Goal: Task Accomplishment & Management: Complete application form

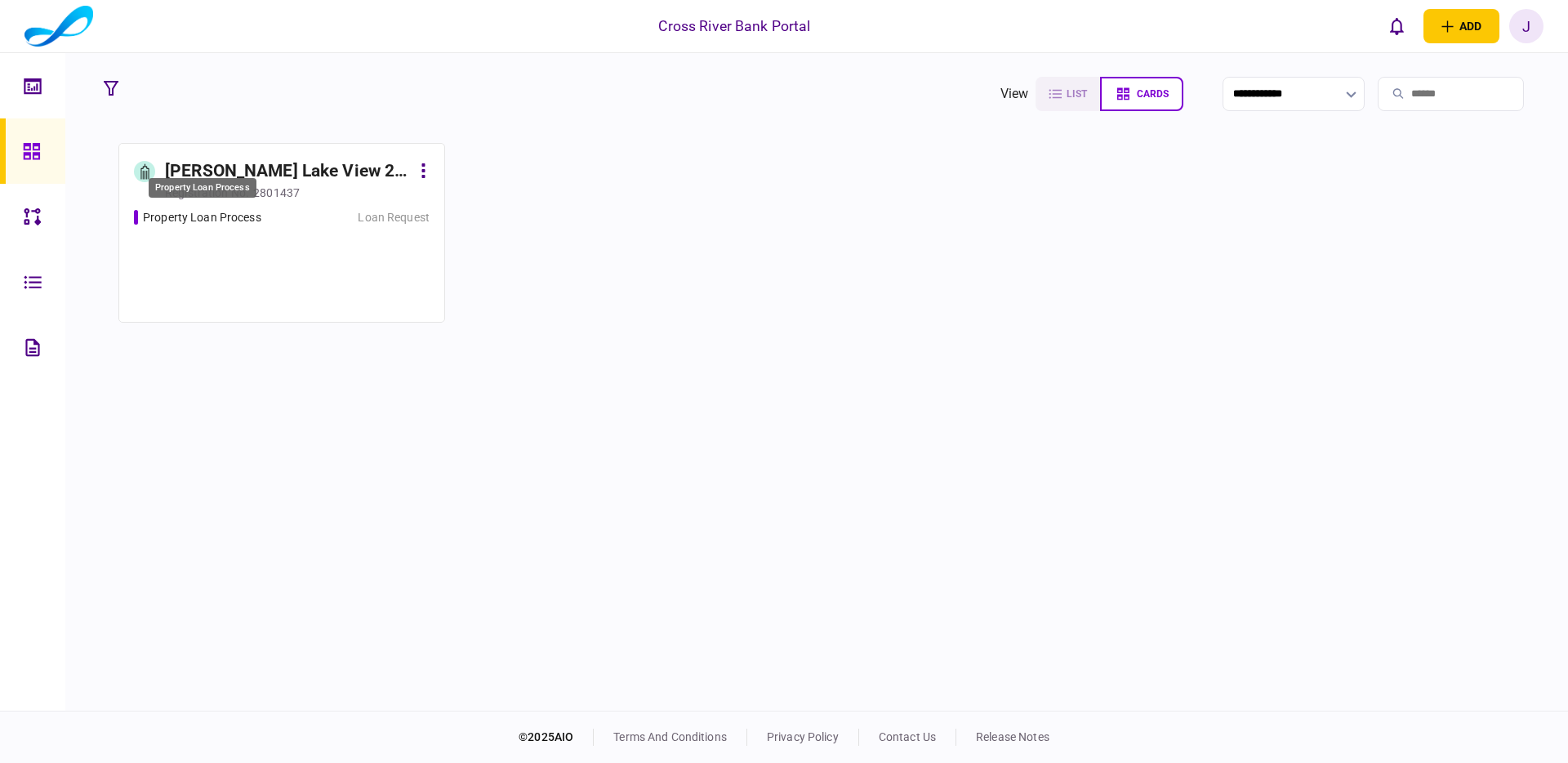
click at [244, 213] on div "Property Loan Process" at bounding box center [201, 217] width 118 height 17
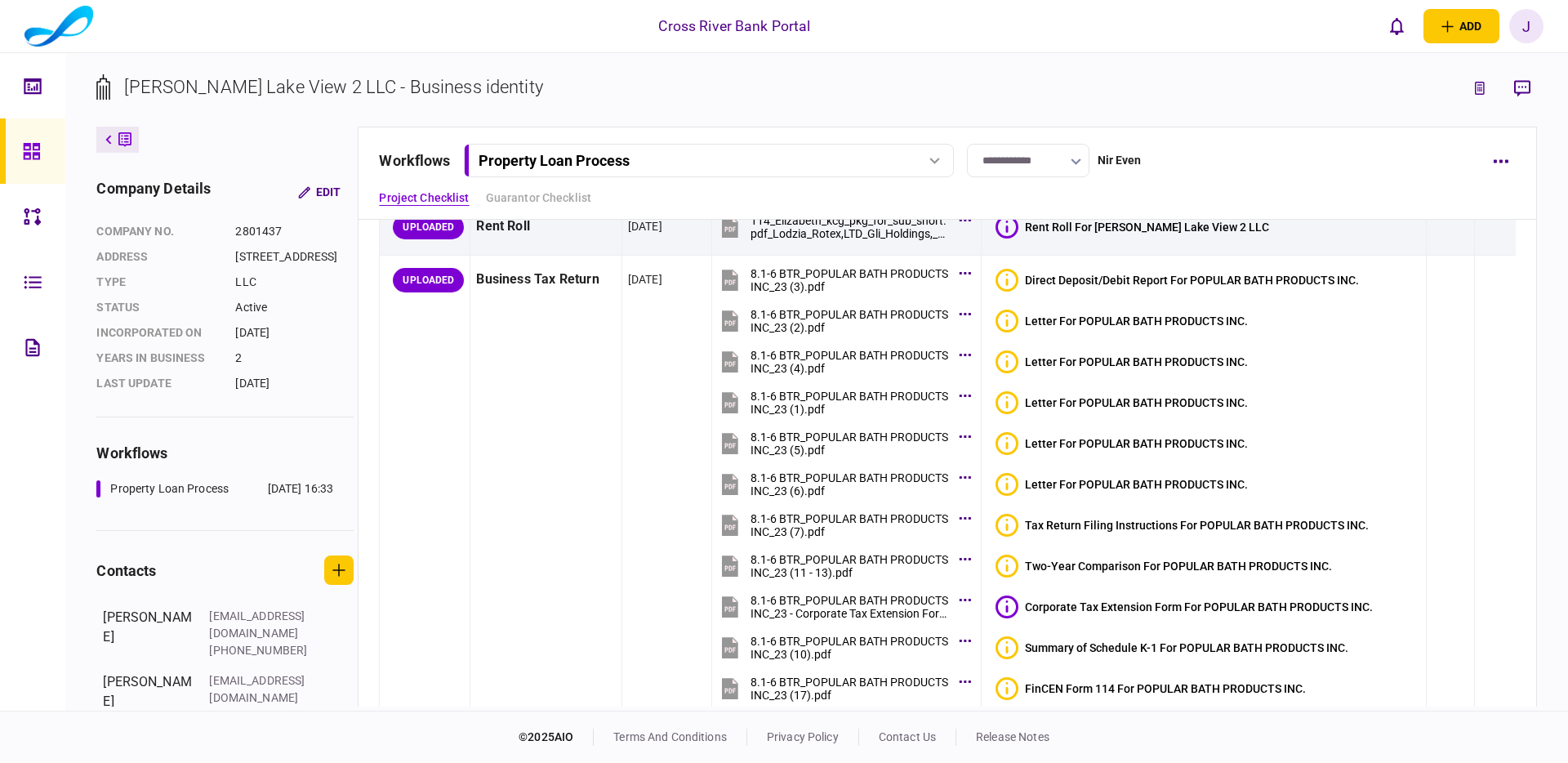
scroll to position [217, 0]
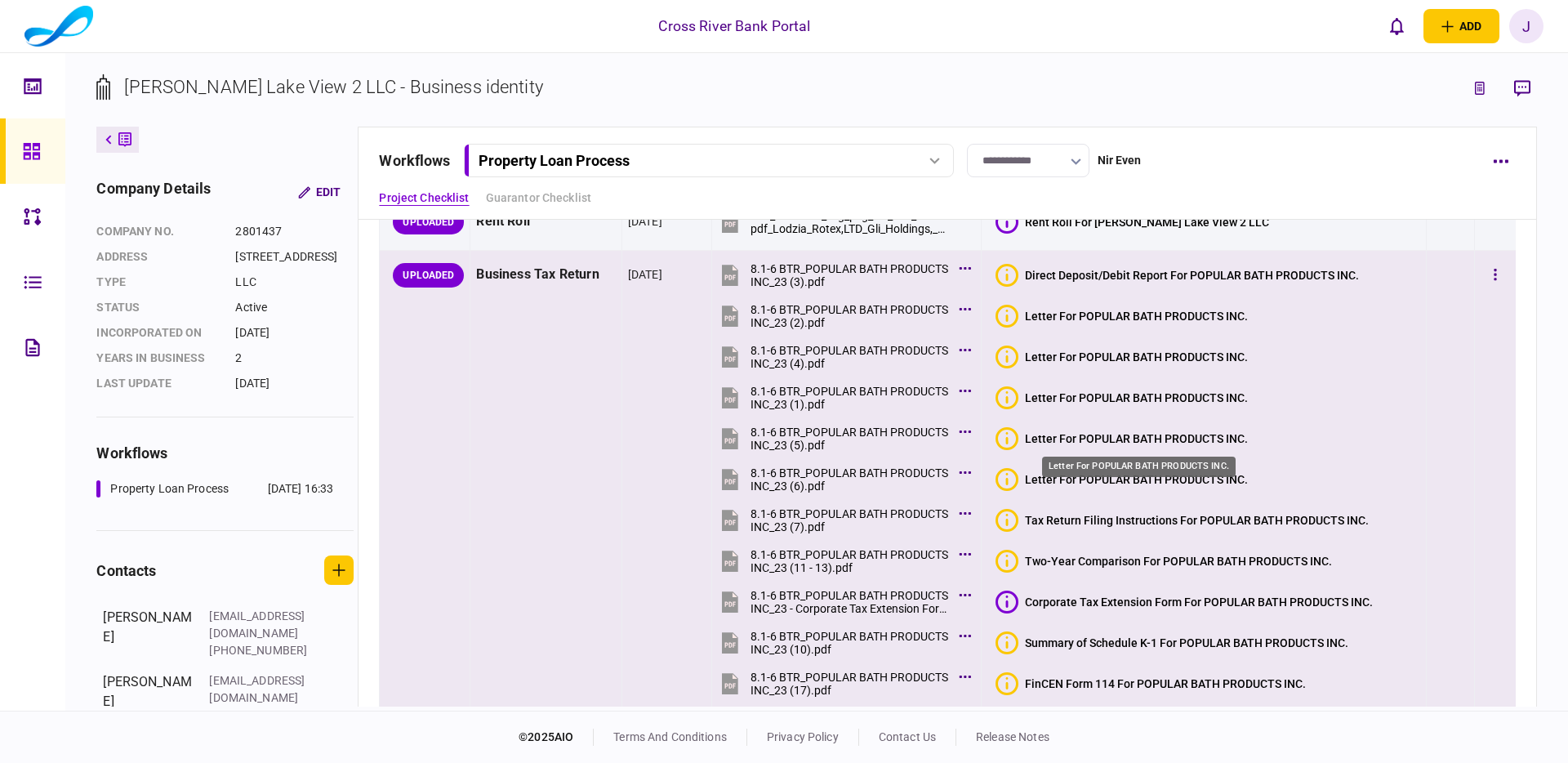
click at [1104, 433] on div "Letter For POPULAR BATH PRODUCTS INC." at bounding box center [1136, 439] width 223 height 13
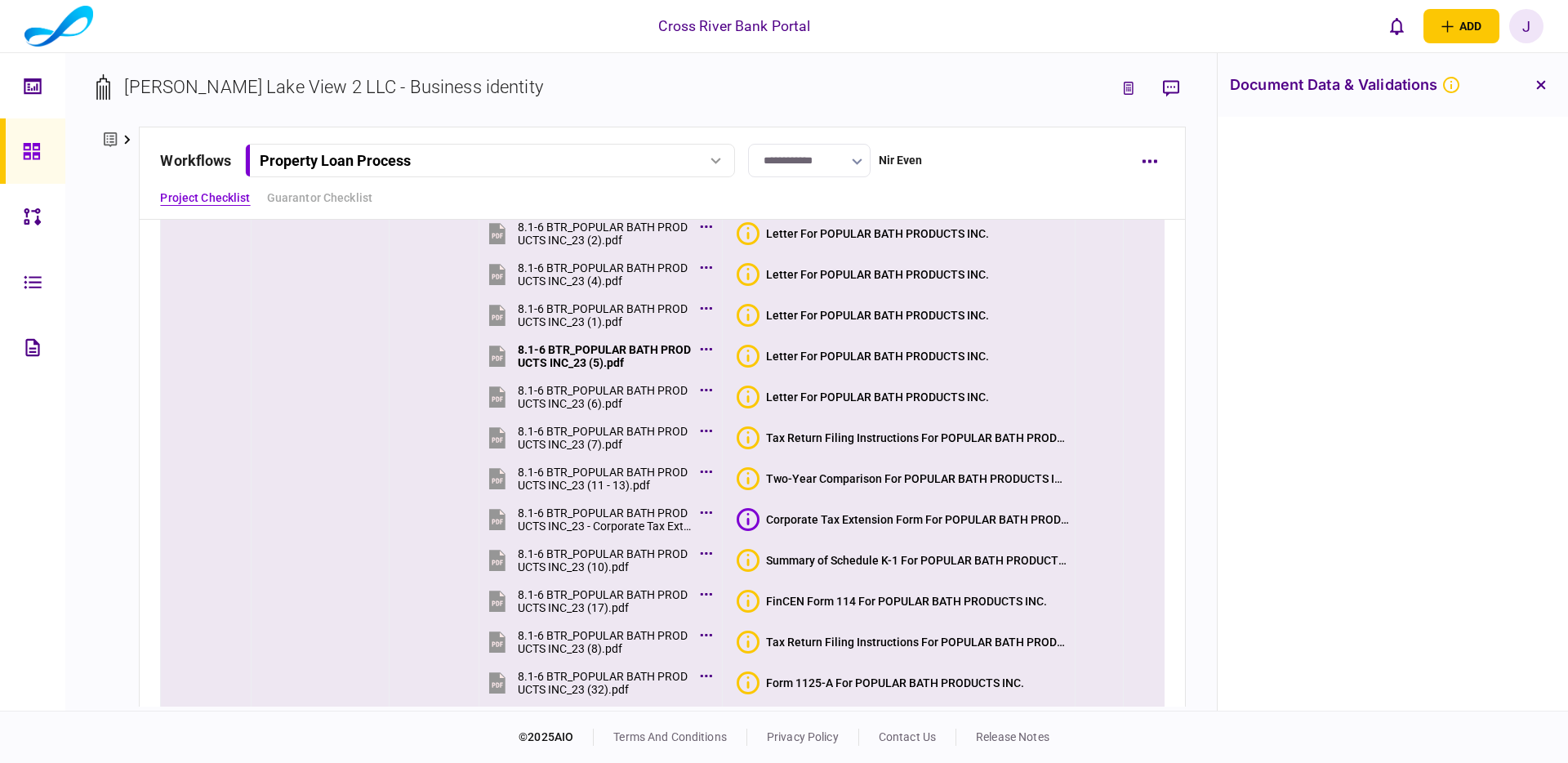
scroll to position [303, 0]
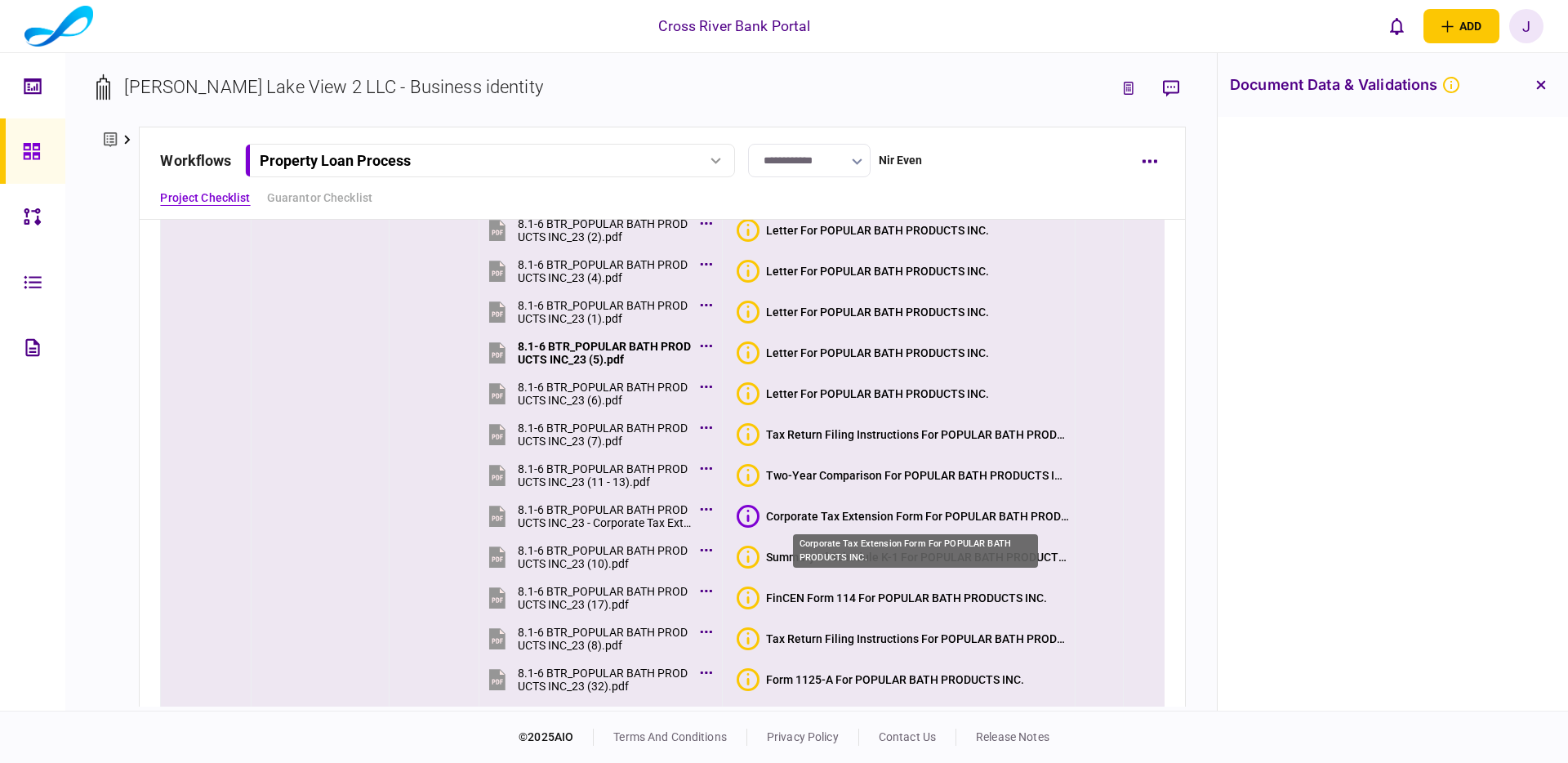
click at [957, 516] on div "Corporate Tax Extension Form For POPULAR BATH PRODUCTS INC." at bounding box center [917, 516] width 303 height 13
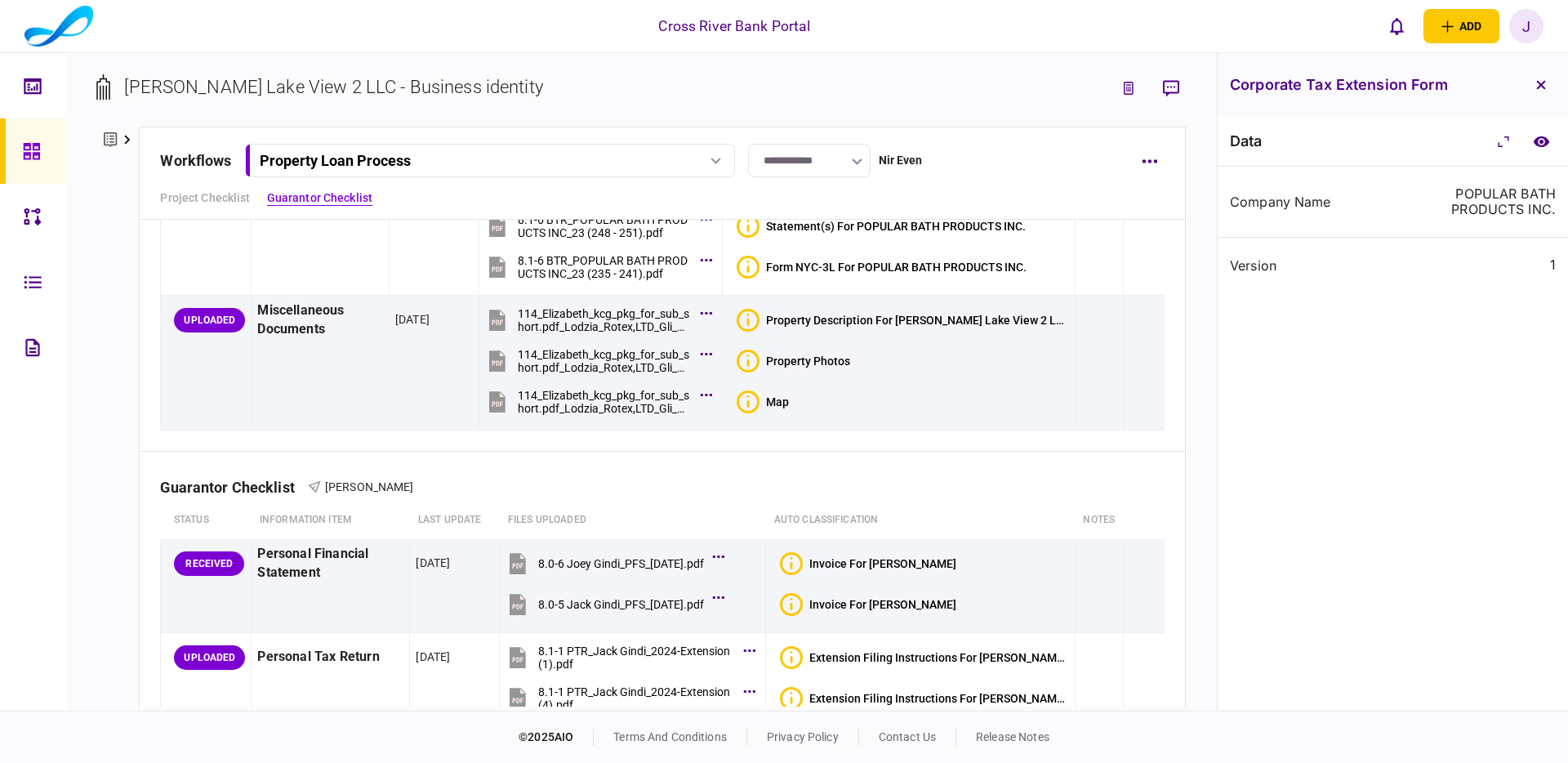
scroll to position [3609, 0]
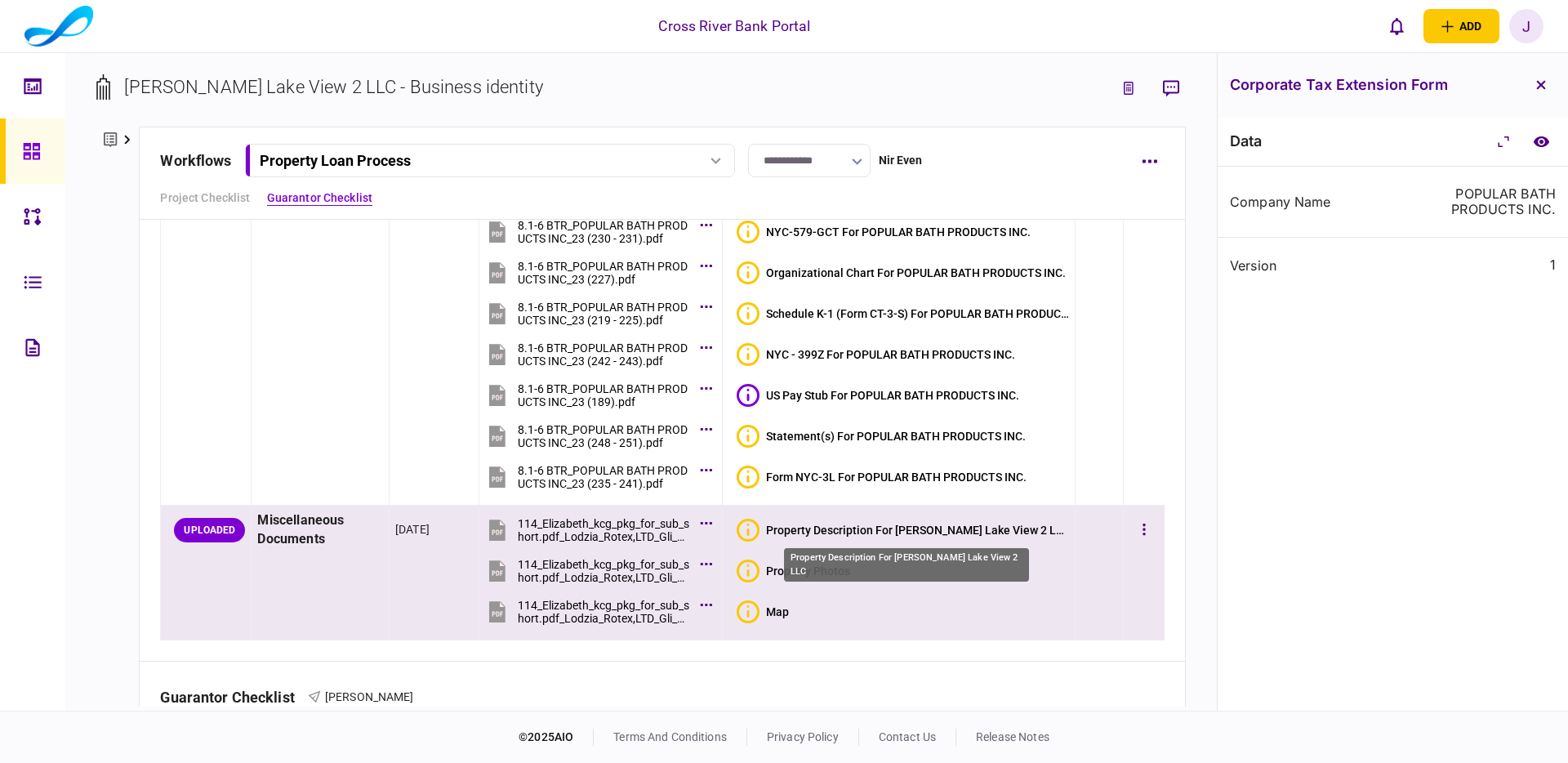
click at [845, 529] on div "Property Description For [PERSON_NAME] Lake View 2 LLC" at bounding box center [917, 530] width 303 height 13
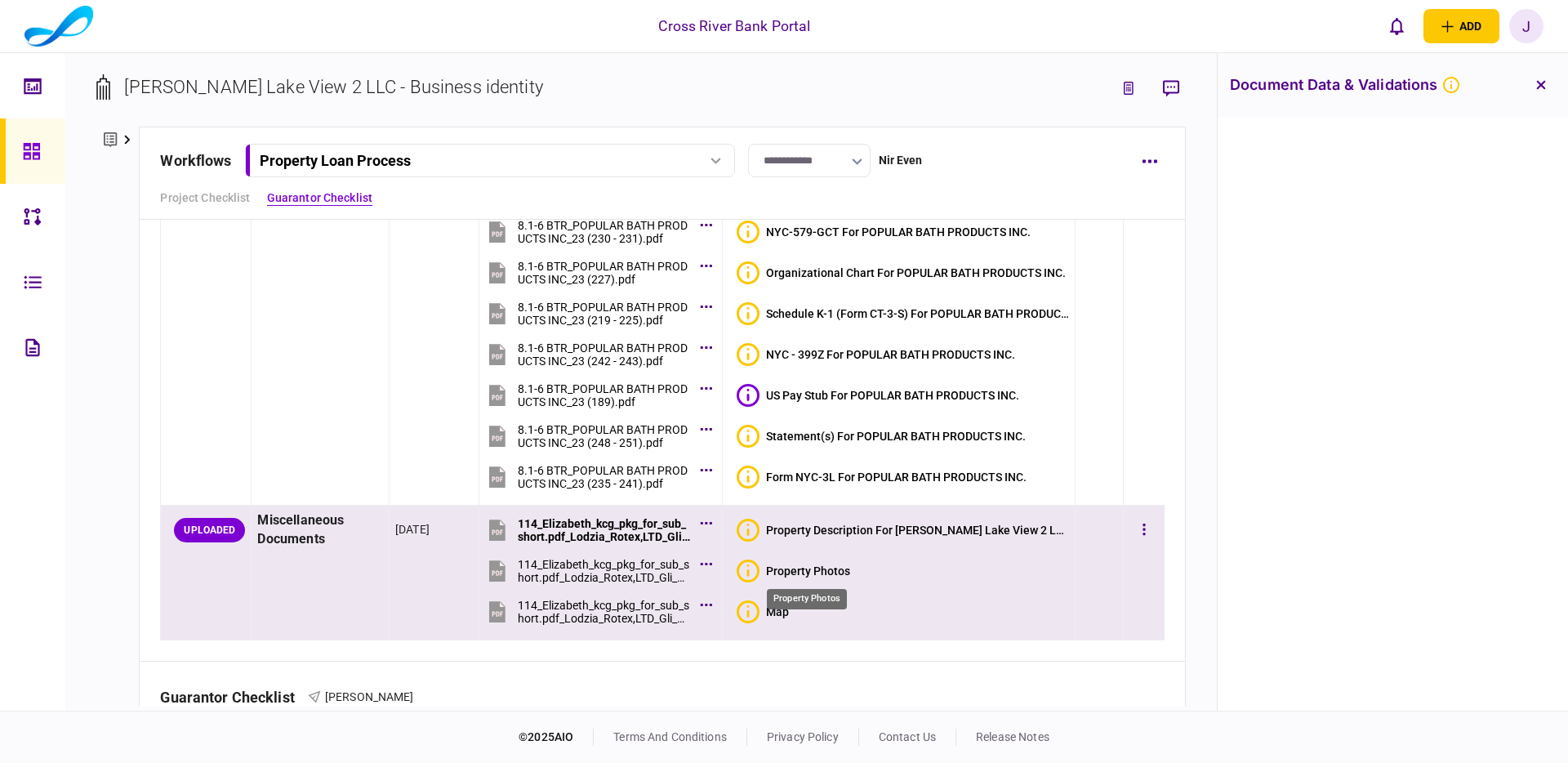
click at [807, 570] on div "Property Photos" at bounding box center [807, 571] width 84 height 13
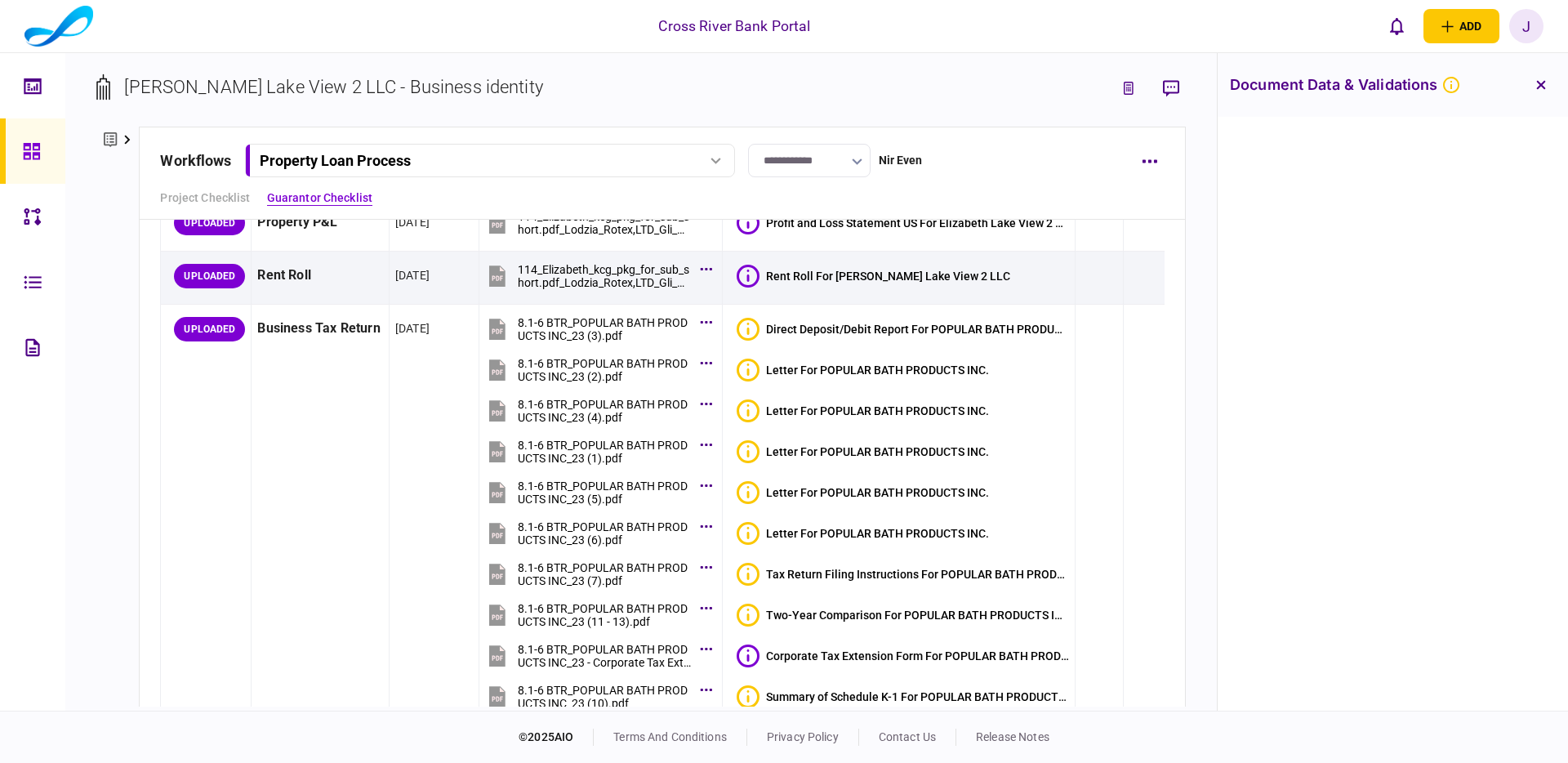
scroll to position [0, 0]
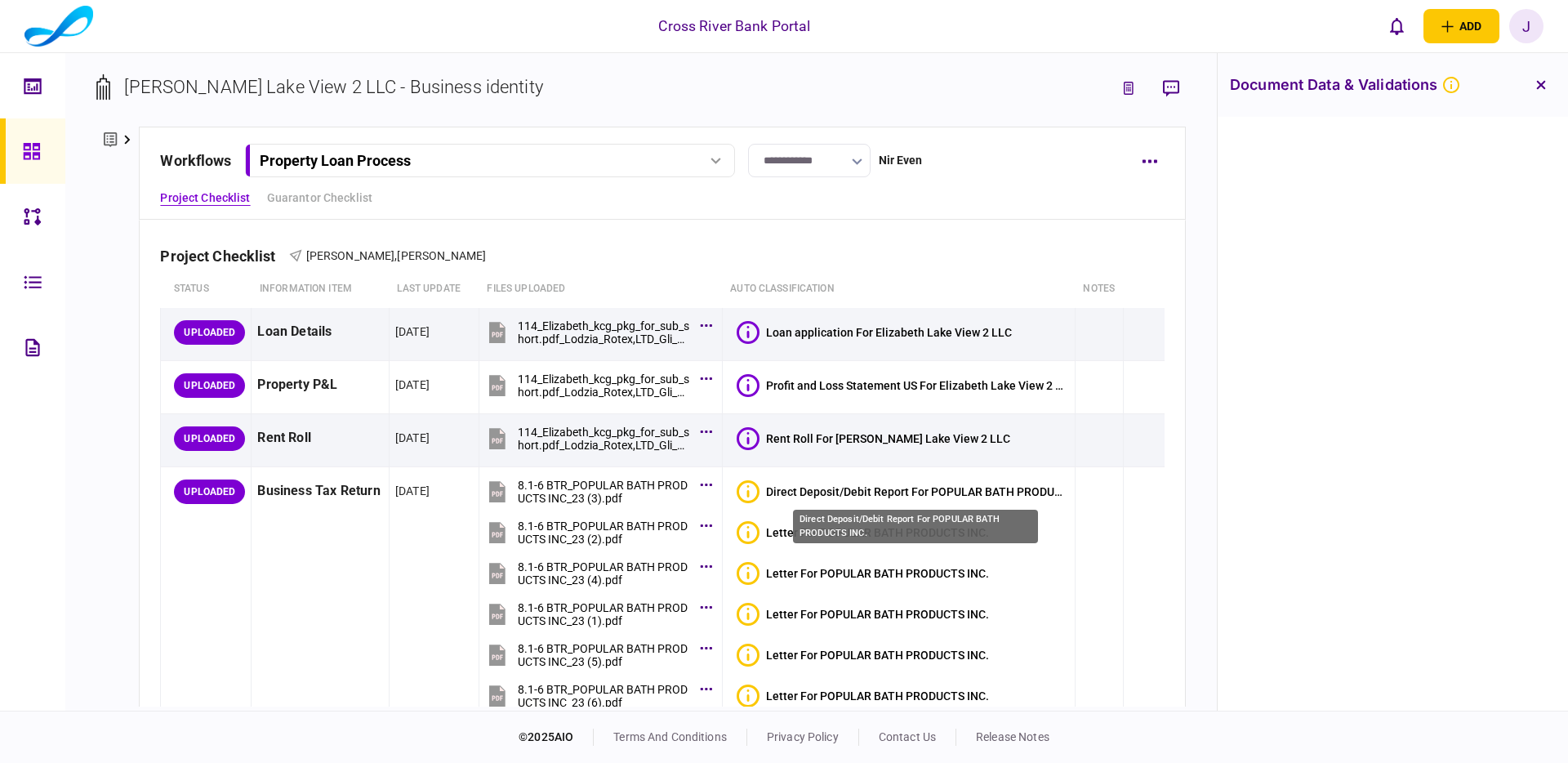
drag, startPoint x: 858, startPoint y: 496, endPoint x: 875, endPoint y: 505, distance: 19.2
click at [858, 496] on div "Direct Deposit/Debit Report For POPULAR BATH PRODUCTS INC." at bounding box center [917, 492] width 303 height 13
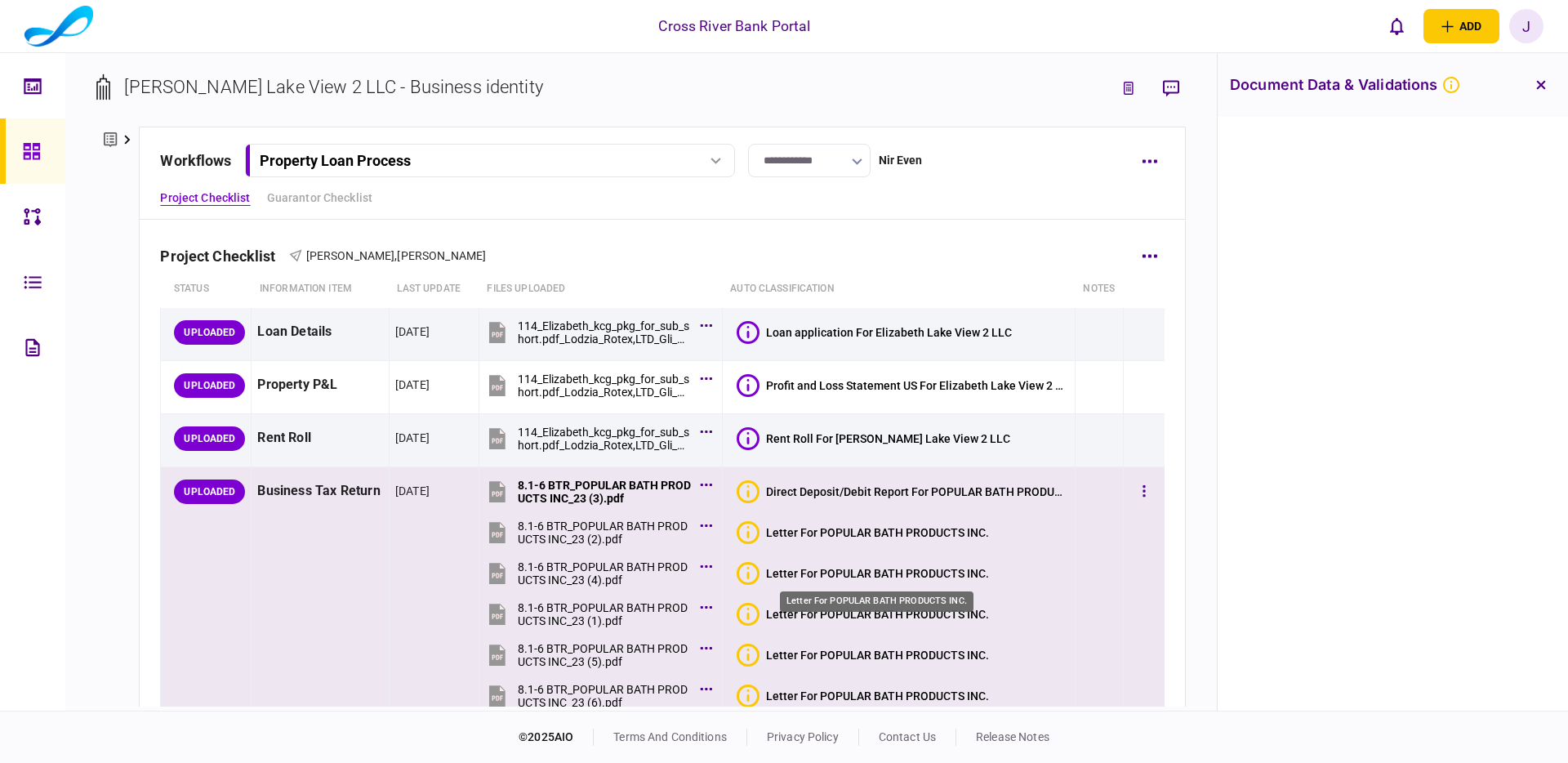
click at [864, 577] on div "Letter For POPULAR BATH PRODUCTS INC." at bounding box center [877, 574] width 223 height 13
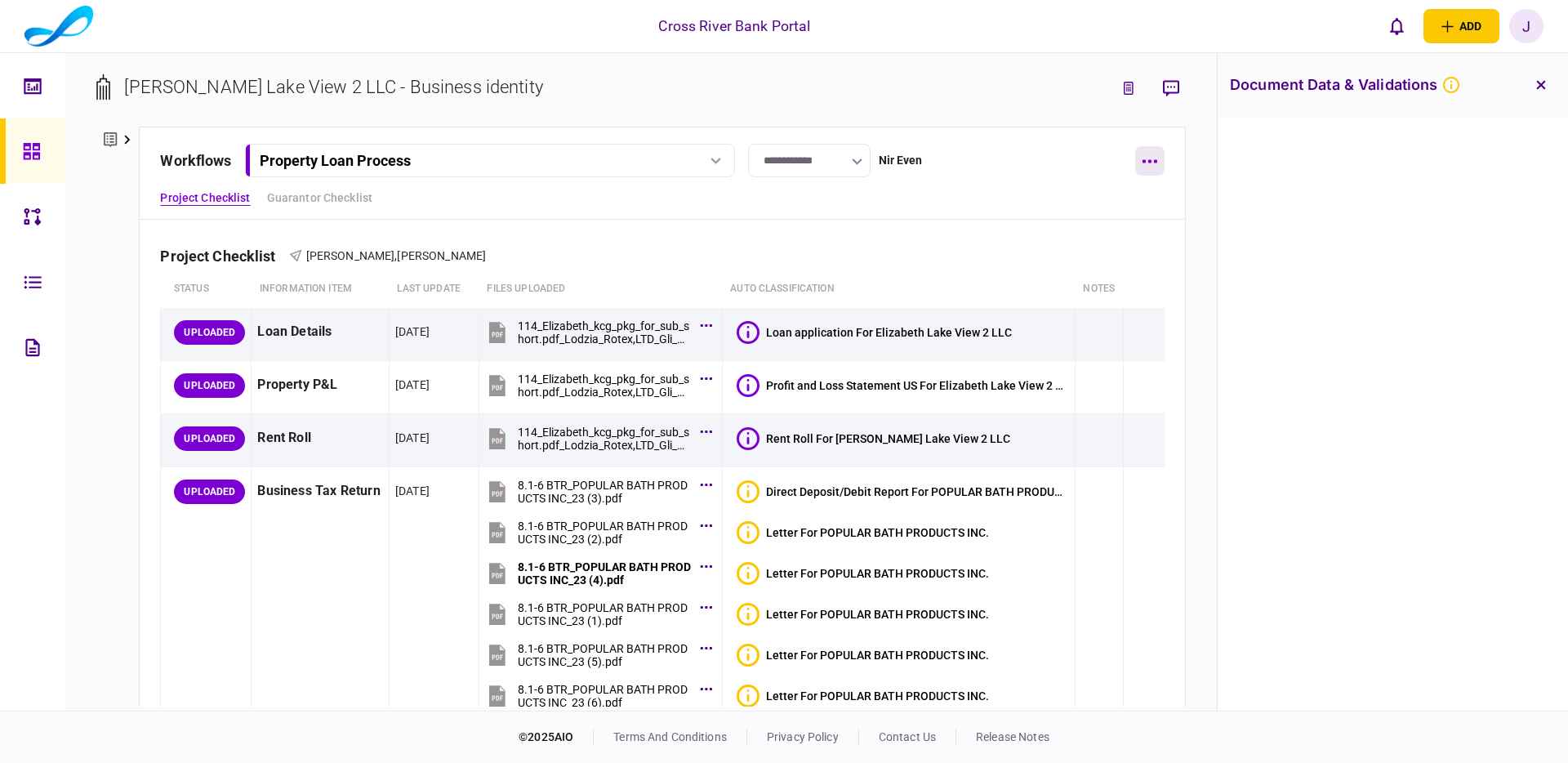
click at [1145, 160] on icon "button" at bounding box center [1150, 161] width 15 height 3
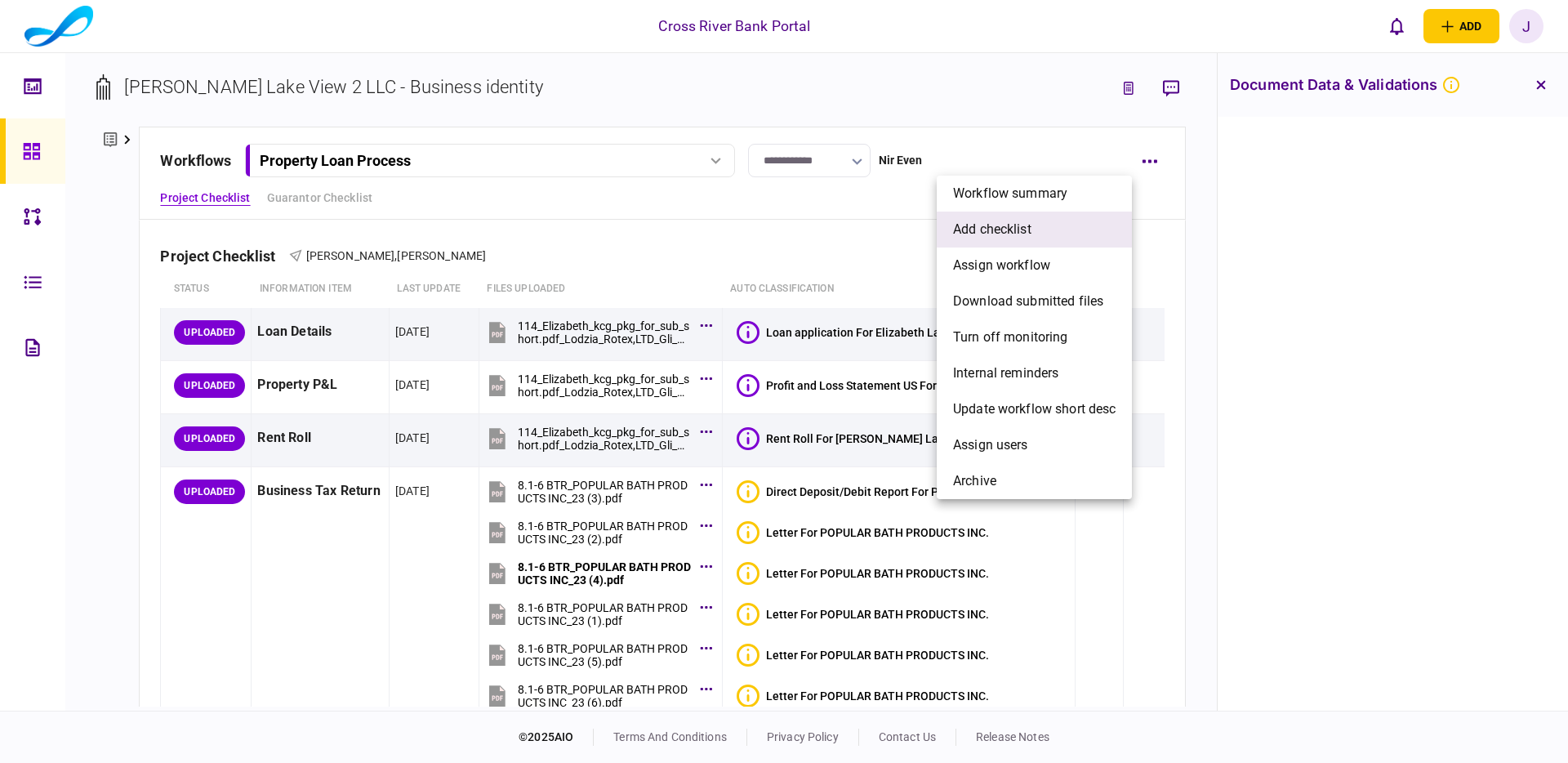
click at [1039, 234] on li "add checklist" at bounding box center [1034, 230] width 195 height 36
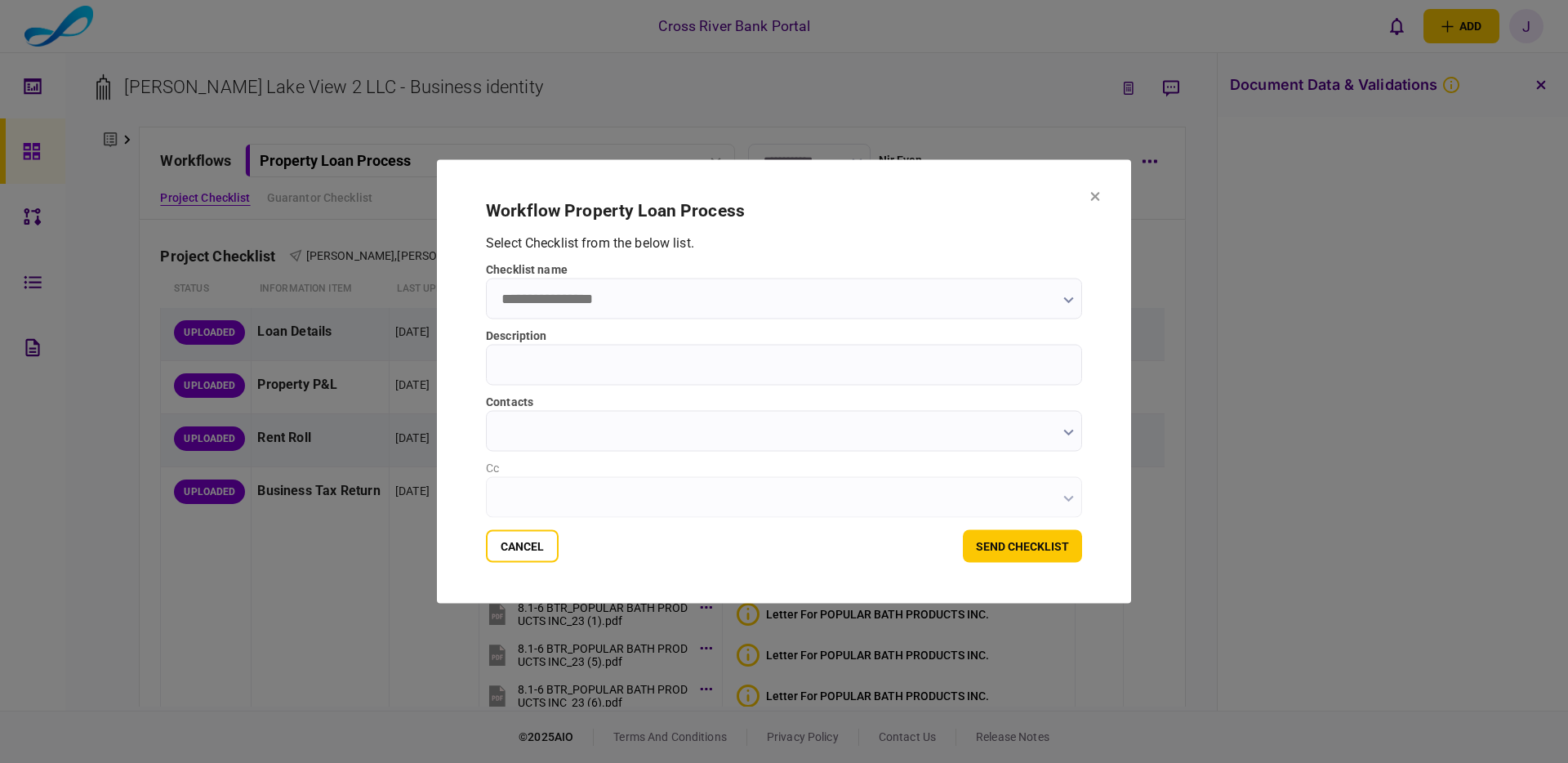
click at [1037, 290] on input "checklist name" at bounding box center [784, 299] width 596 height 41
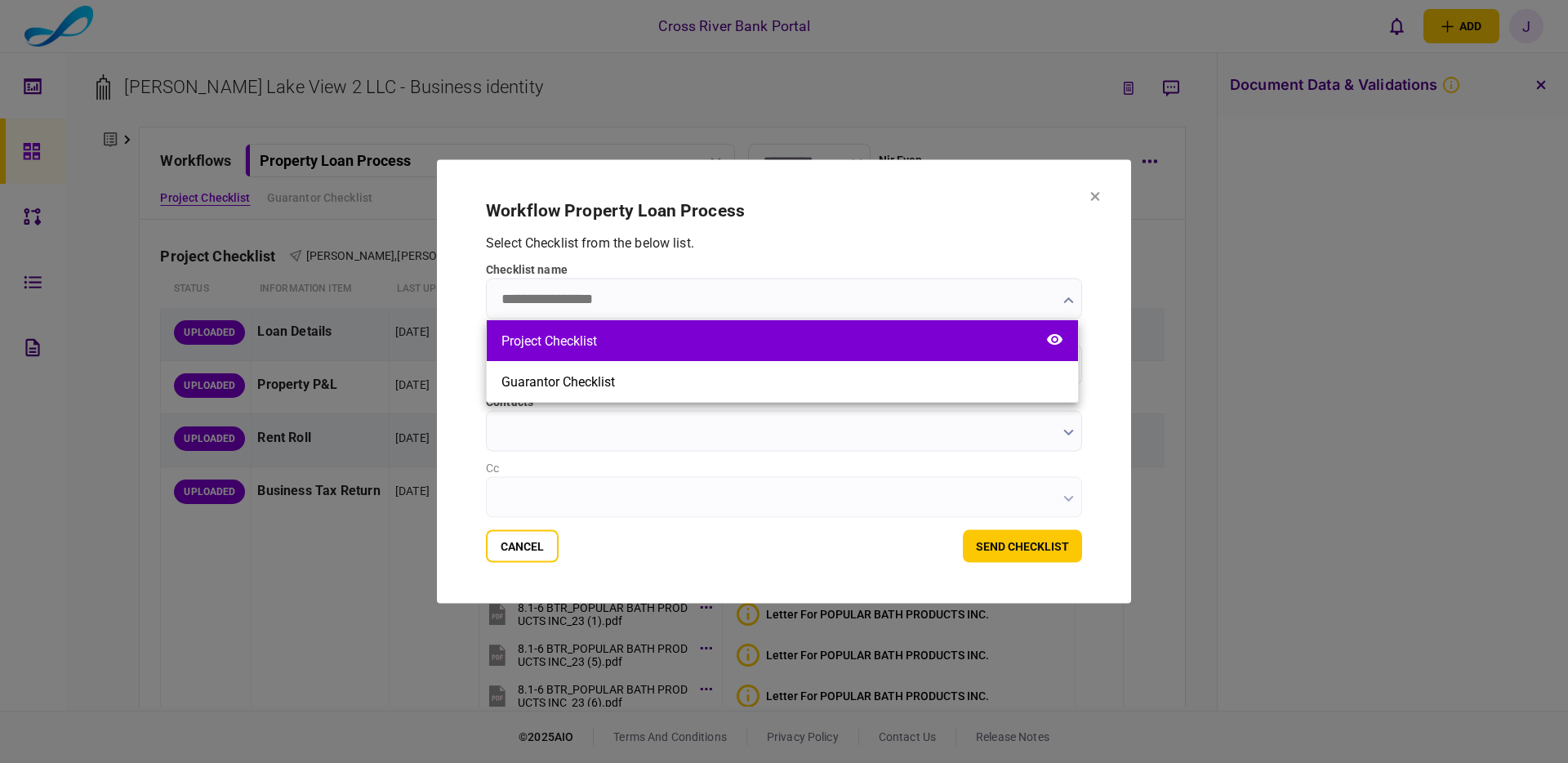
click at [813, 337] on div "Project Checklist" at bounding box center [782, 340] width 591 height 41
type input "**********"
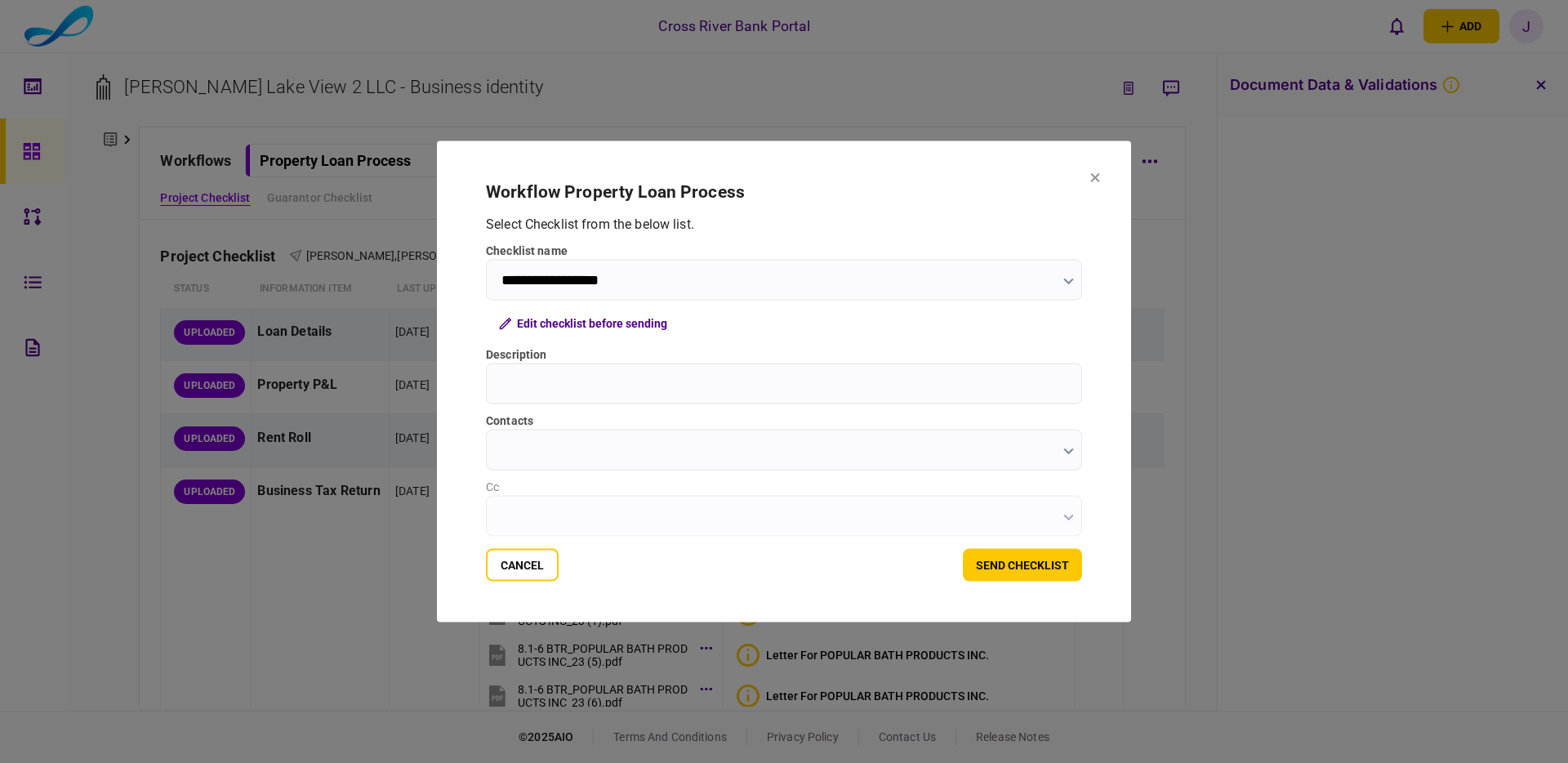
click at [839, 438] on input "contacts" at bounding box center [784, 449] width 596 height 41
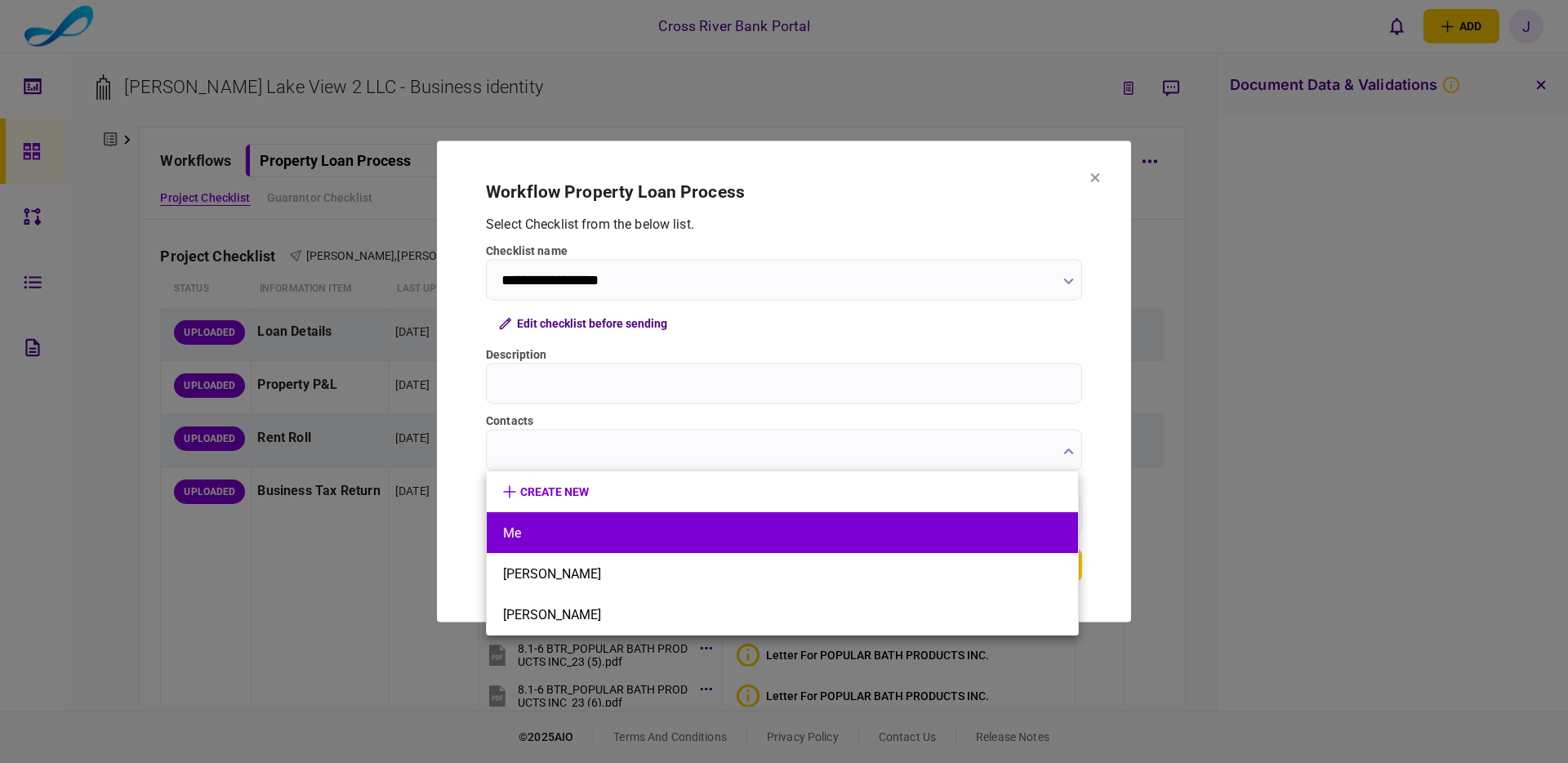
click at [839, 521] on li "Me" at bounding box center [782, 532] width 591 height 41
type input "**"
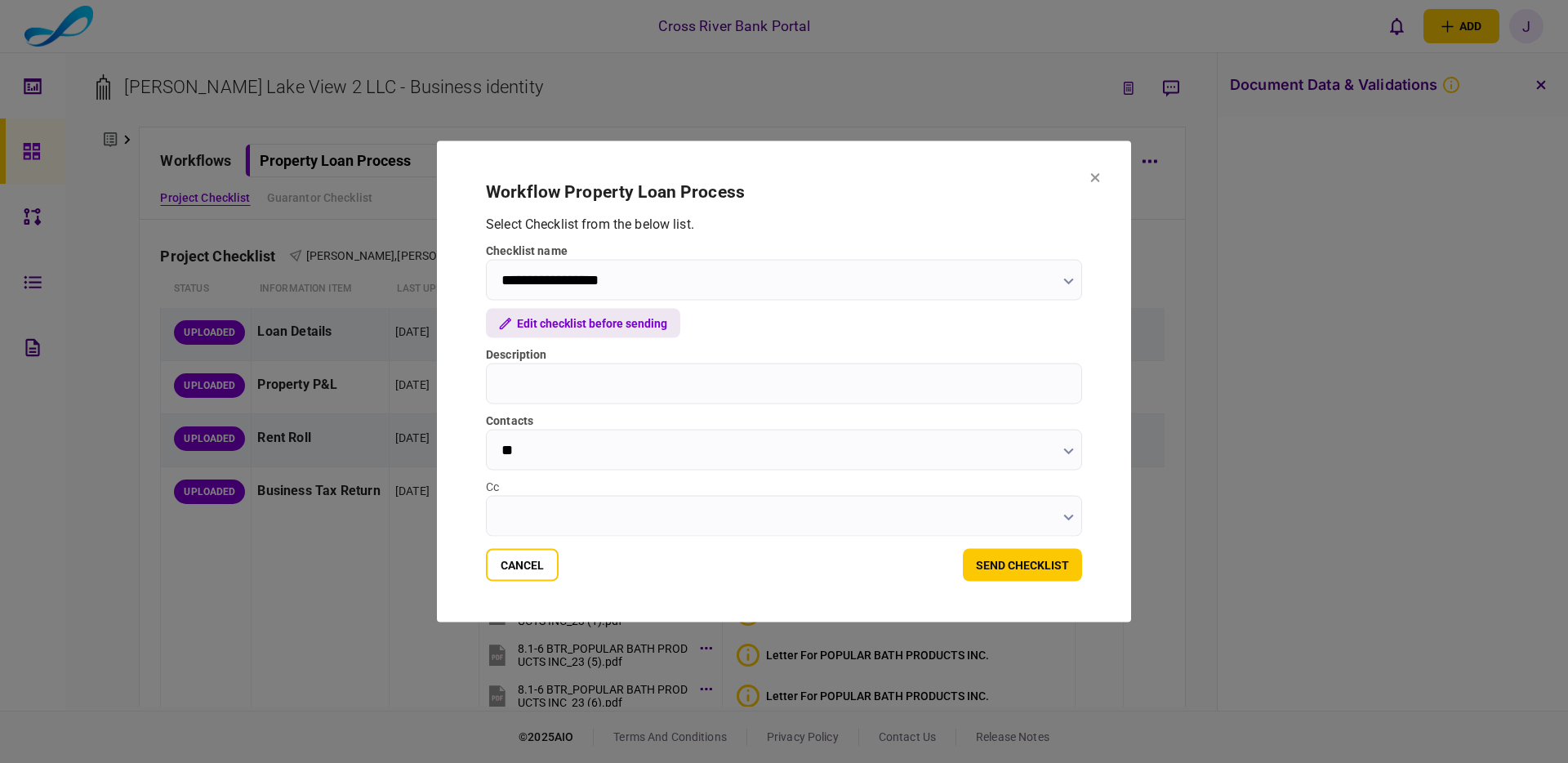
click at [637, 327] on button "Edit checklist before sending" at bounding box center [583, 323] width 195 height 29
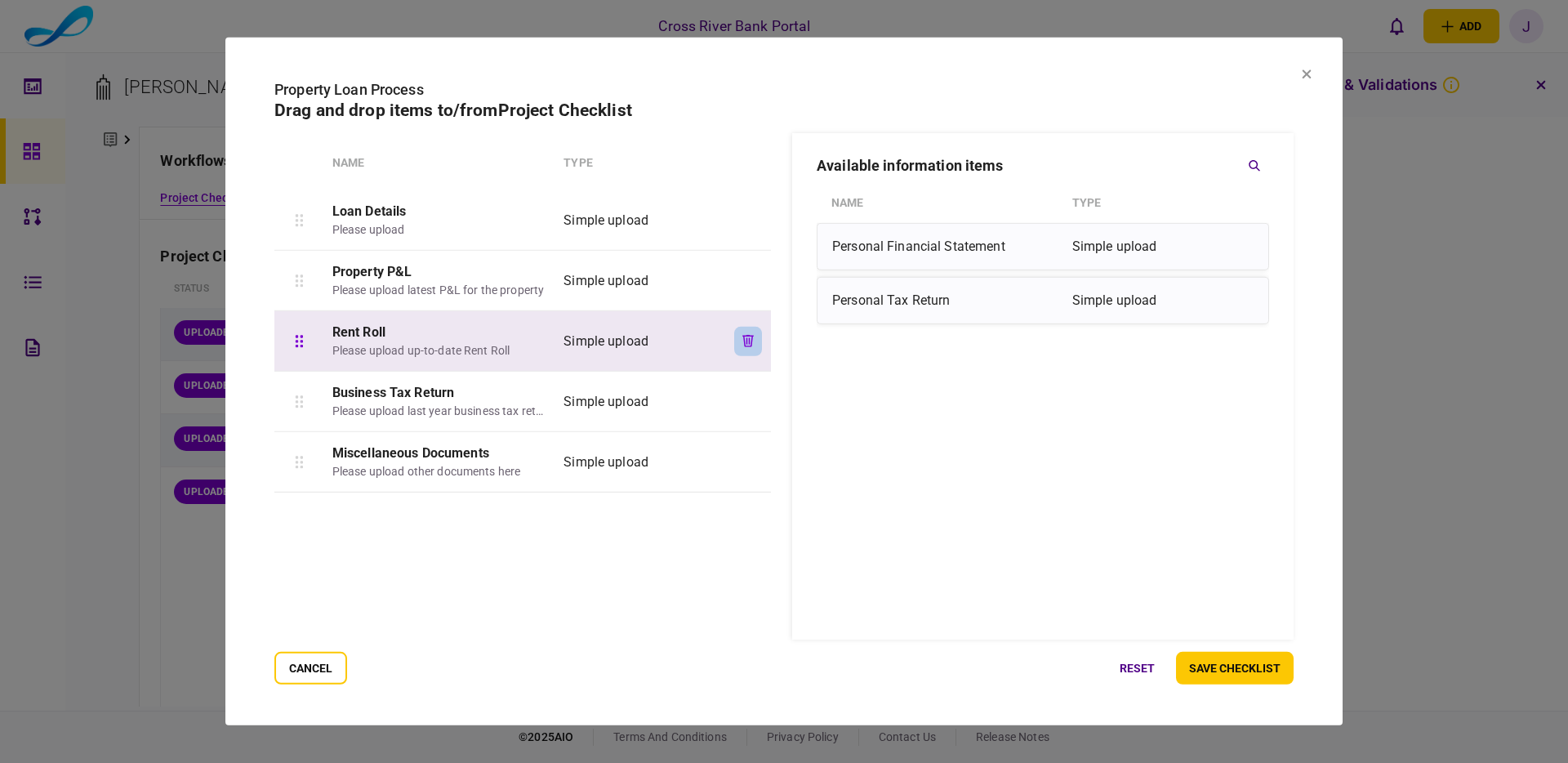
click at [747, 338] on icon "button" at bounding box center [749, 340] width 11 height 12
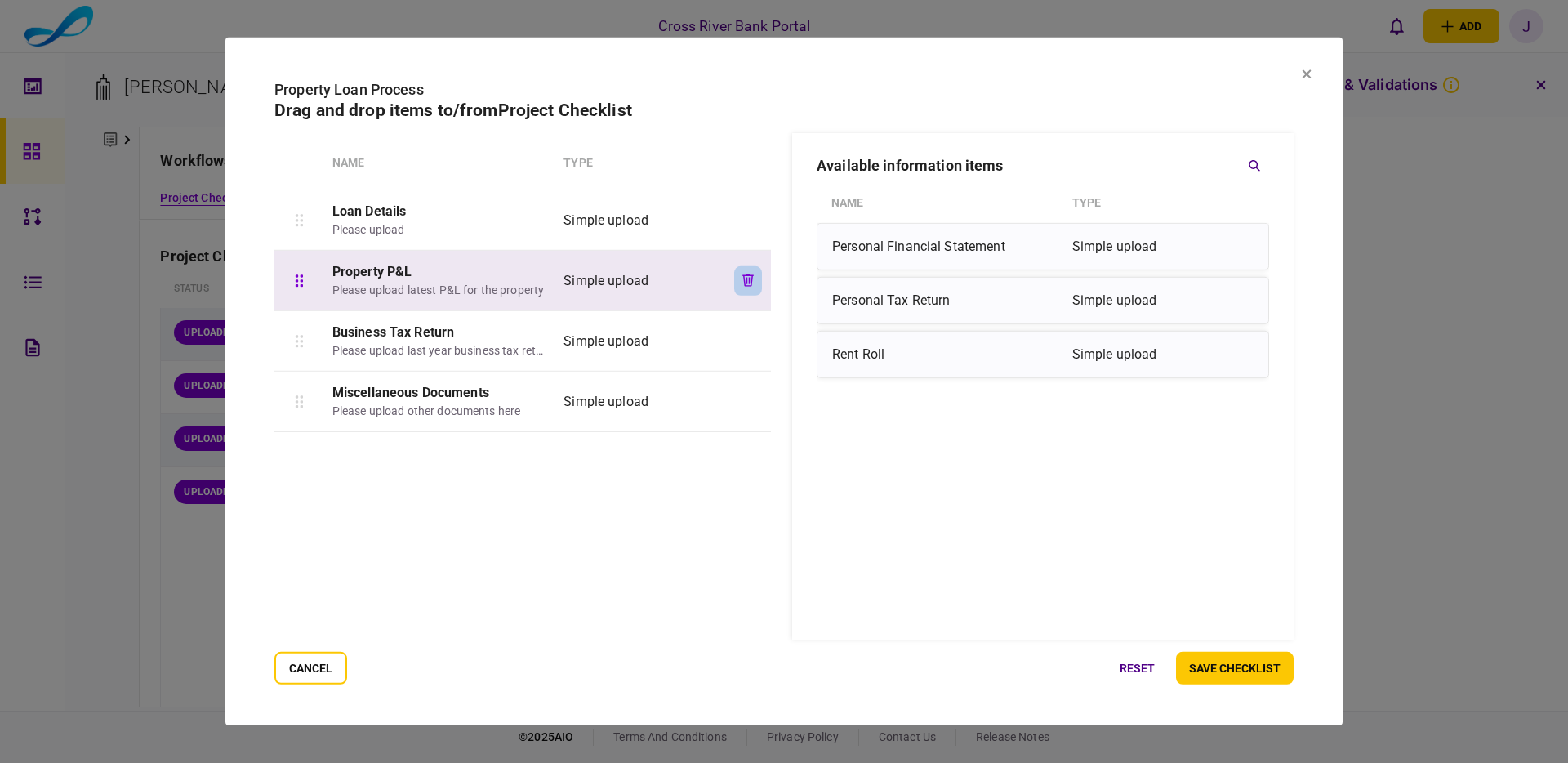
click at [746, 276] on icon "button" at bounding box center [748, 280] width 11 height 12
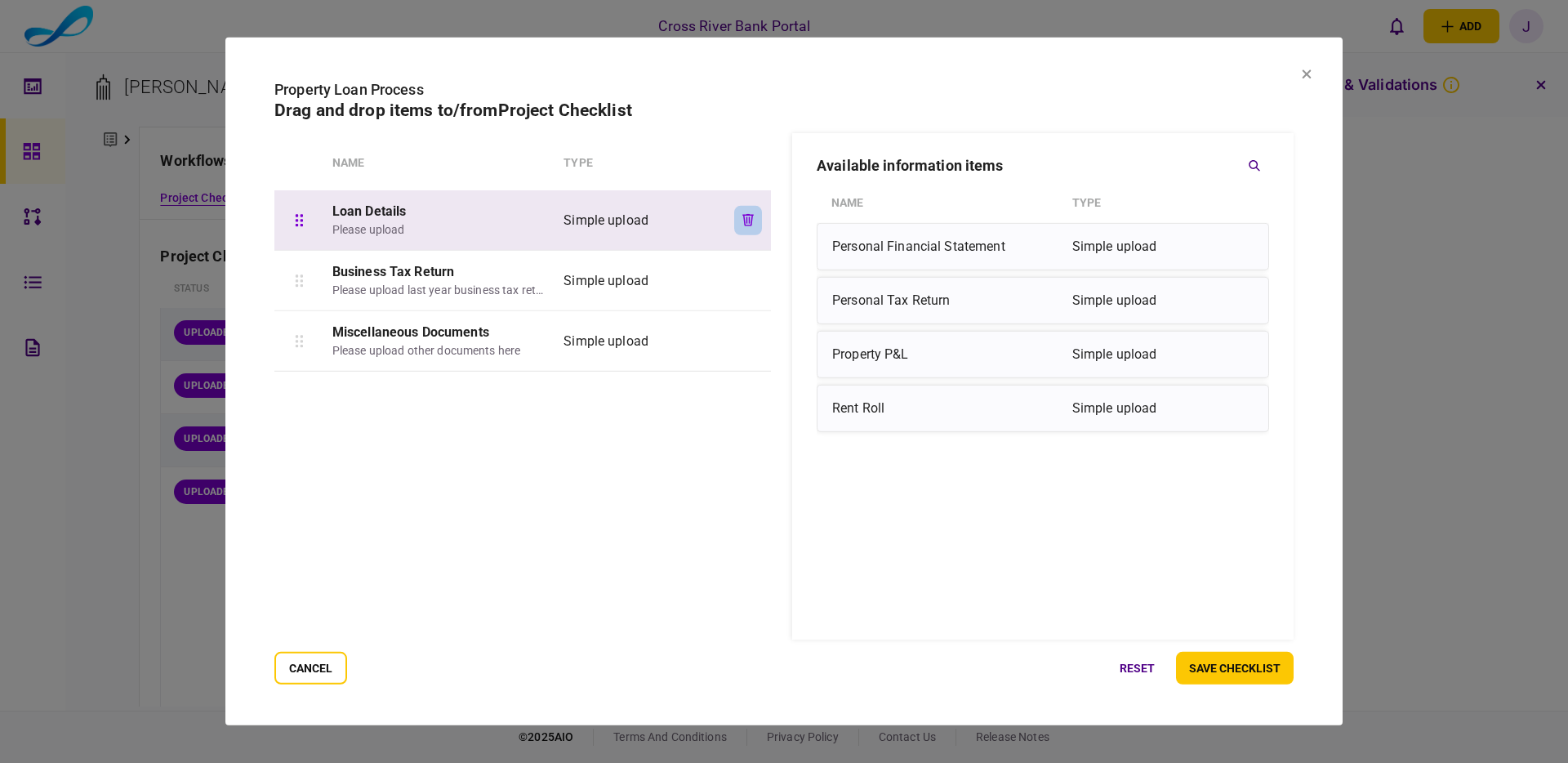
click at [742, 214] on icon "button" at bounding box center [748, 219] width 11 height 12
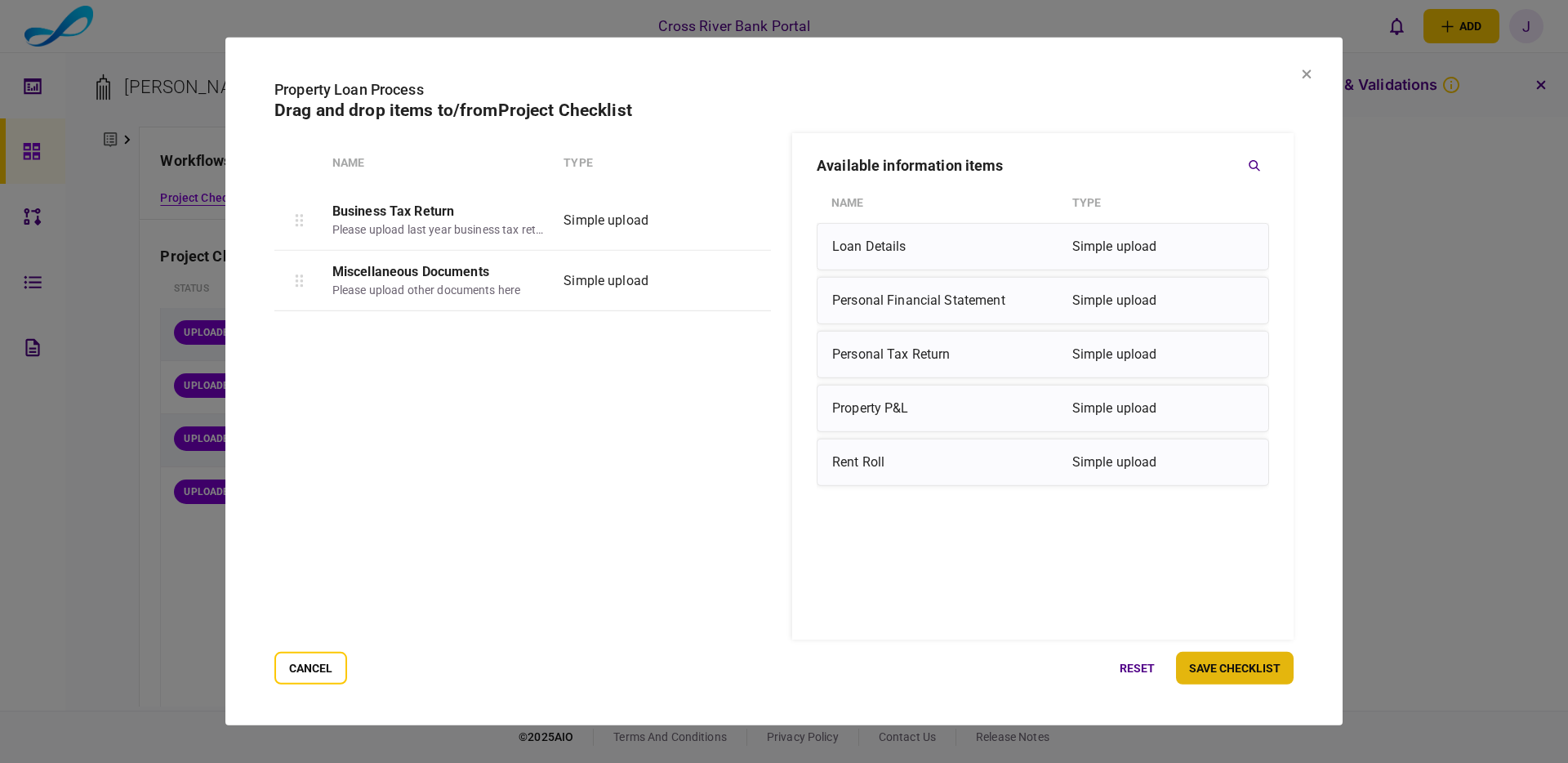
click at [1252, 663] on button "save checklist" at bounding box center [1234, 668] width 117 height 33
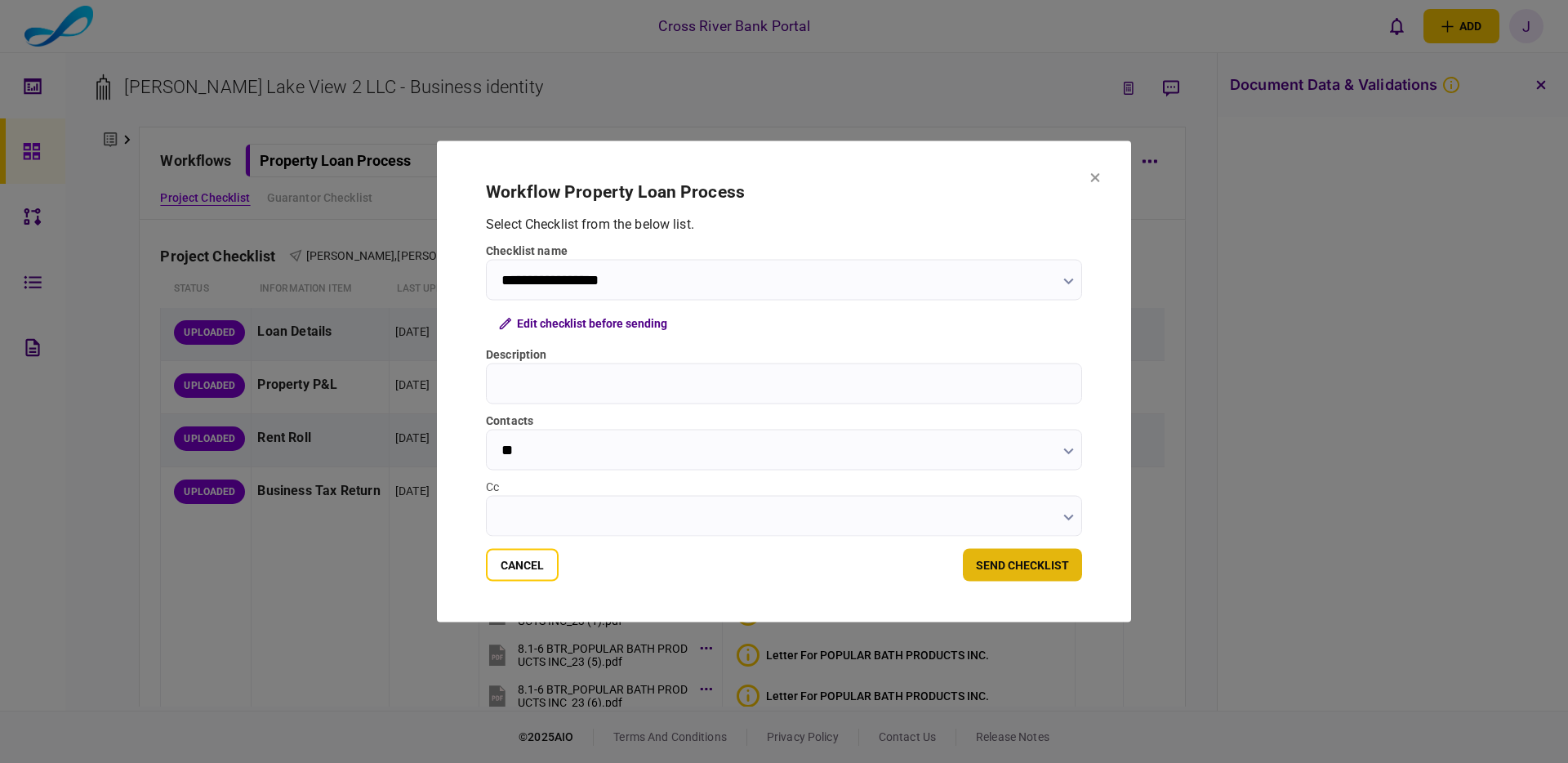
click at [1043, 576] on button "send checklist" at bounding box center [1023, 565] width 119 height 33
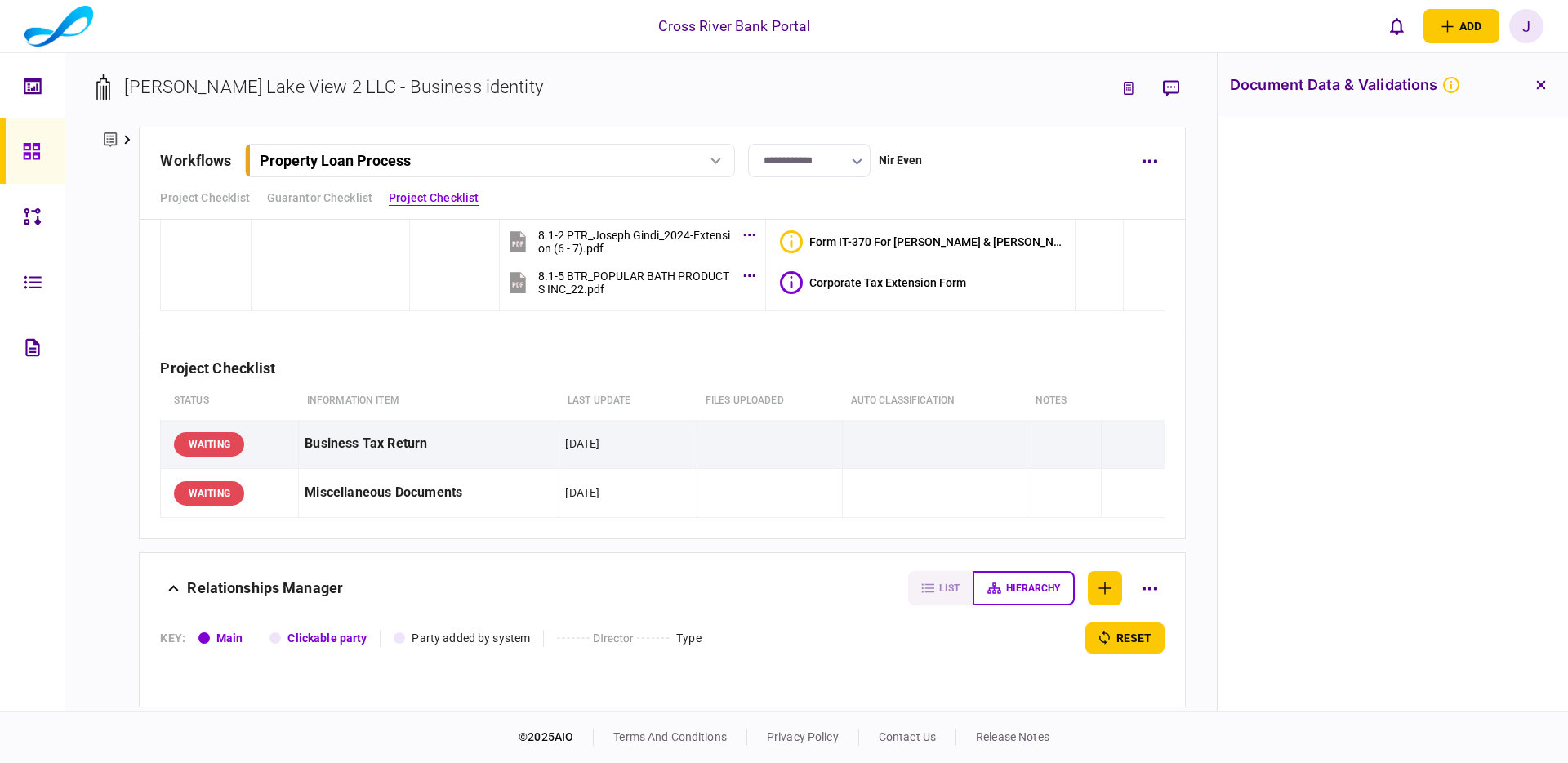
scroll to position [4678, 0]
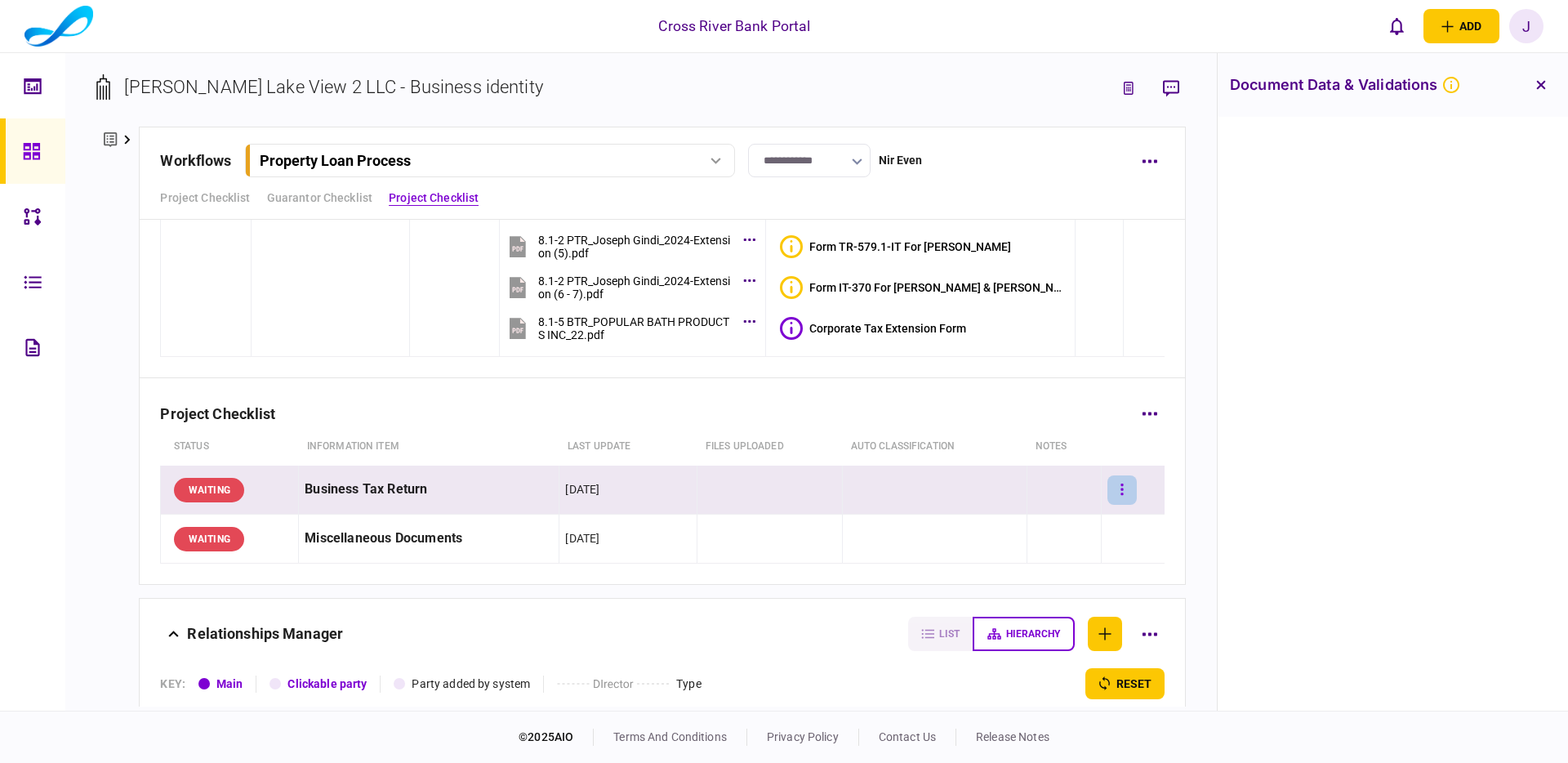
click at [1120, 490] on icon "button" at bounding box center [1121, 489] width 3 height 11
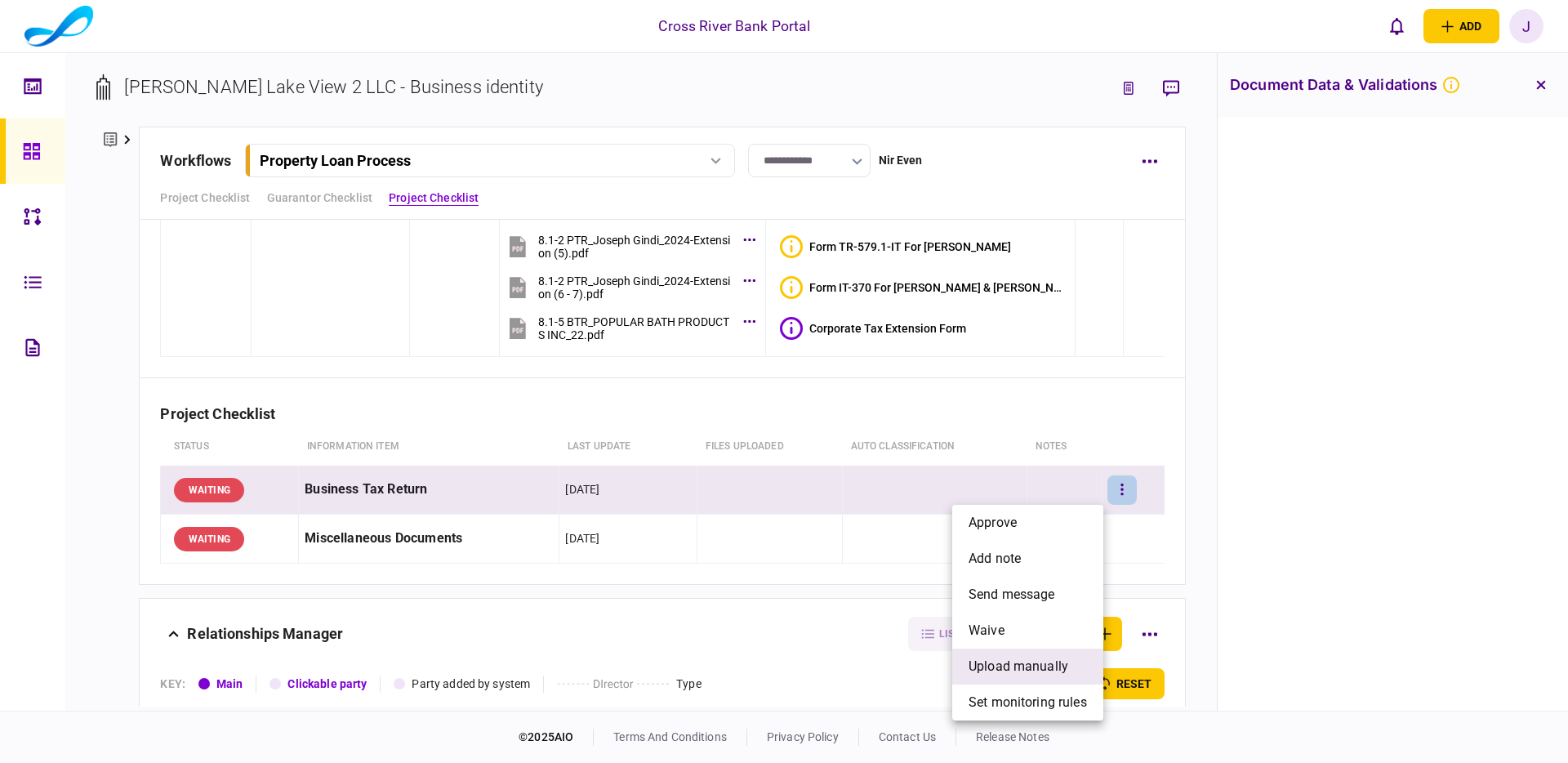
click at [1028, 667] on span "upload manually" at bounding box center [1018, 667] width 99 height 20
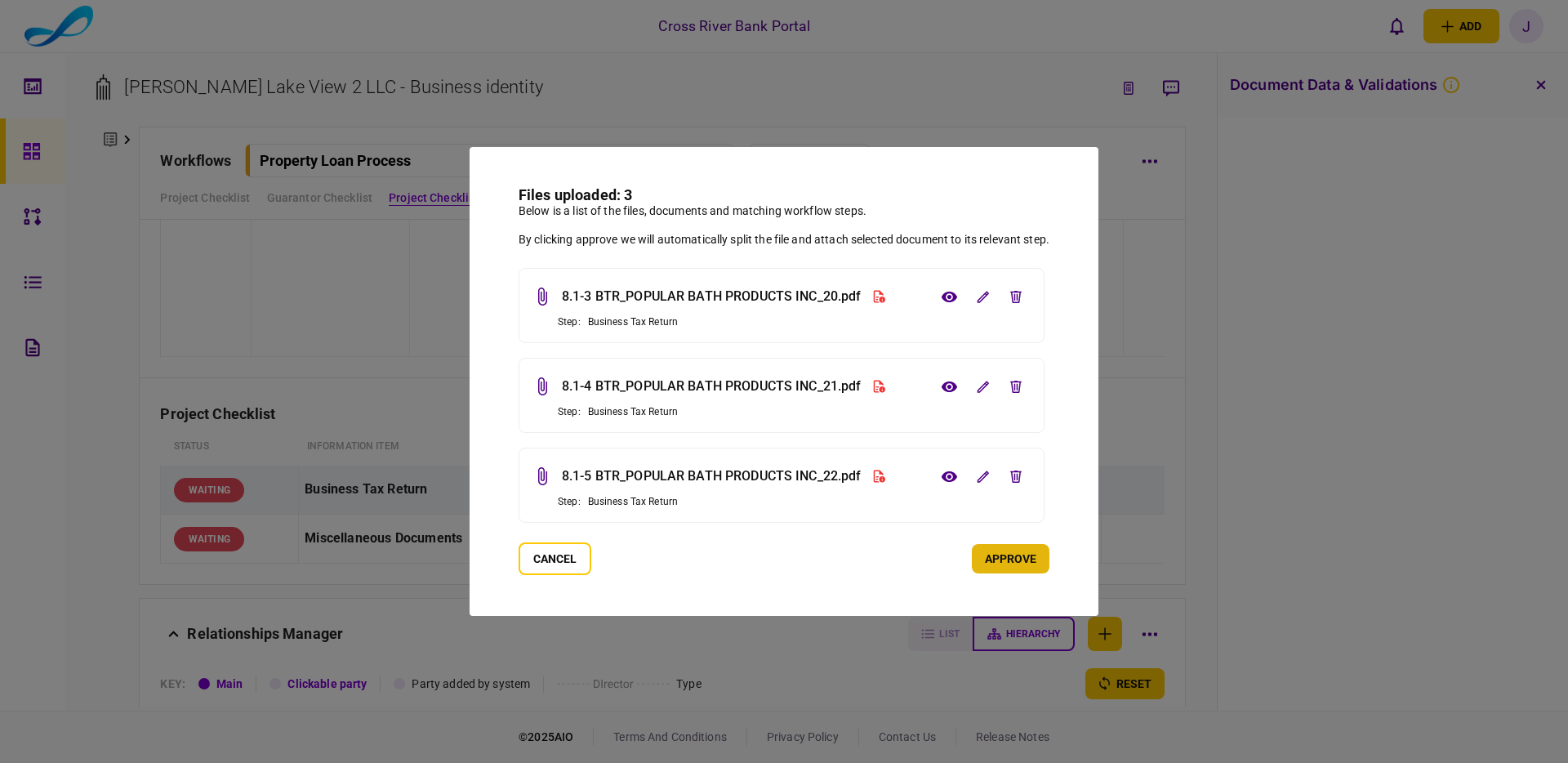
click at [1014, 564] on button "approve" at bounding box center [1010, 558] width 78 height 29
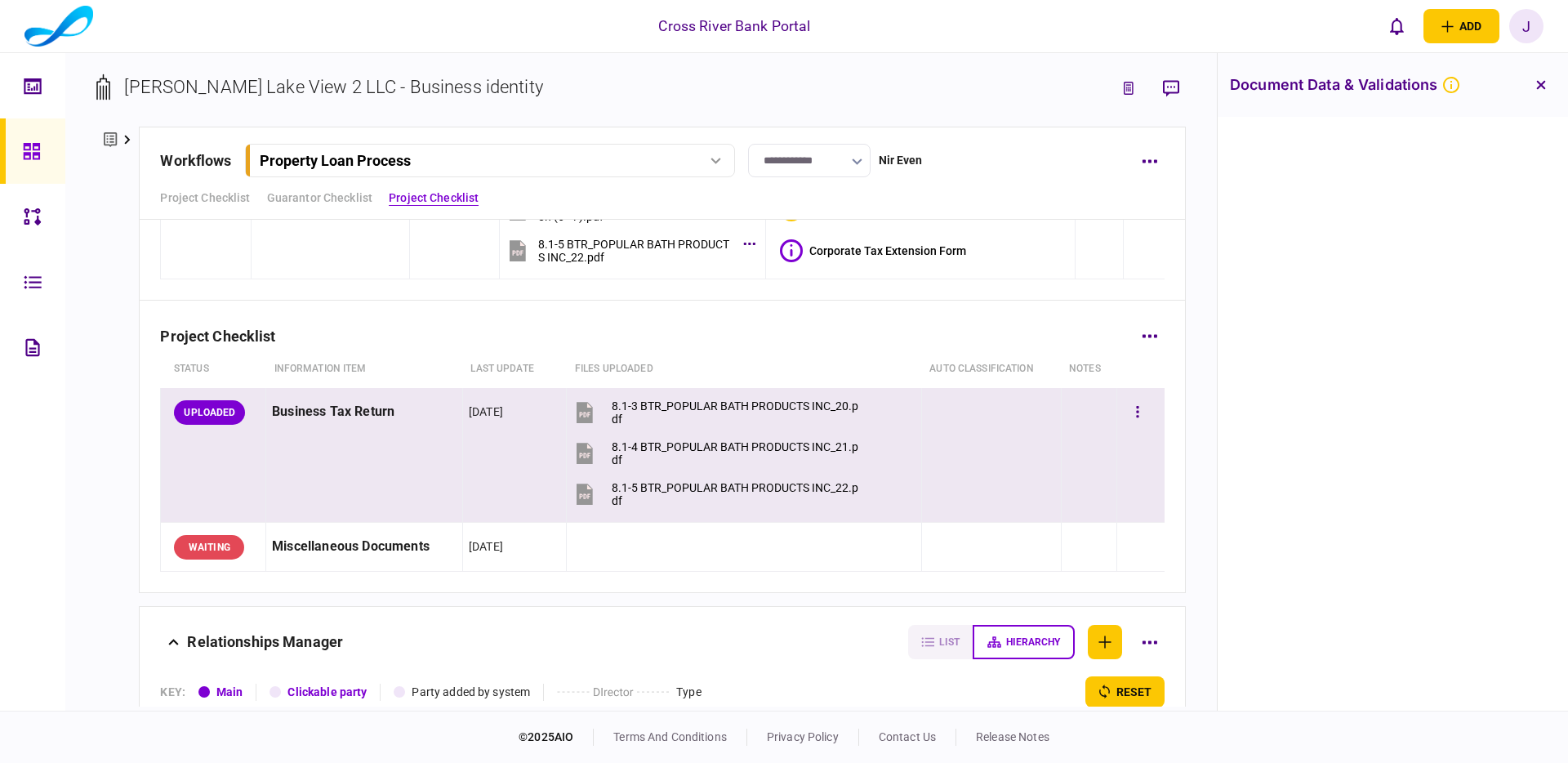
scroll to position [4782, 0]
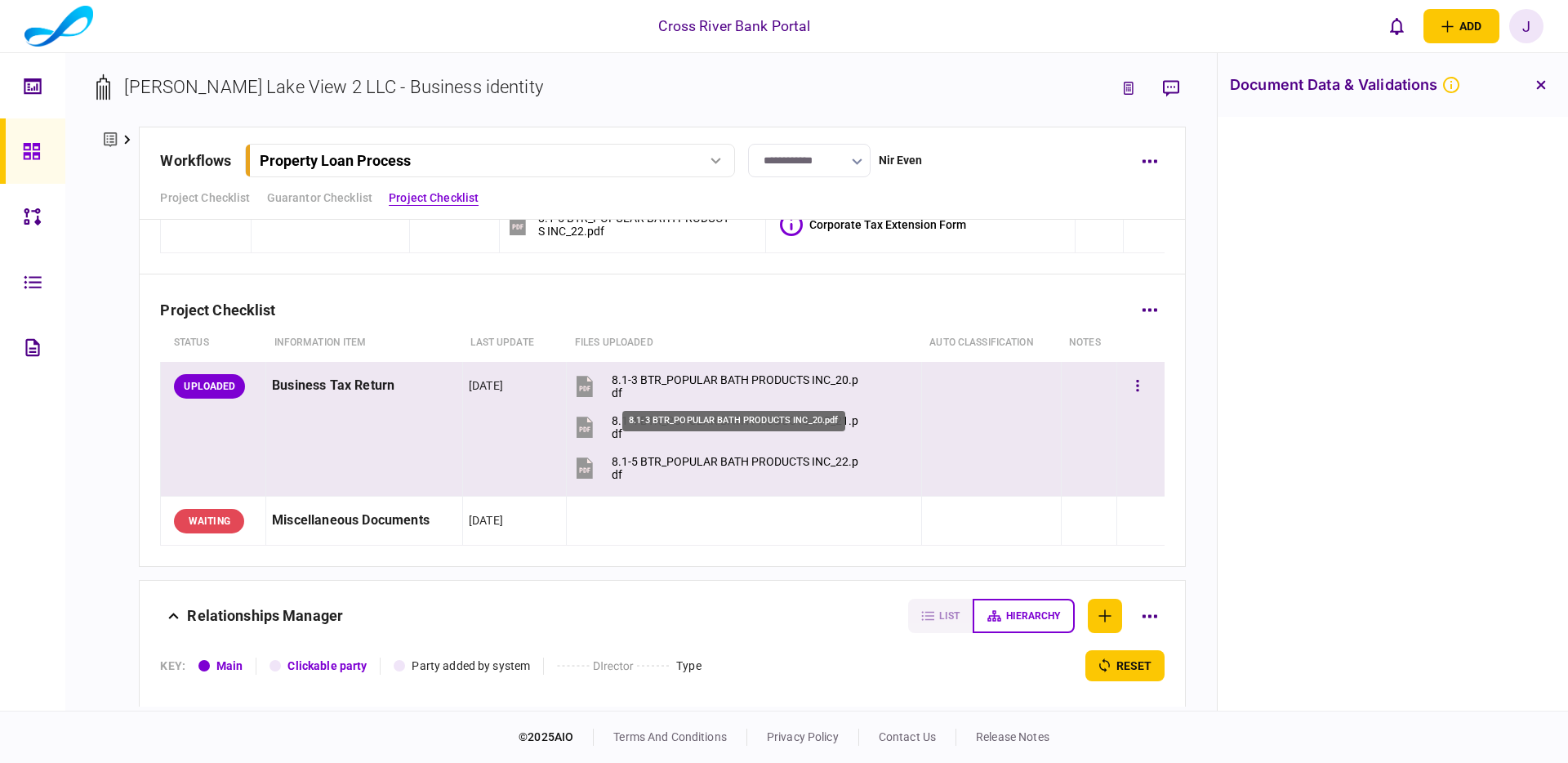
click at [753, 381] on div "8.1-3 BTR_POPULAR BATH PRODUCTS INC_20.pdf" at bounding box center [734, 387] width 247 height 26
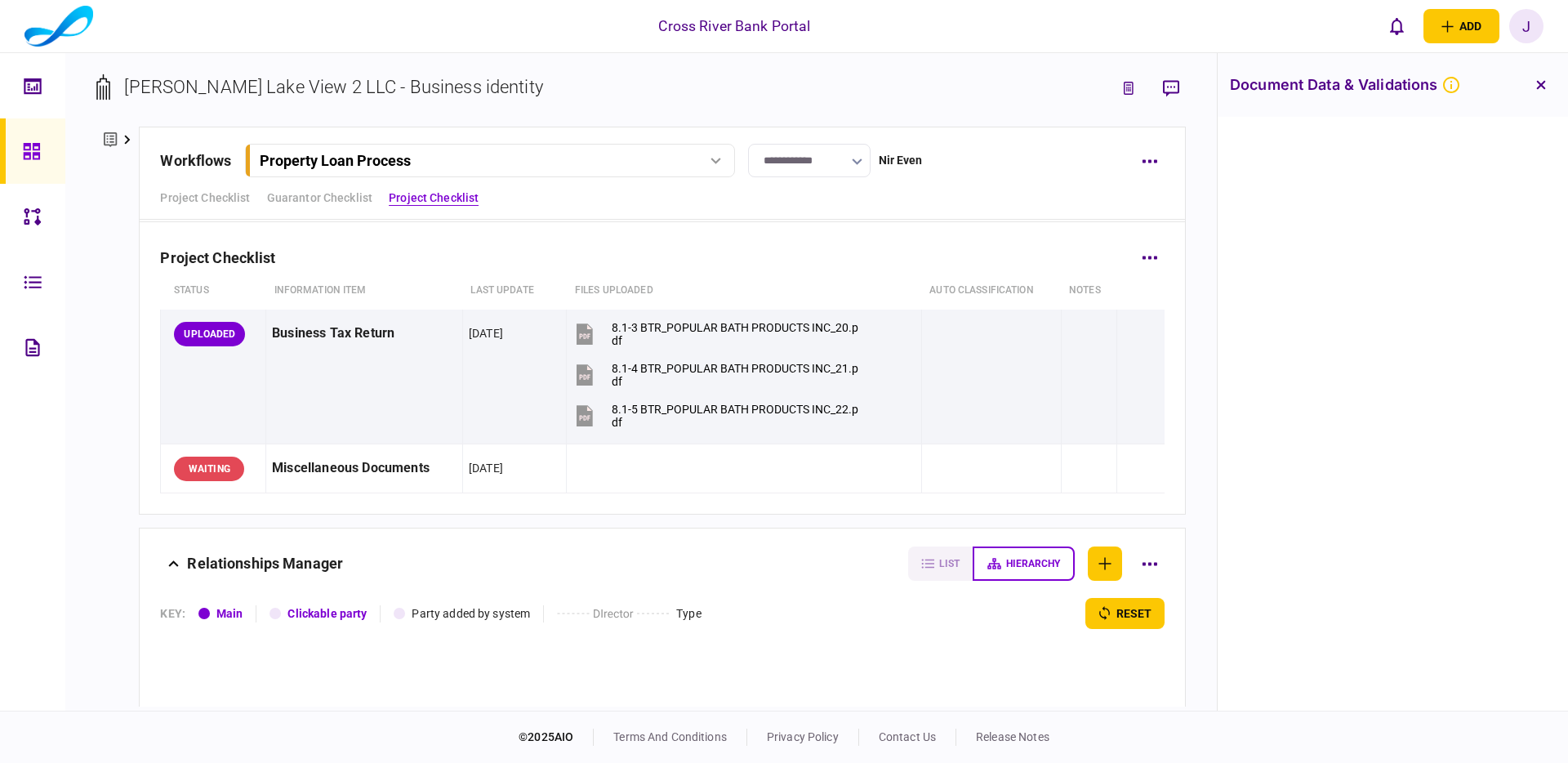
scroll to position [4785, 0]
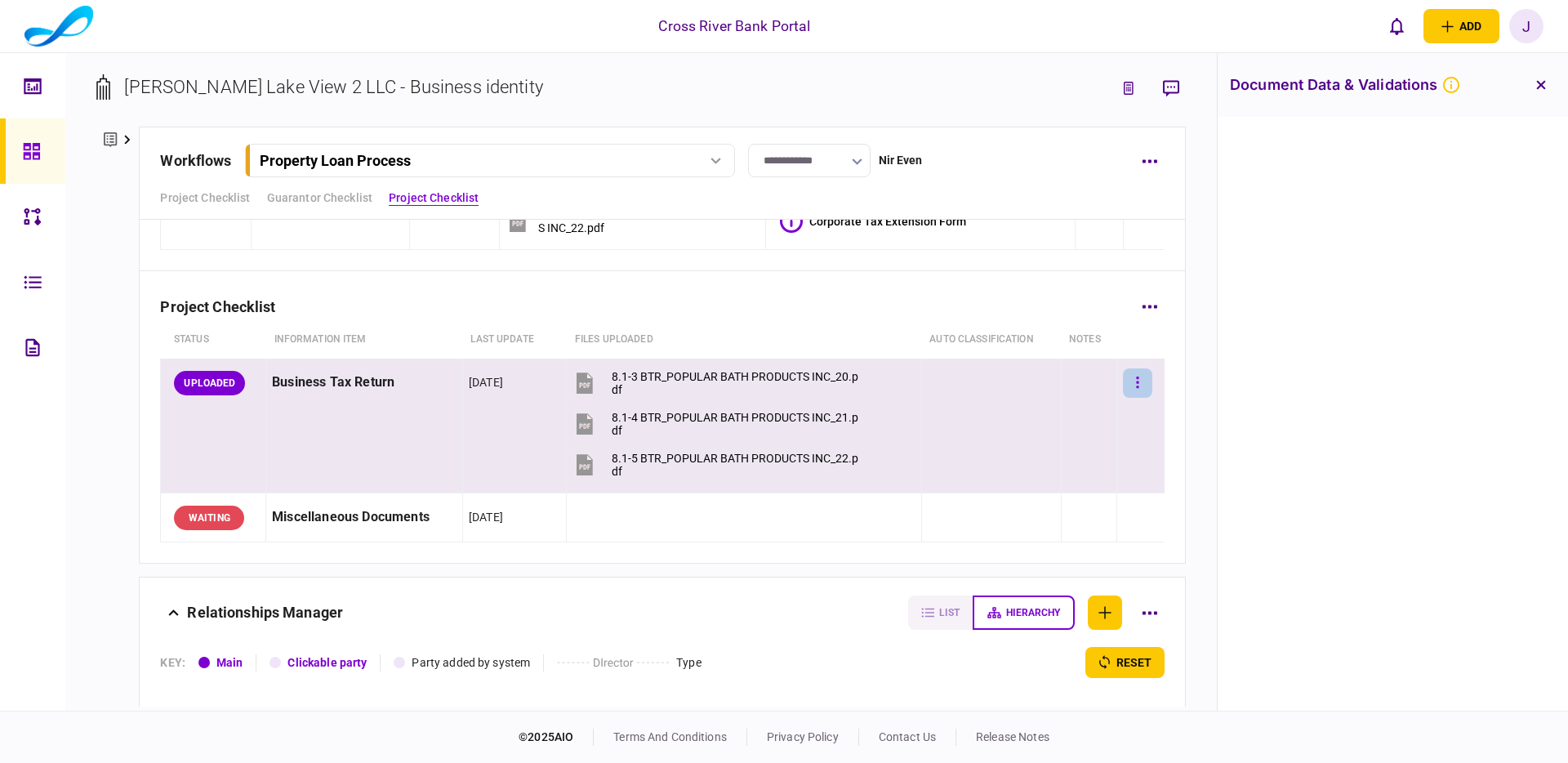
click at [1136, 381] on button "button" at bounding box center [1137, 383] width 29 height 29
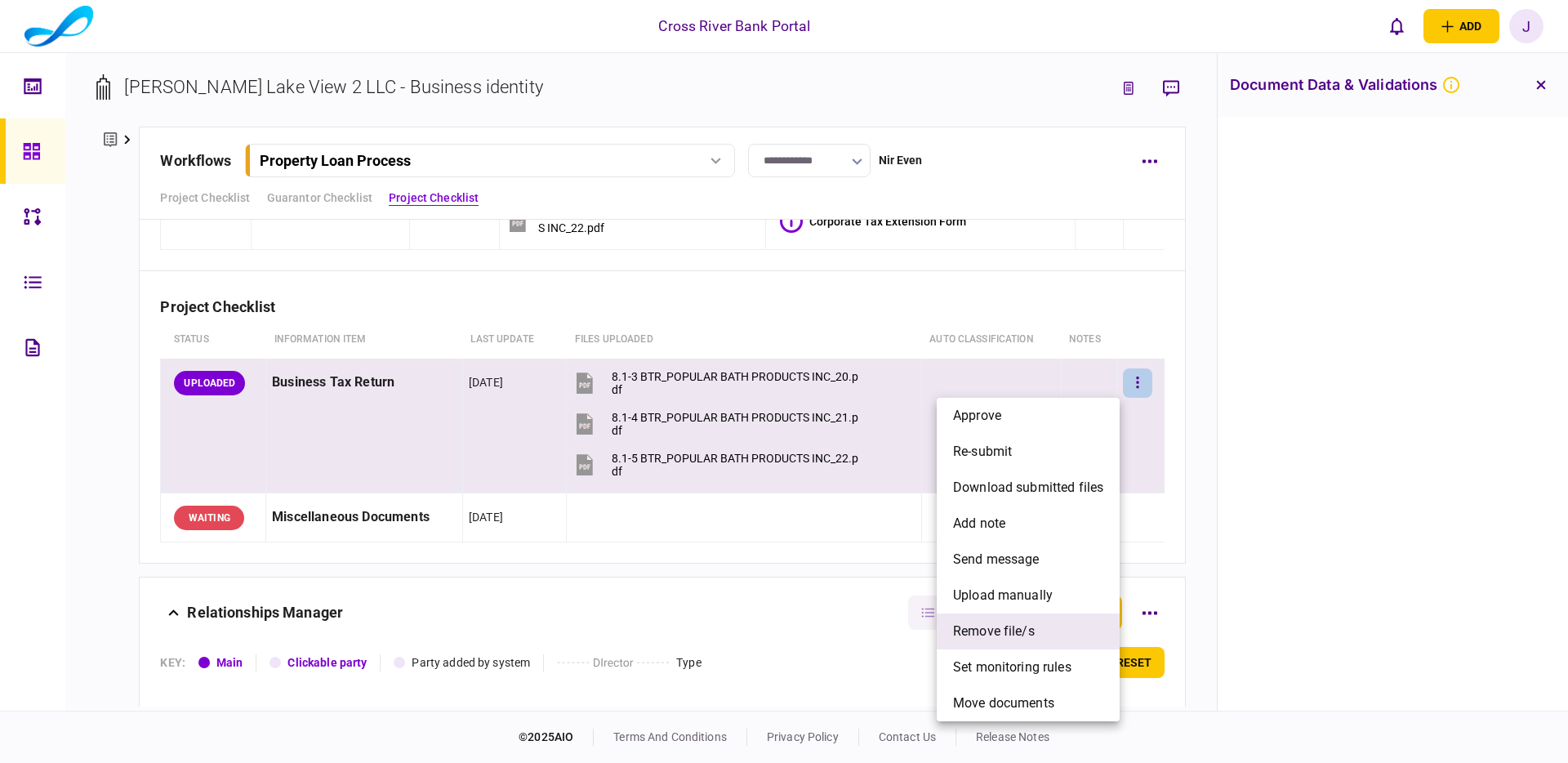
click at [1008, 627] on span "remove file/s" at bounding box center [993, 631] width 81 height 20
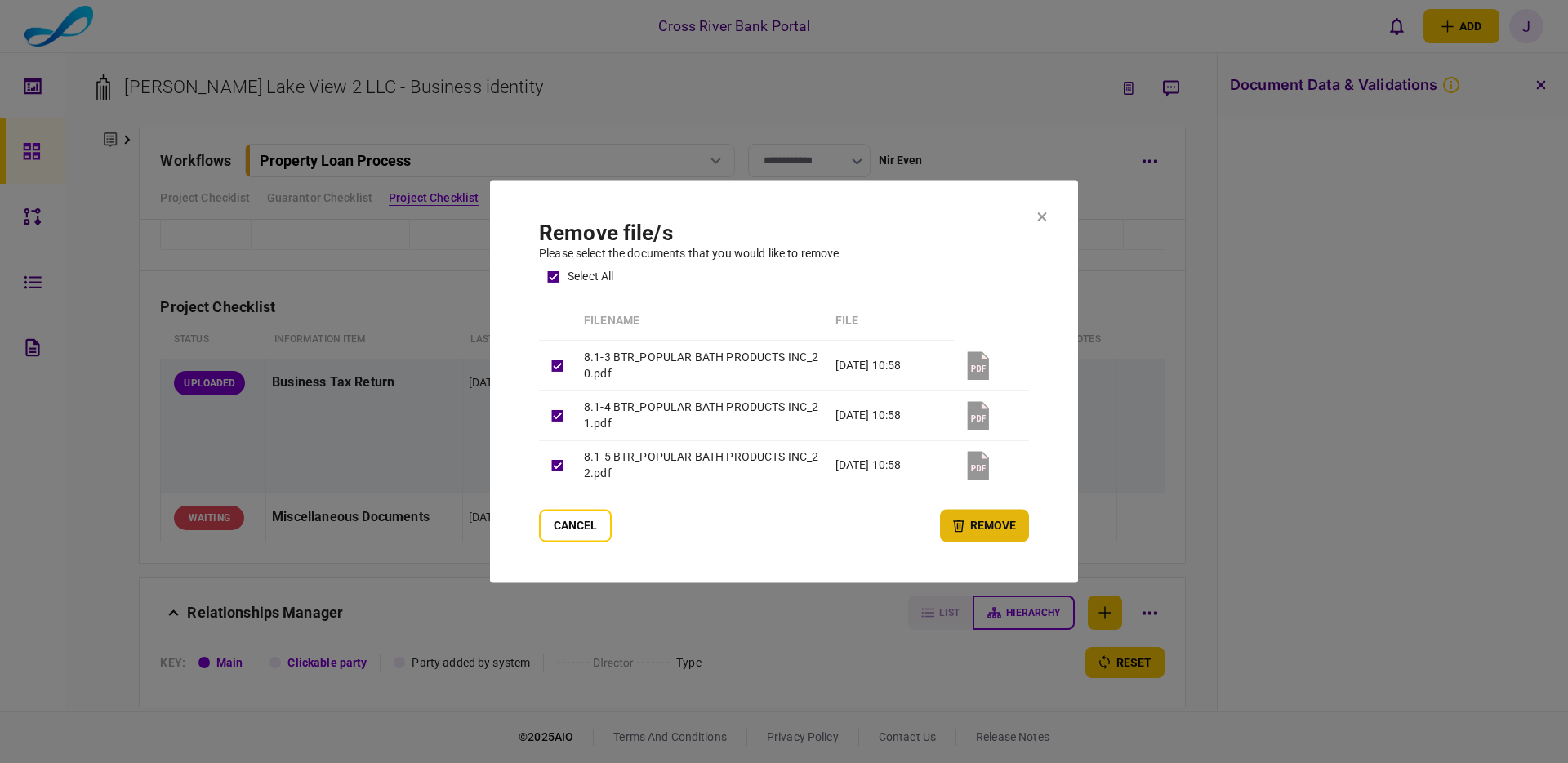
click at [978, 529] on button "remove" at bounding box center [984, 526] width 89 height 33
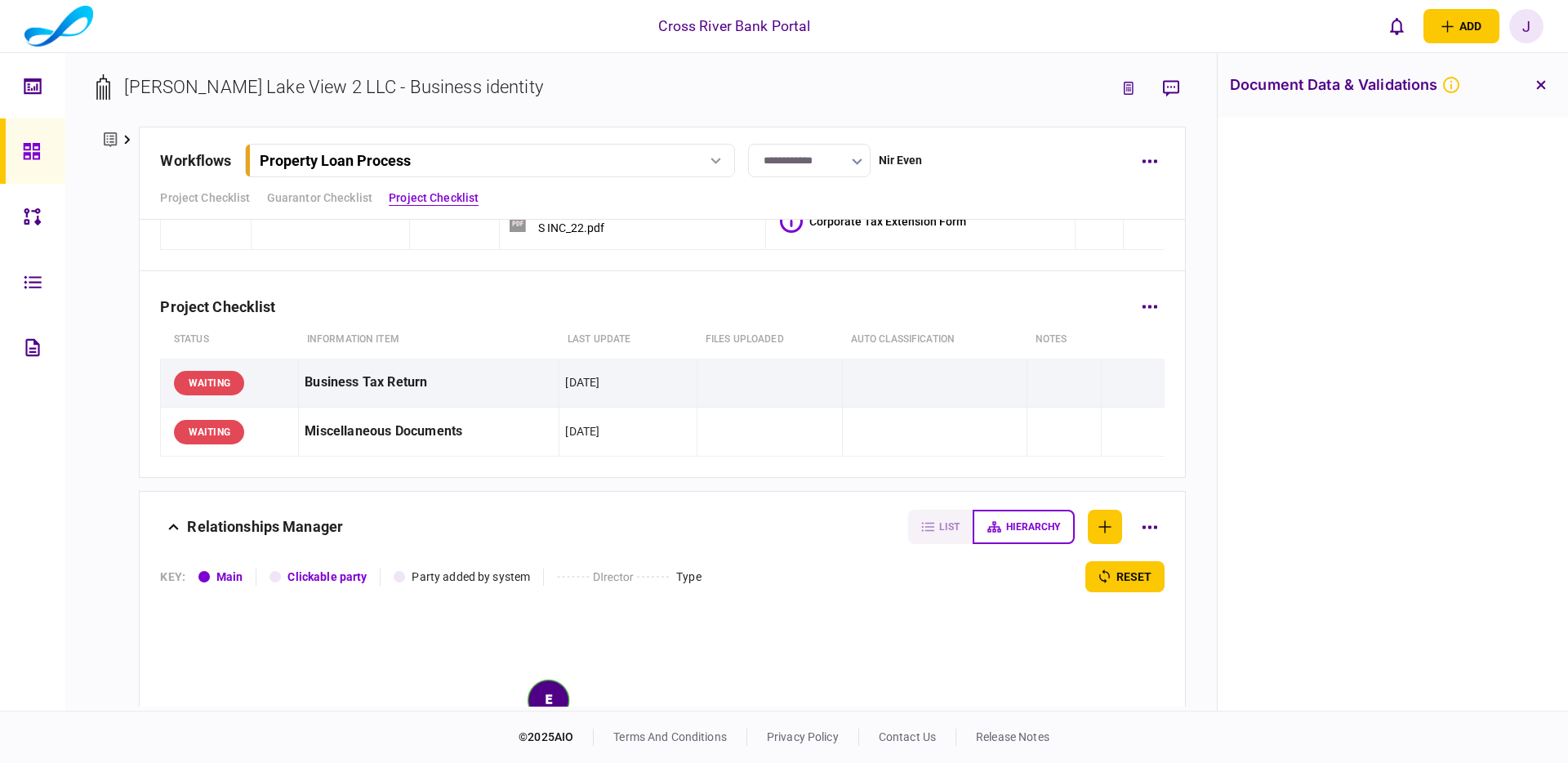
scroll to position [4799, 0]
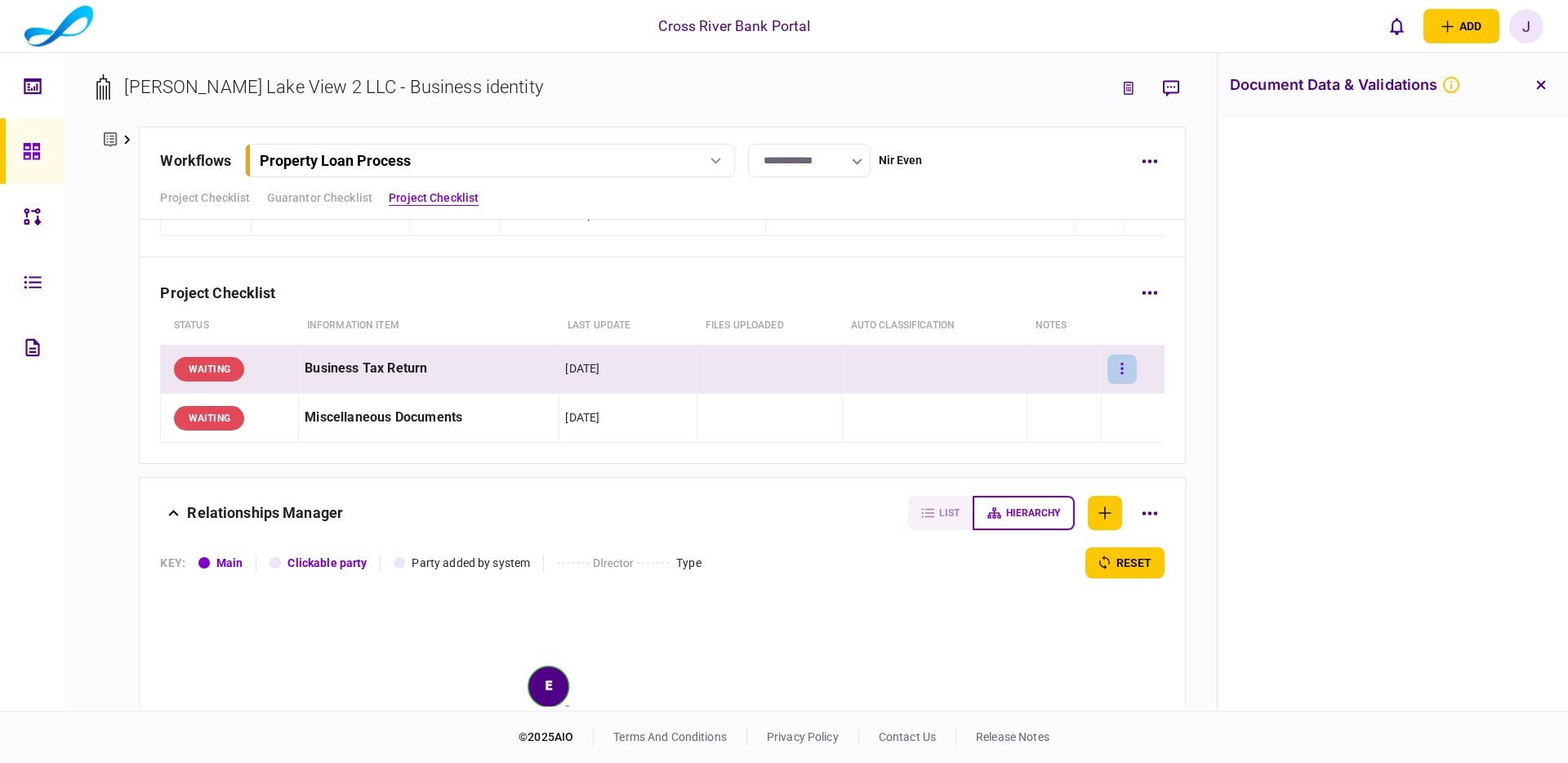
click at [1124, 369] on button "button" at bounding box center [1121, 369] width 29 height 29
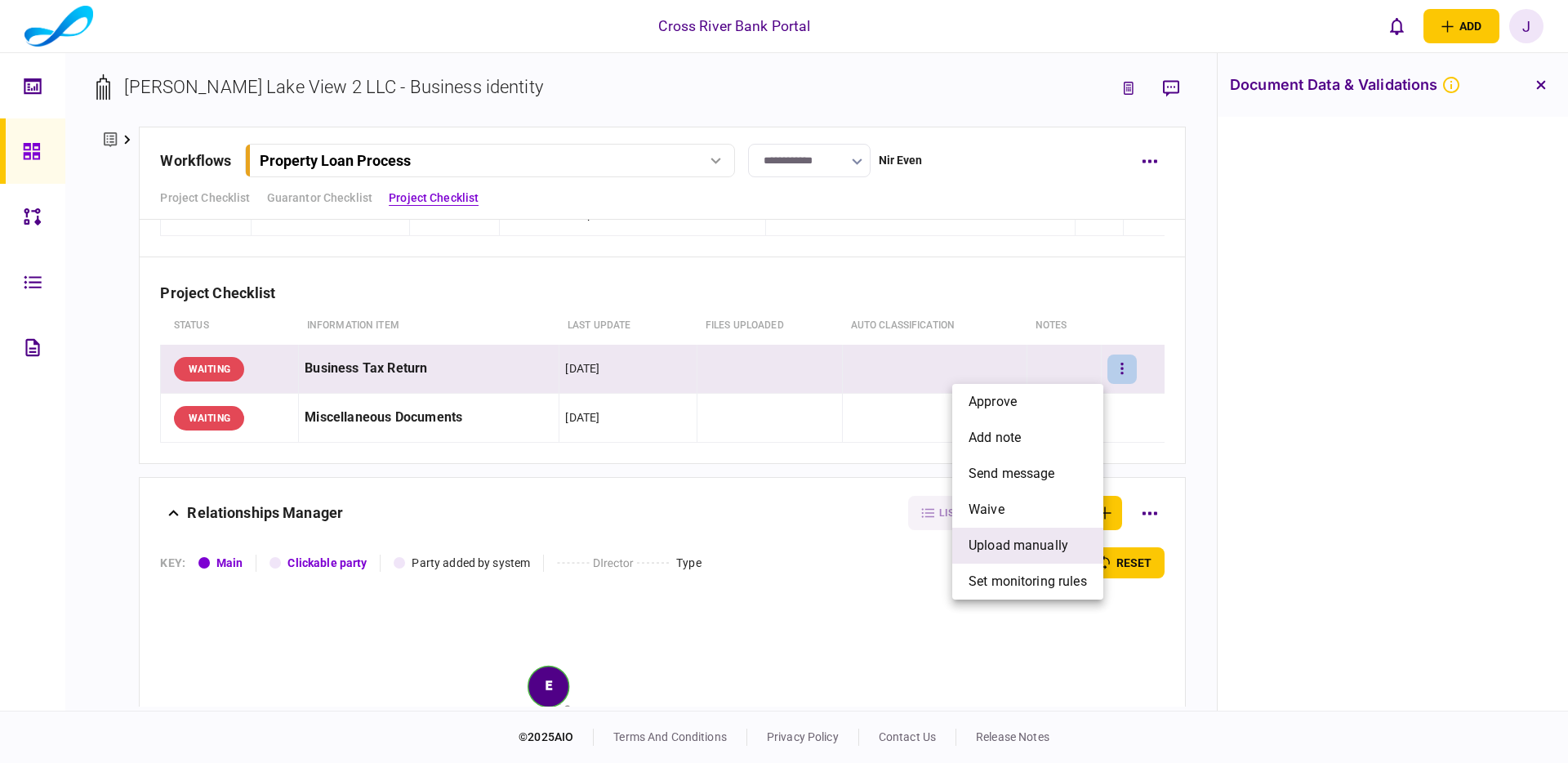
click at [1041, 546] on span "upload manually" at bounding box center [1018, 546] width 99 height 20
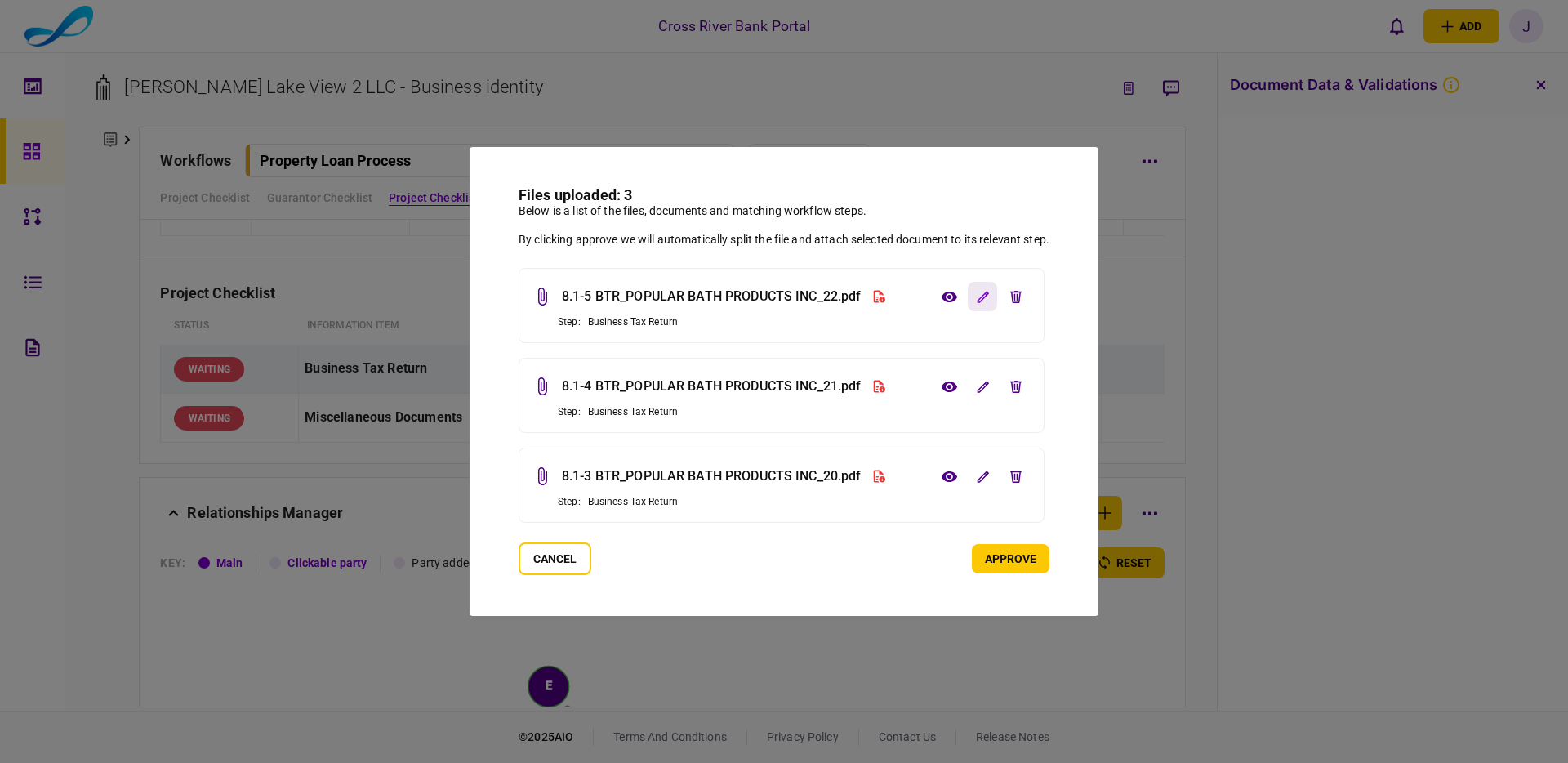
click at [987, 299] on icon "edit file" at bounding box center [982, 297] width 12 height 12
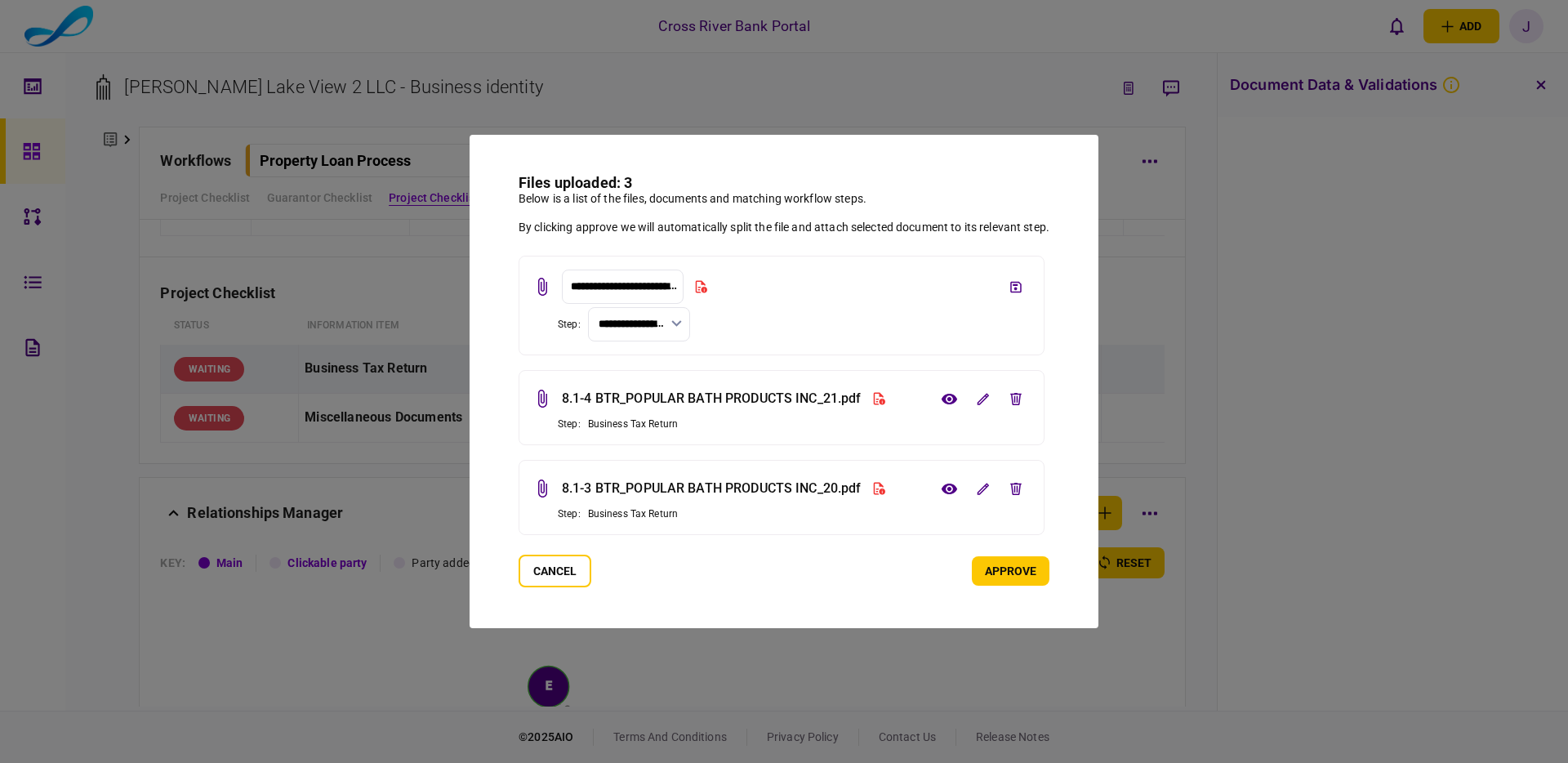
click at [679, 327] on button "button" at bounding box center [676, 323] width 10 height 11
drag, startPoint x: 675, startPoint y: 353, endPoint x: 843, endPoint y: 332, distance: 169.3
click at [675, 353] on li "Business Tax Return" at bounding box center [635, 362] width 100 height 41
click at [1009, 296] on button "save file" at bounding box center [1015, 286] width 29 height 29
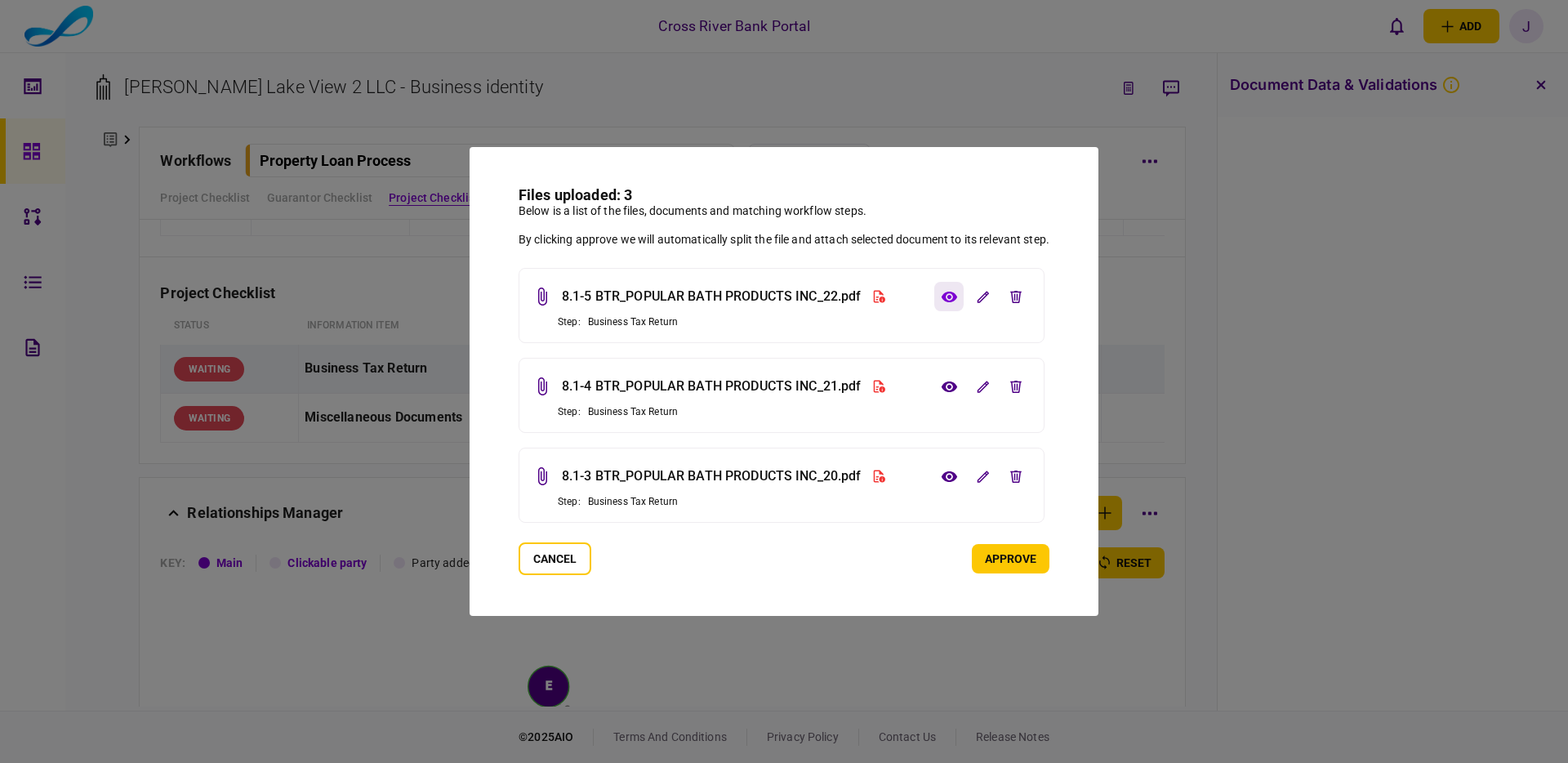
click at [959, 298] on button "view file" at bounding box center [948, 296] width 29 height 29
click at [1010, 560] on button "approve" at bounding box center [1010, 558] width 78 height 29
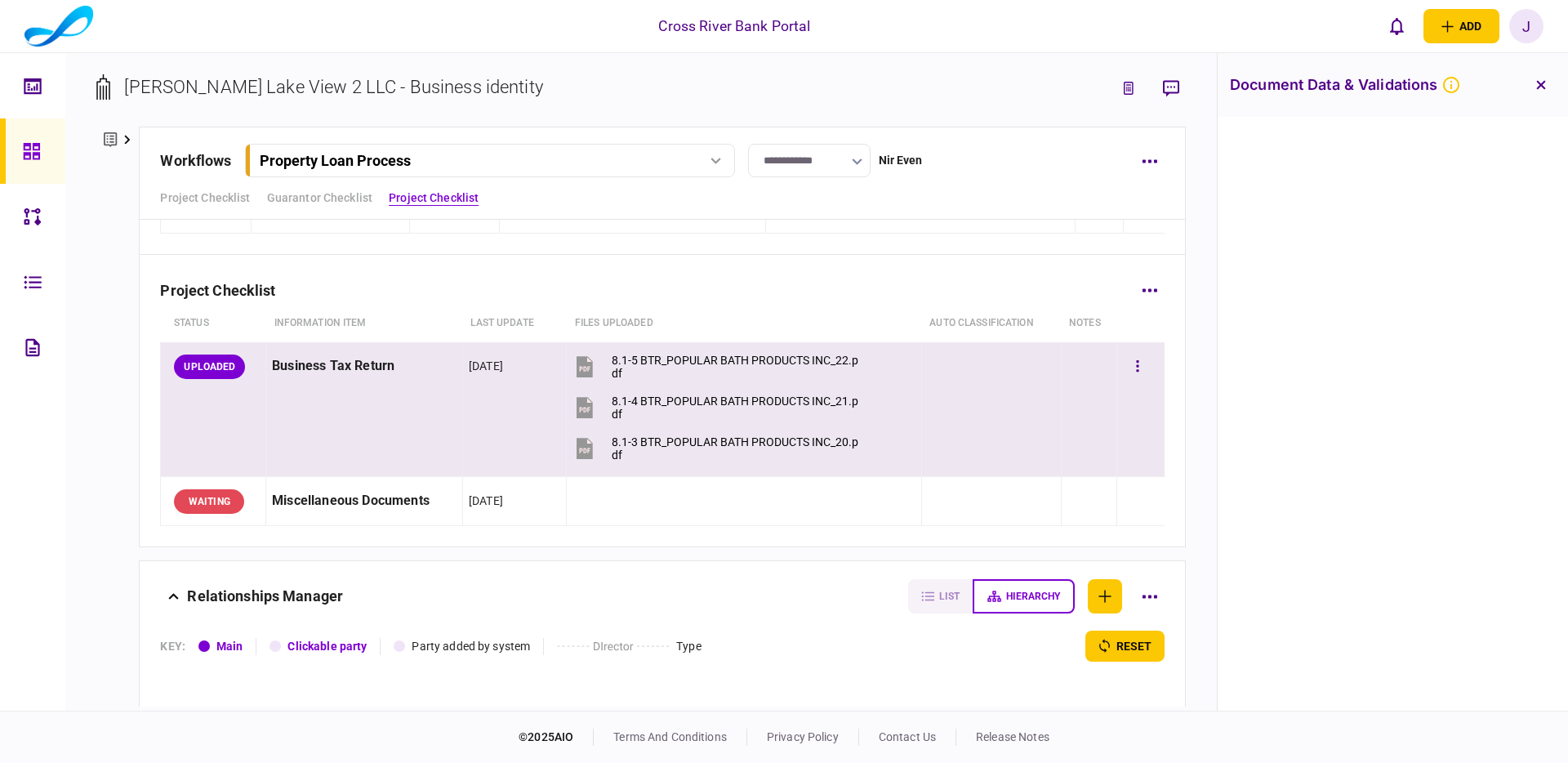
scroll to position [4803, 0]
click at [1136, 360] on icon "button" at bounding box center [1137, 364] width 3 height 11
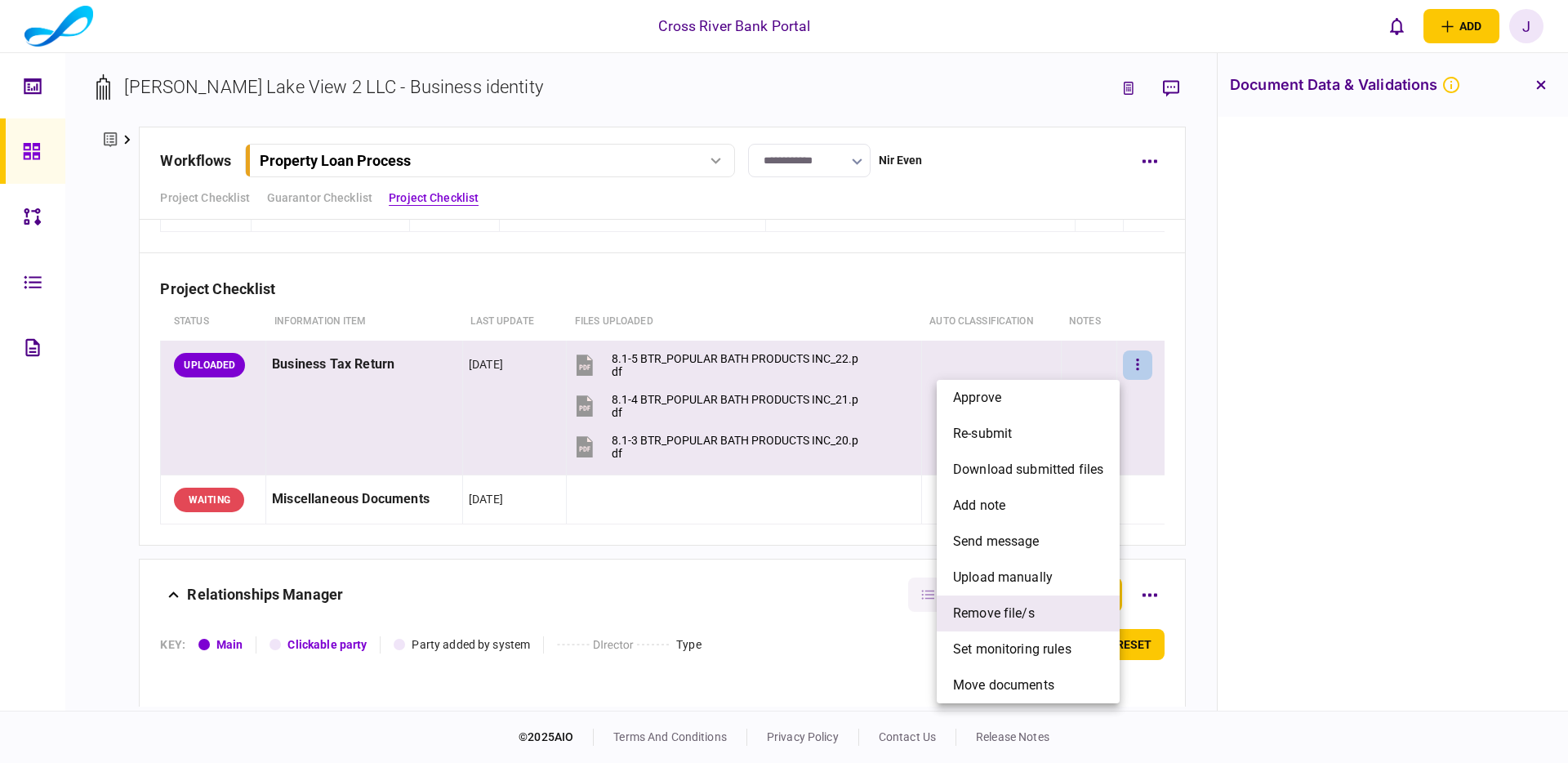
click at [991, 612] on span "remove file/s" at bounding box center [993, 613] width 81 height 20
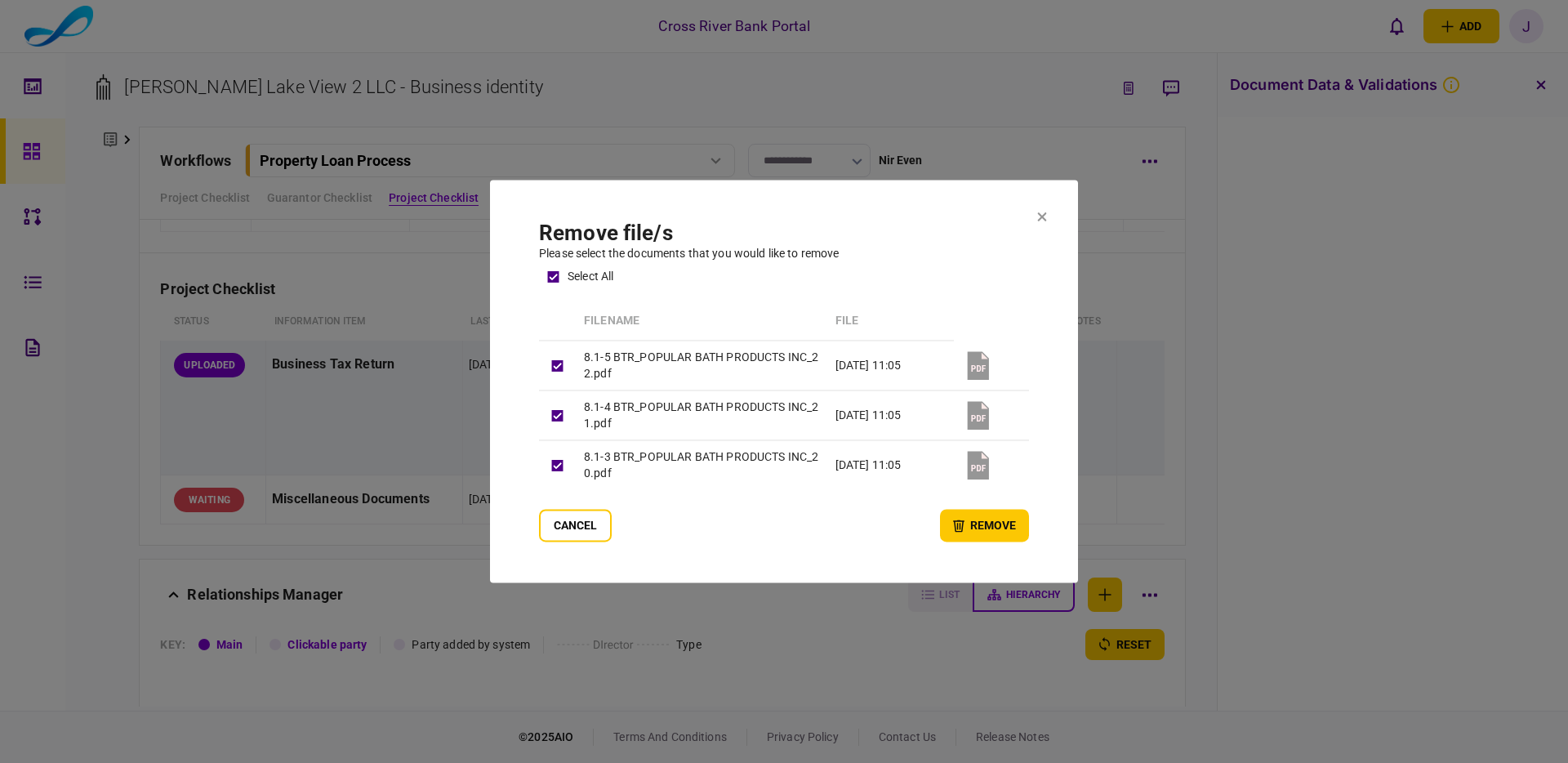
click at [969, 523] on button "remove" at bounding box center [984, 526] width 89 height 33
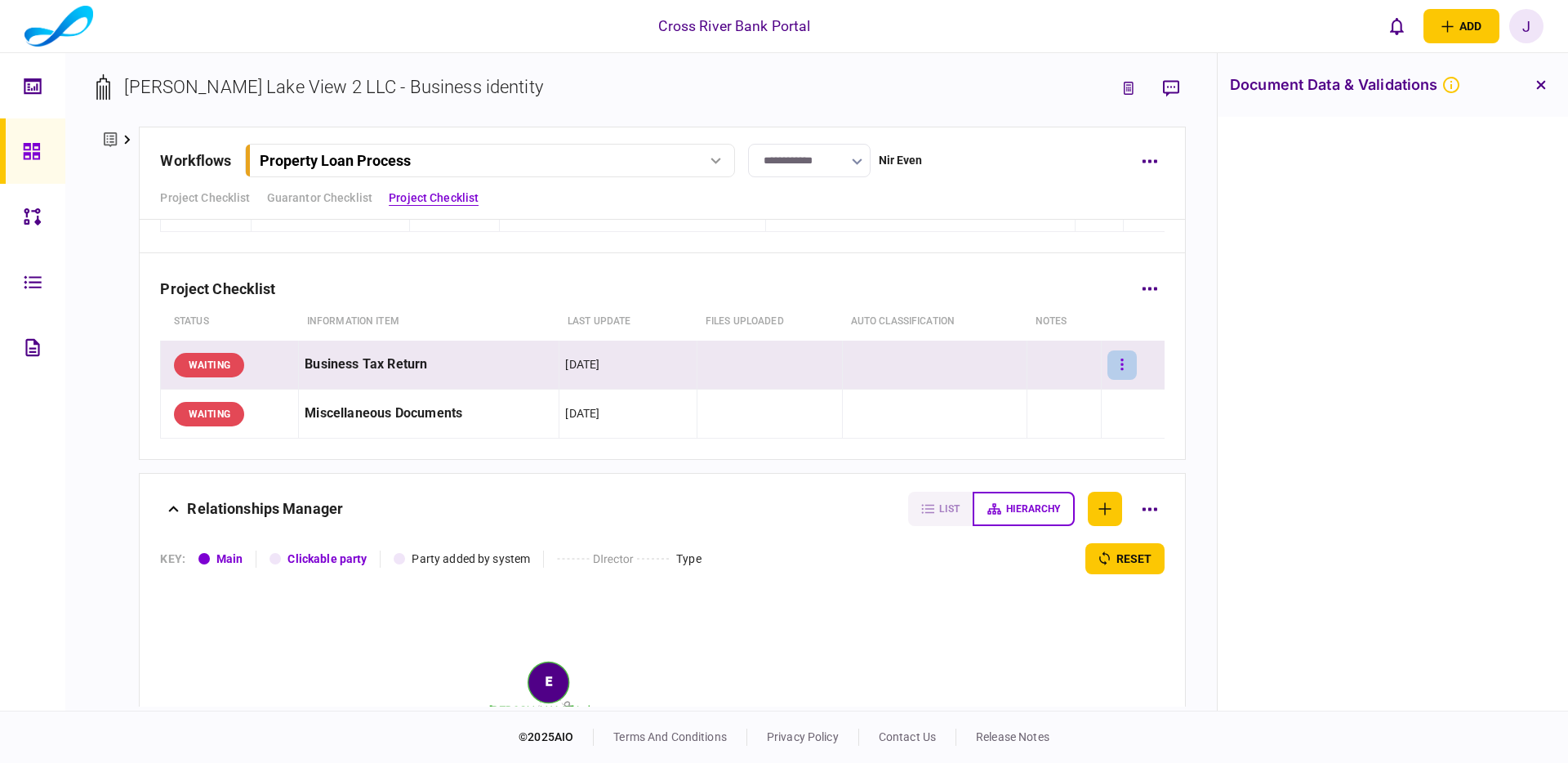
click at [1127, 364] on button "button" at bounding box center [1121, 365] width 29 height 29
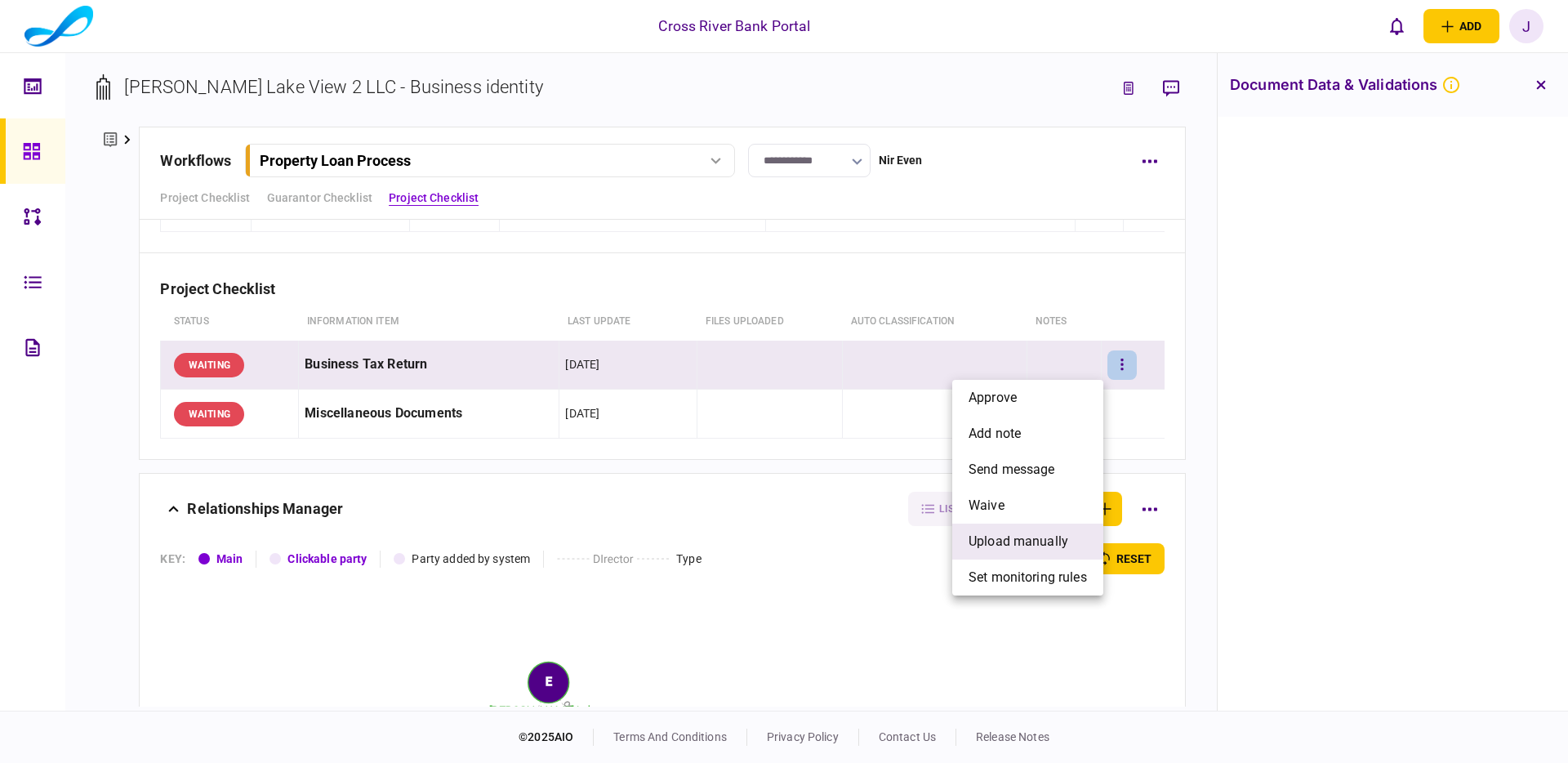
click at [1018, 543] on span "upload manually" at bounding box center [1018, 541] width 99 height 20
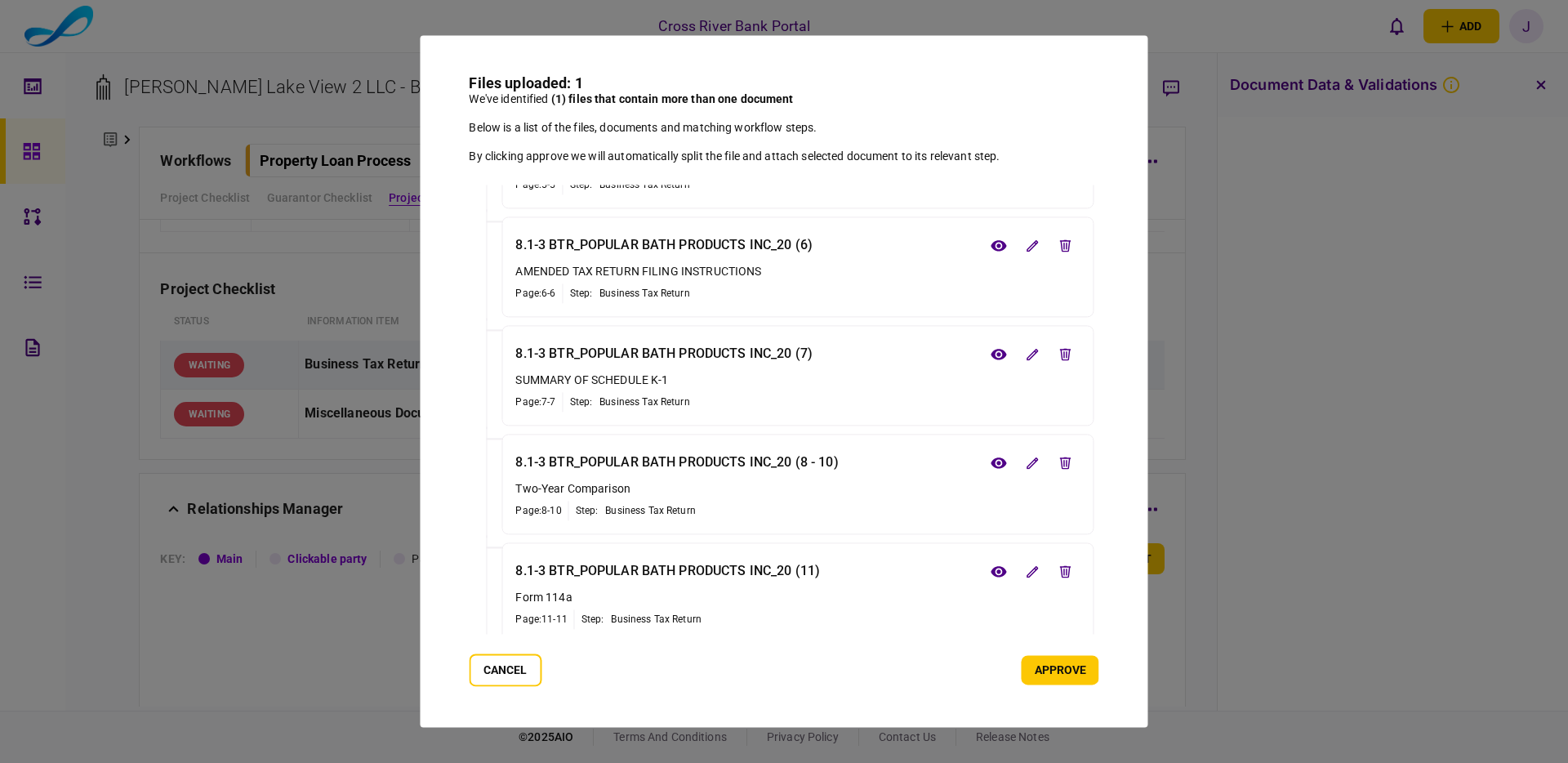
scroll to position [665, 0]
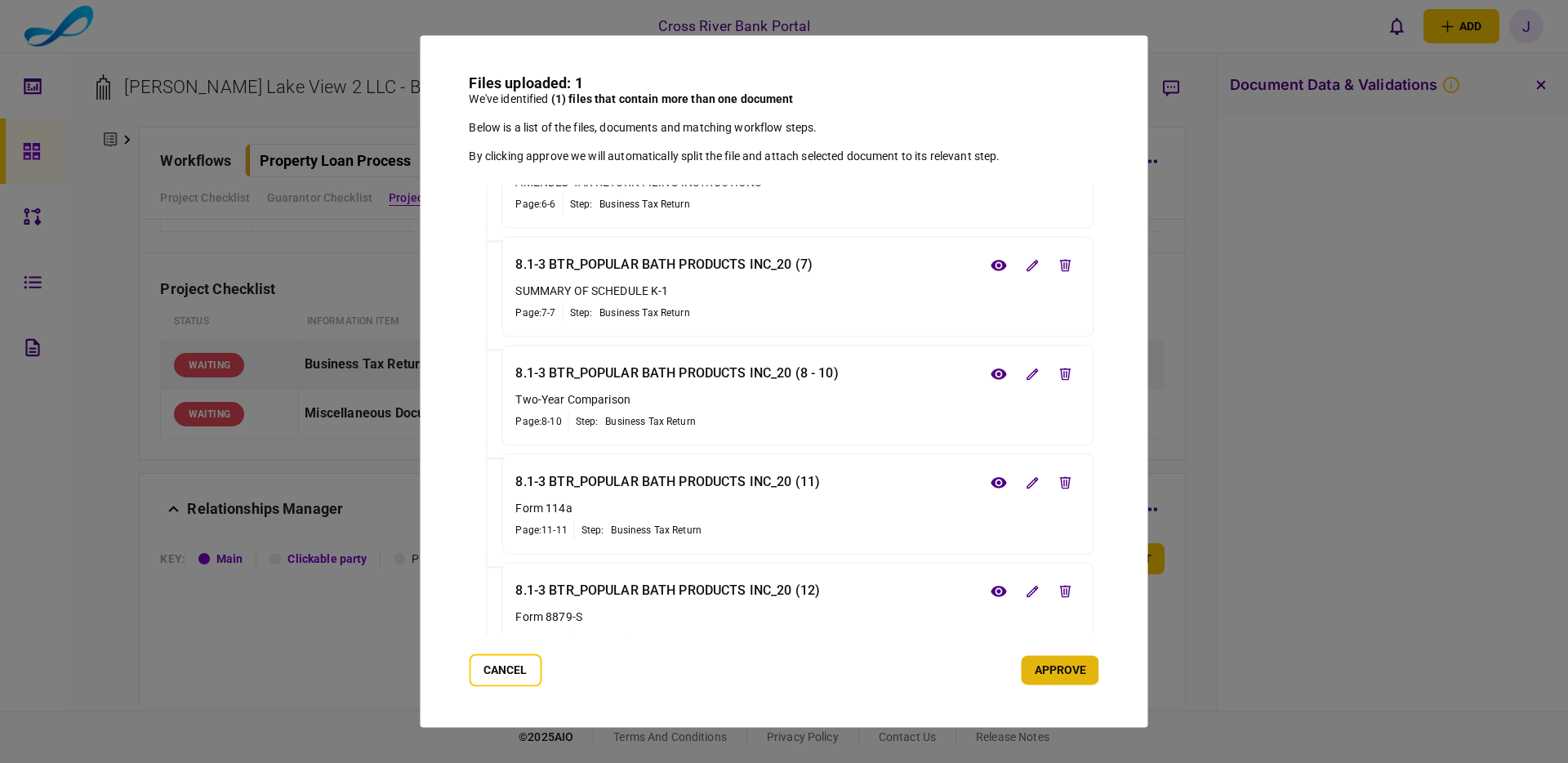
click at [1085, 667] on button "approve" at bounding box center [1060, 670] width 78 height 29
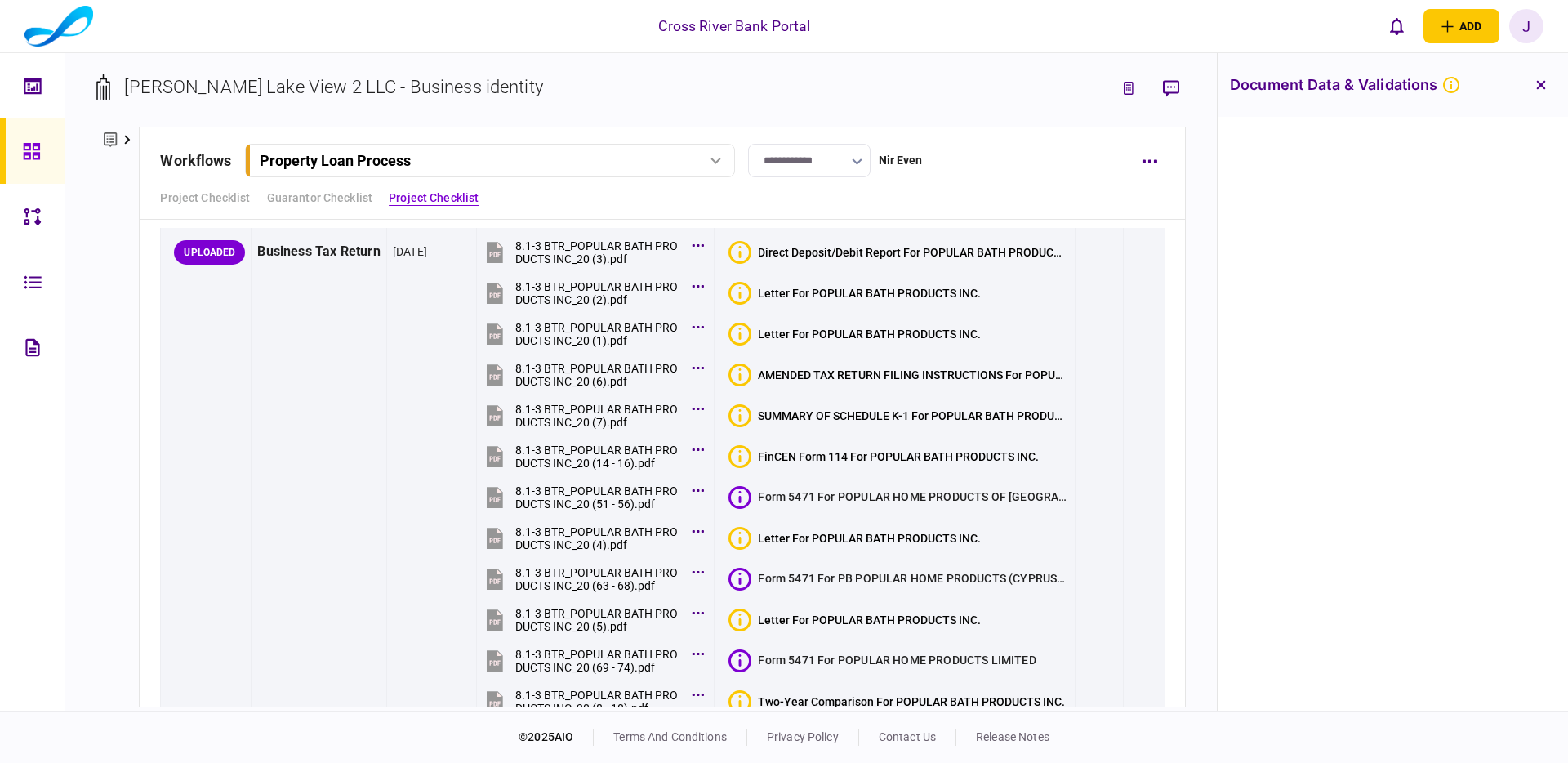
scroll to position [4917, 0]
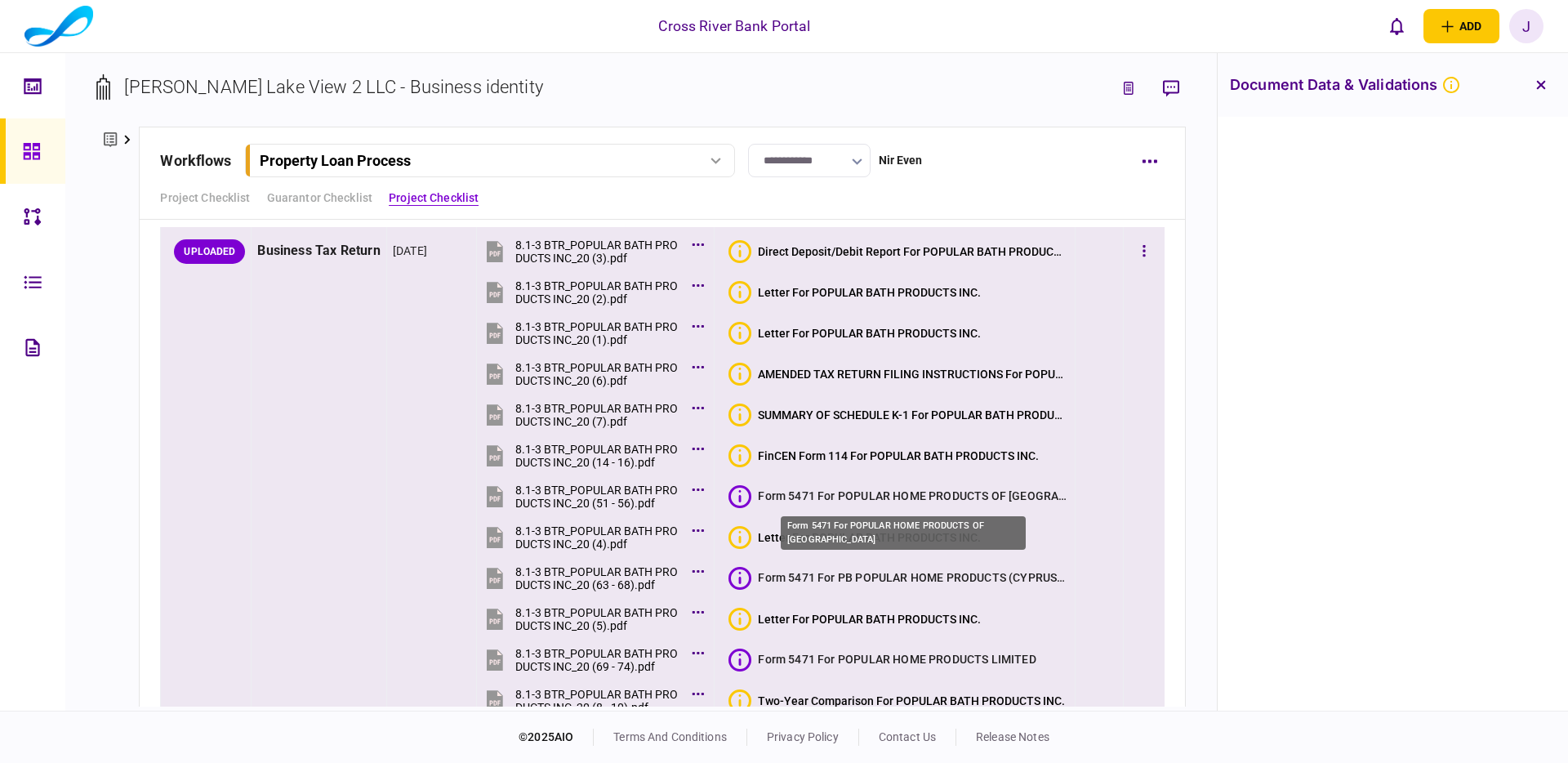
click at [863, 494] on div "Form 5471 For POPULAR HOME PRODUCTS OF [GEOGRAPHIC_DATA]" at bounding box center [913, 495] width 310 height 16
click at [735, 499] on icon at bounding box center [740, 496] width 23 height 23
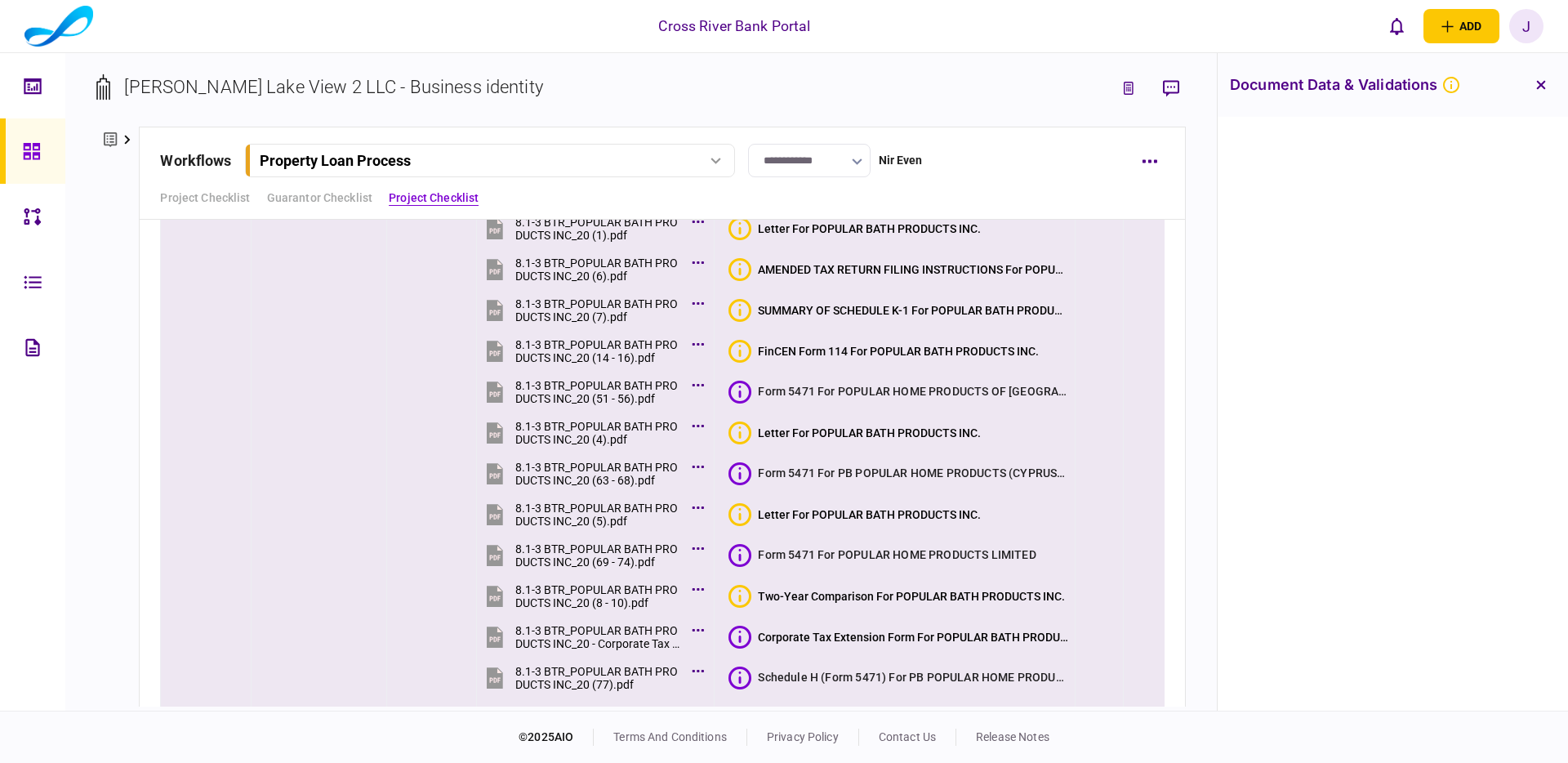
scroll to position [5043, 0]
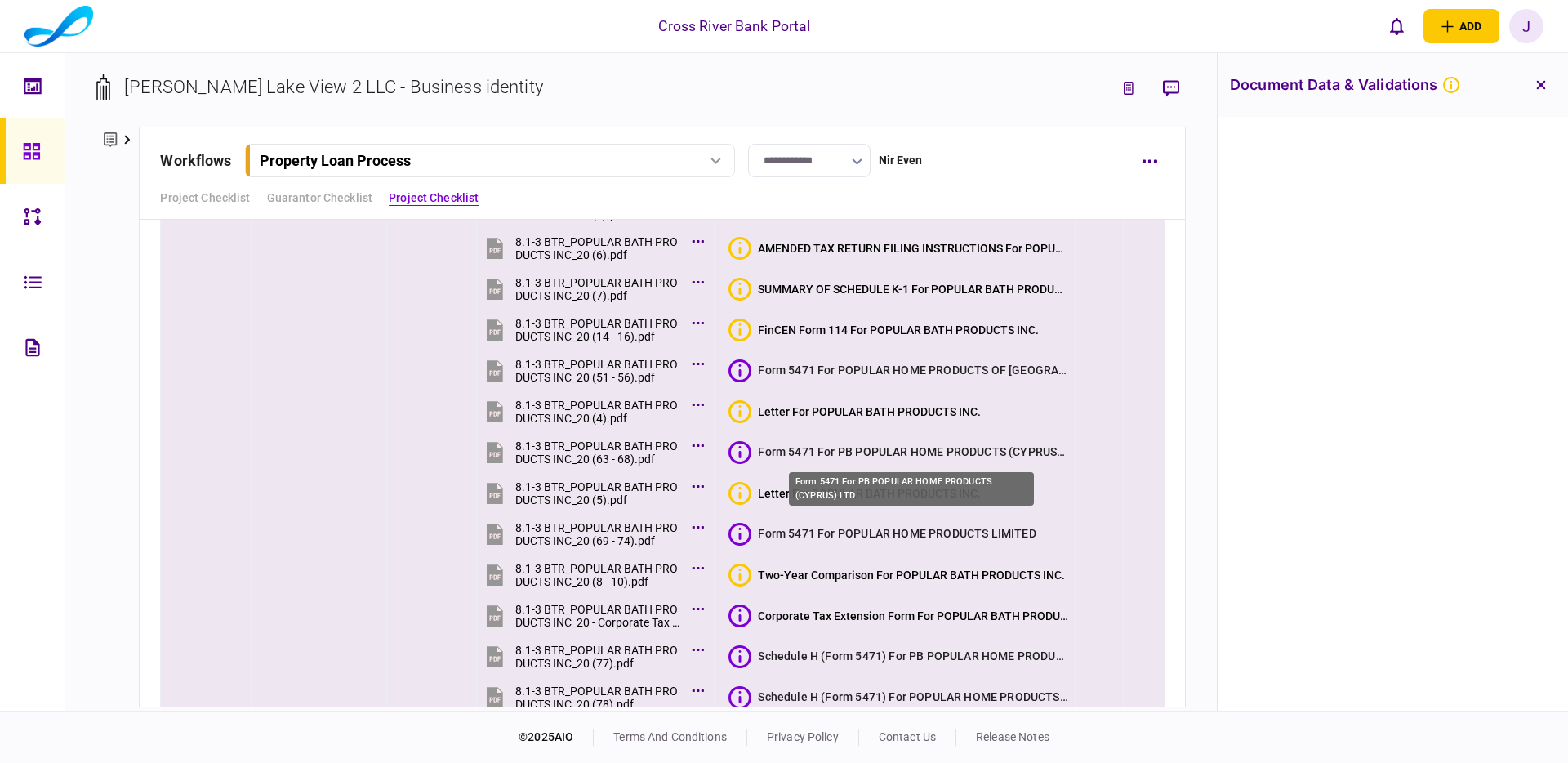
click at [825, 449] on div "Form 5471 For PB POPULAR HOME PRODUCTS (CYPRUS) LTD" at bounding box center [913, 451] width 310 height 16
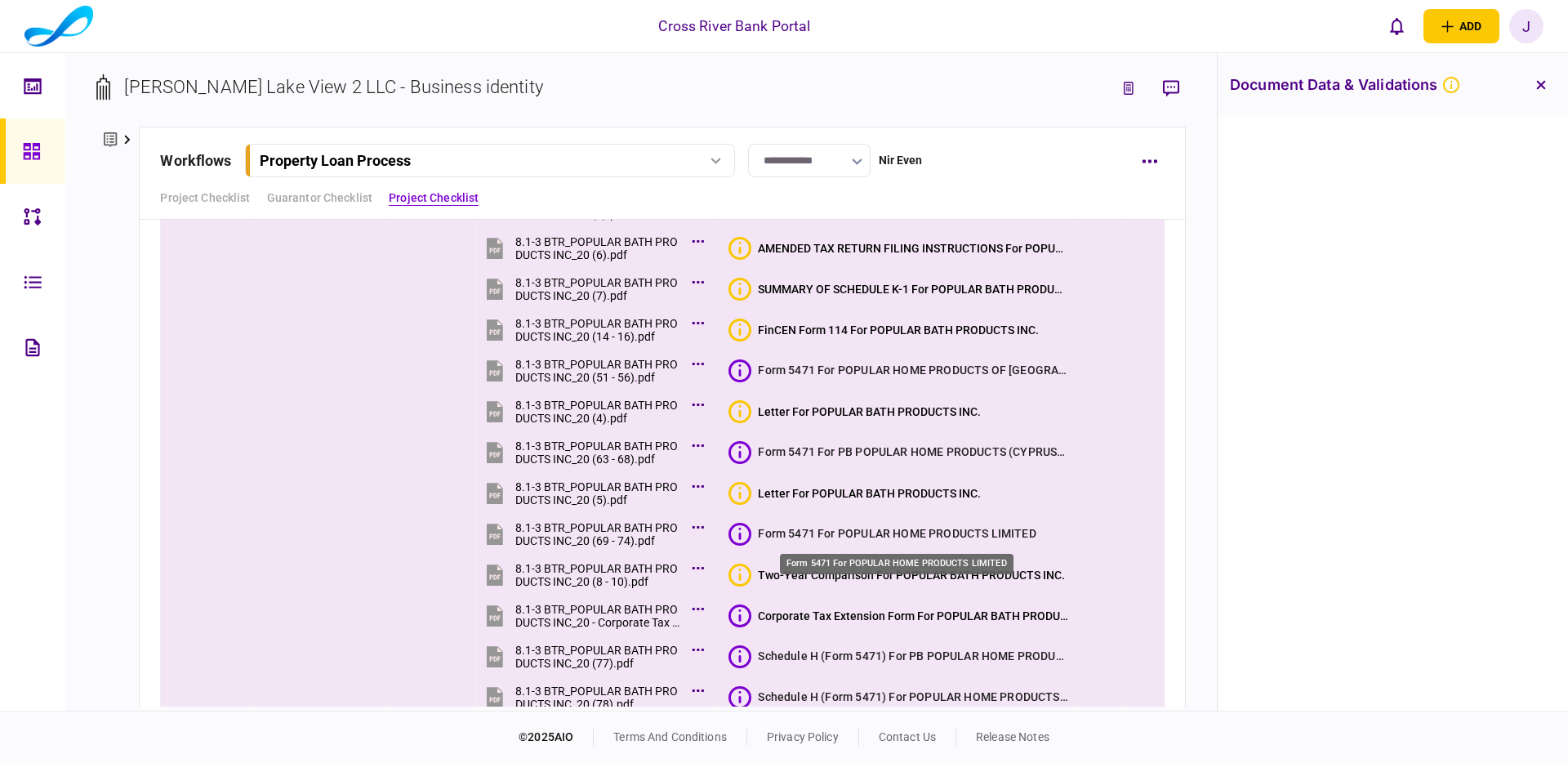
click at [825, 534] on div "Form 5471 For POPULAR HOME PRODUCTS LIMITED" at bounding box center [897, 532] width 278 height 16
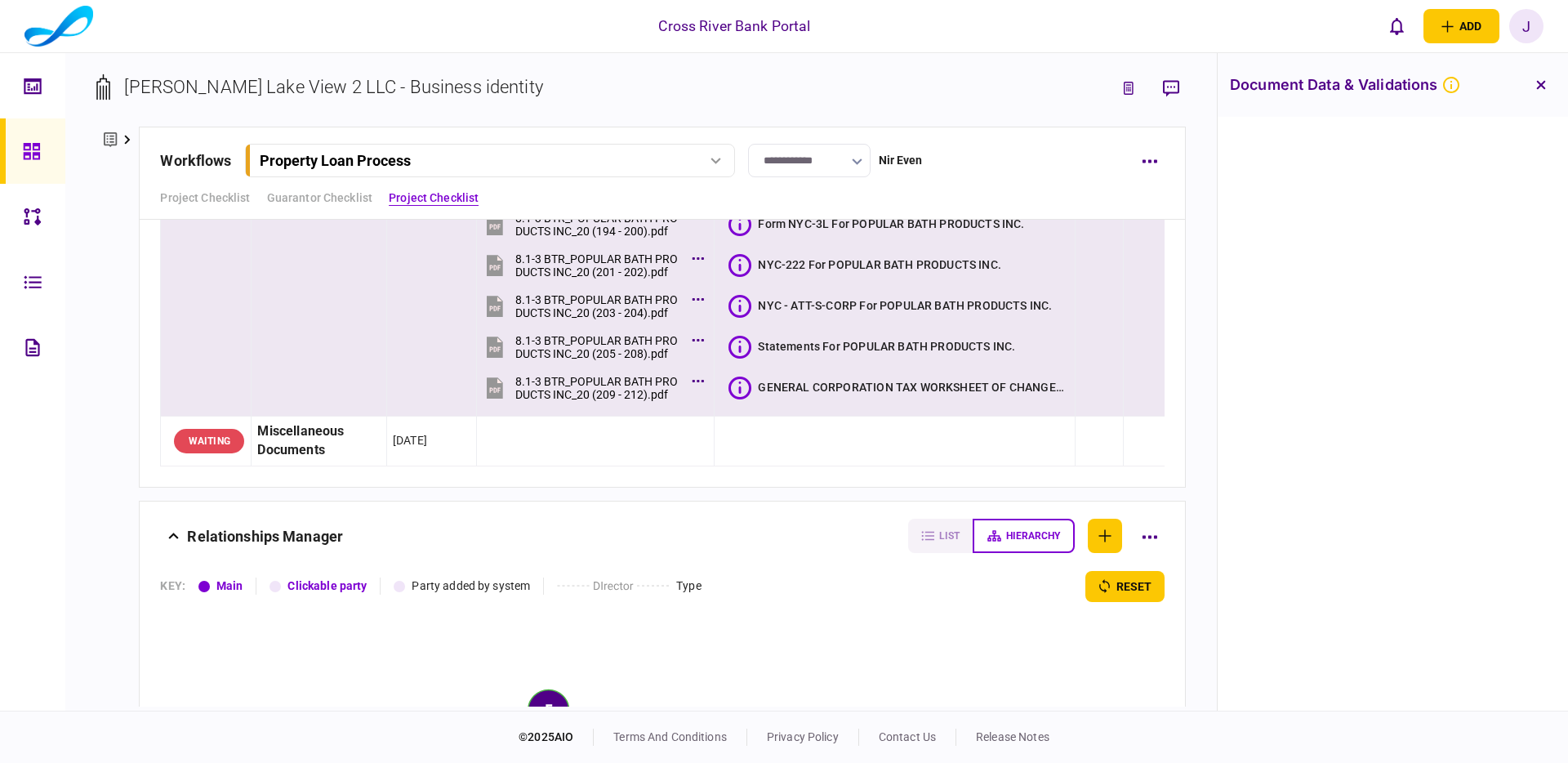
scroll to position [7563, 0]
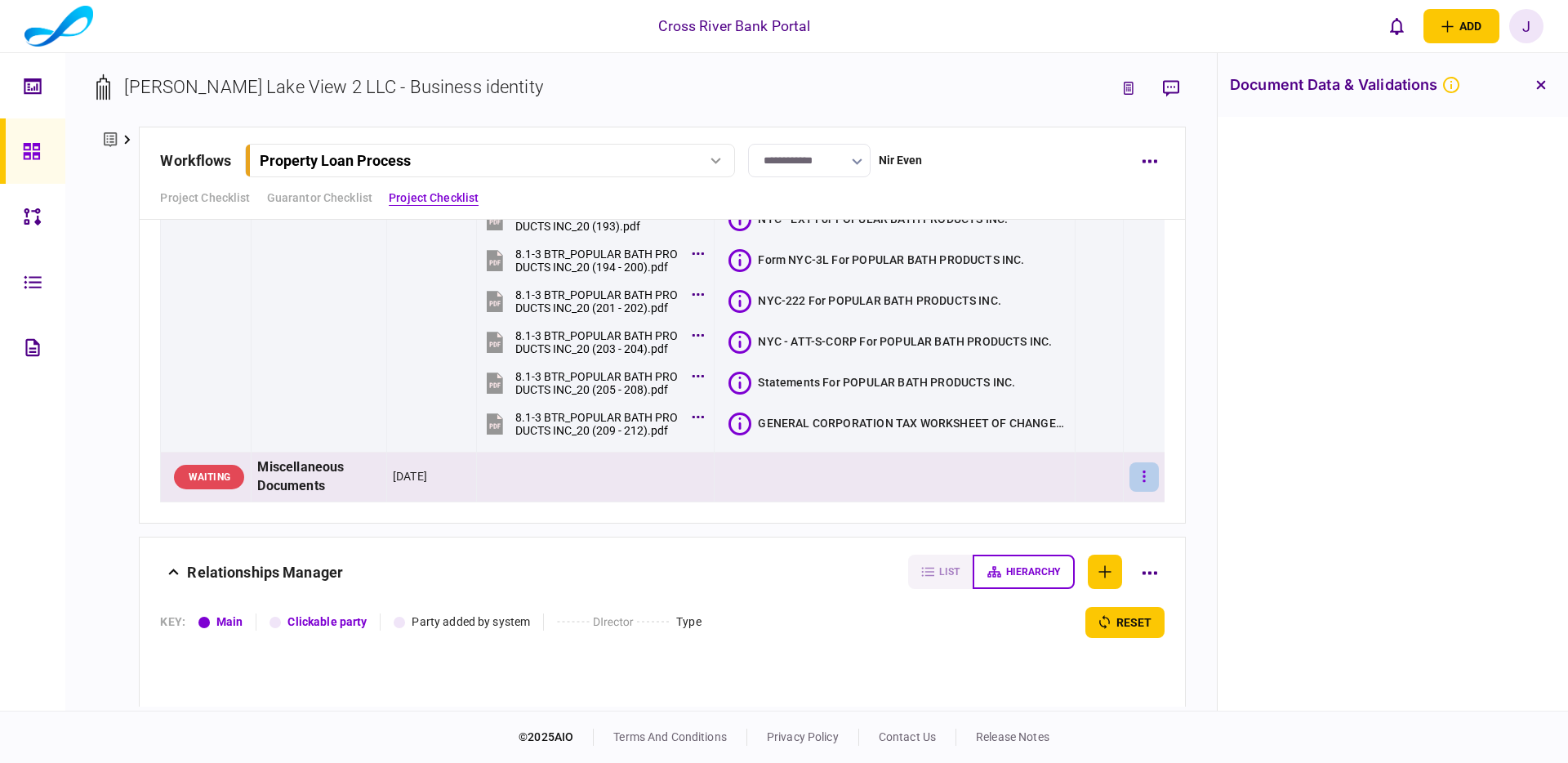
click at [1143, 483] on button "button" at bounding box center [1144, 477] width 29 height 29
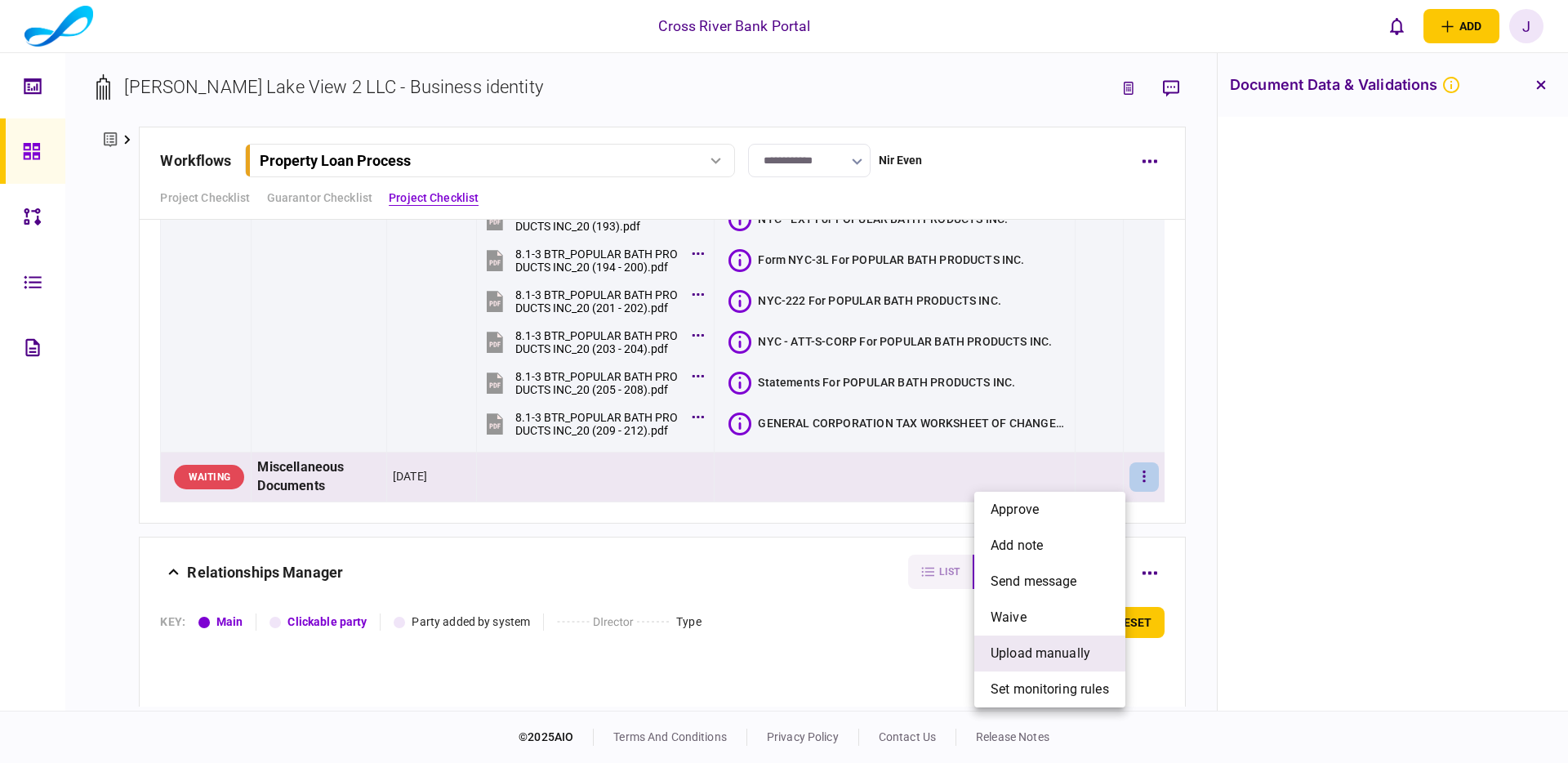
click at [1053, 650] on span "upload manually" at bounding box center [1040, 653] width 99 height 20
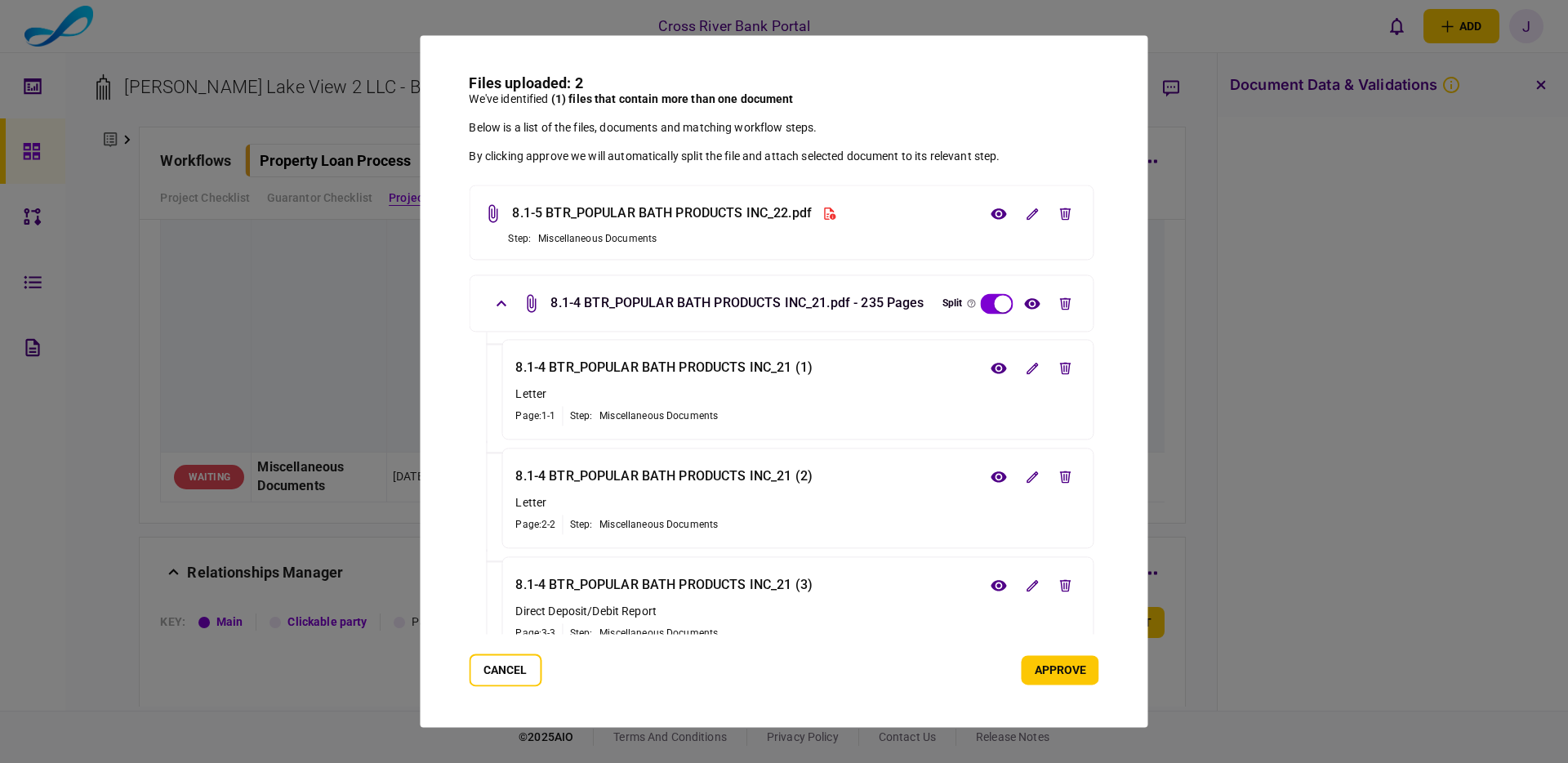
click at [506, 672] on button "Cancel" at bounding box center [505, 670] width 73 height 33
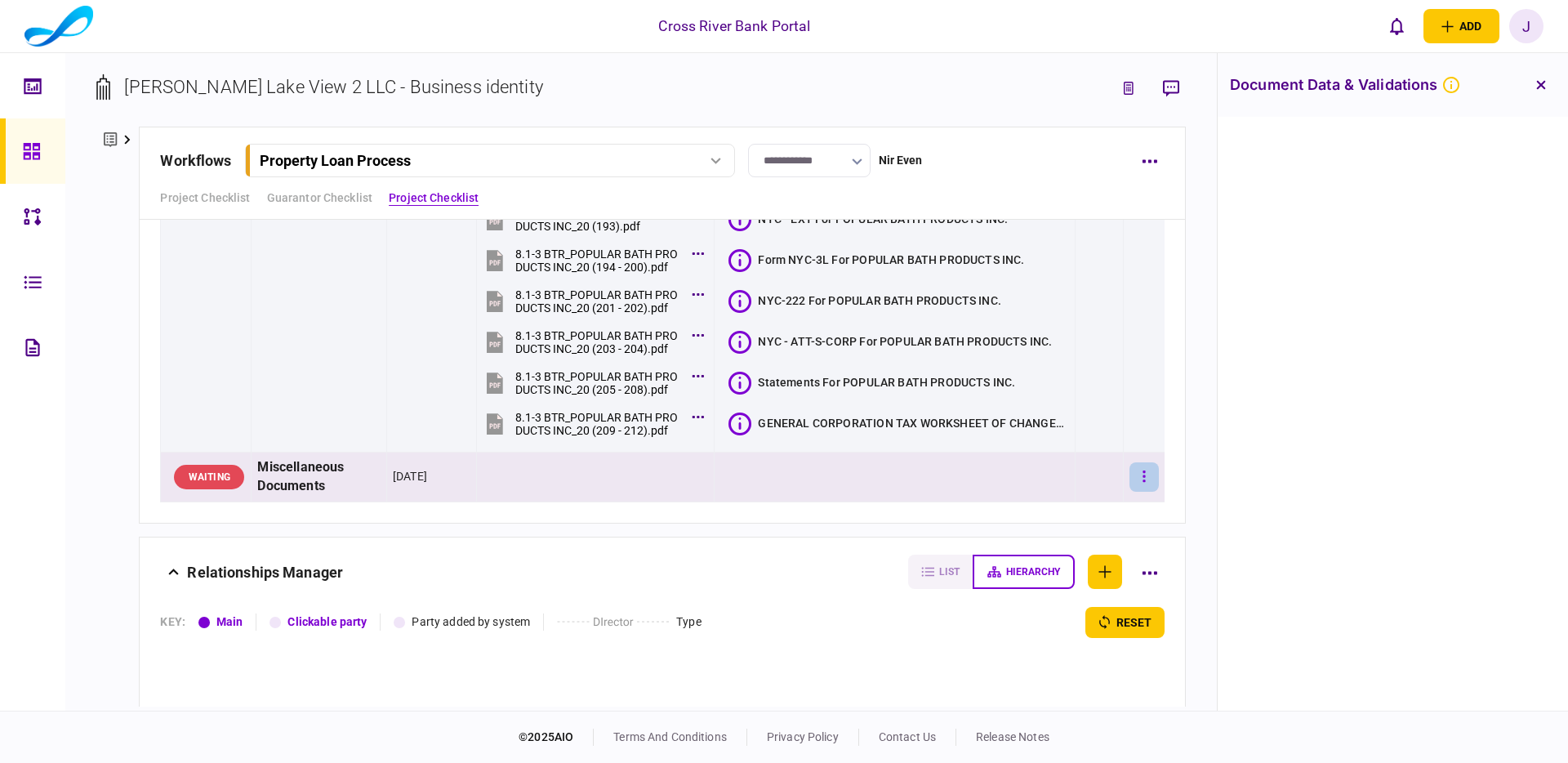
click at [1146, 468] on button "button" at bounding box center [1144, 477] width 29 height 29
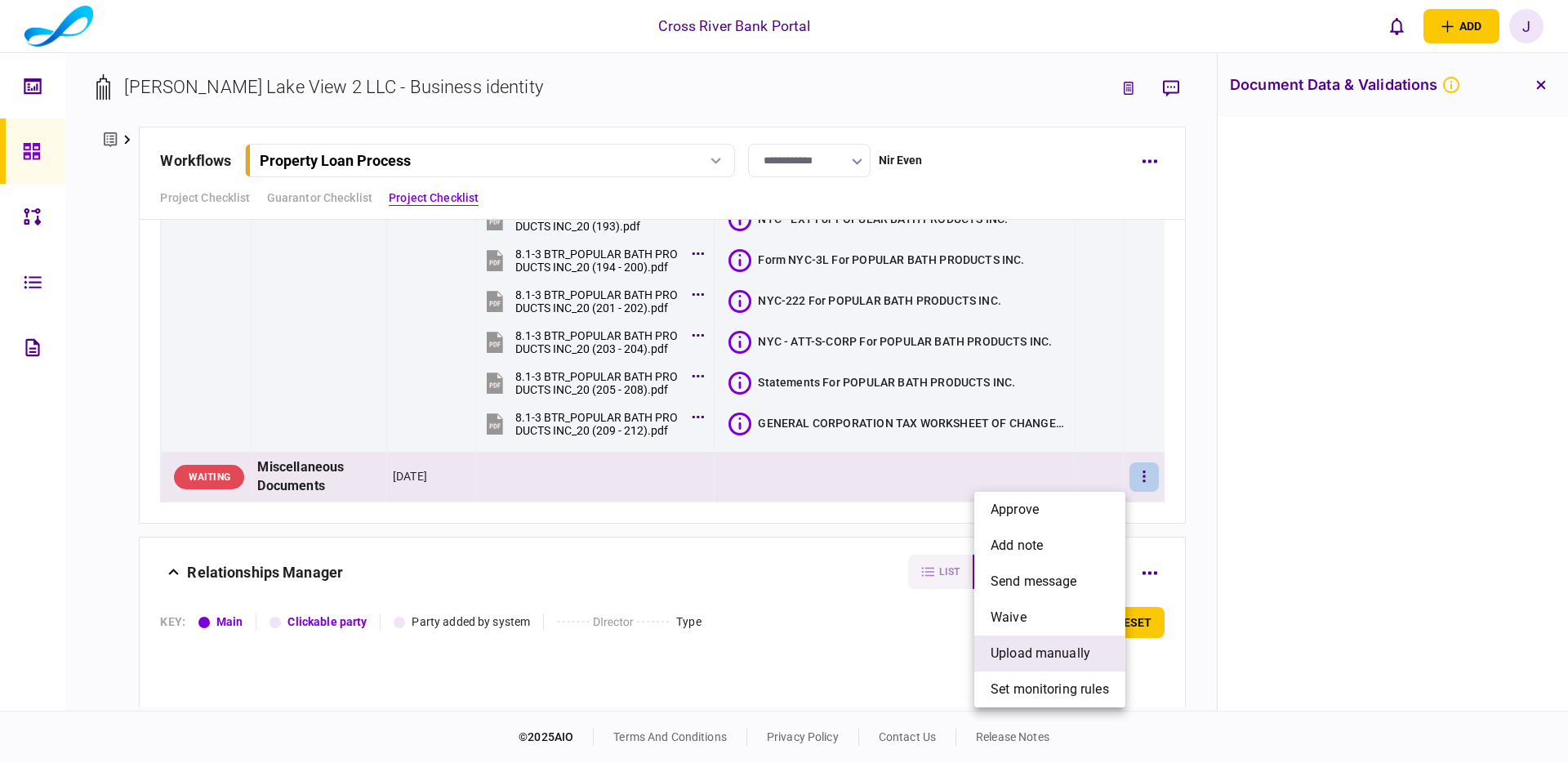
click at [1029, 652] on span "upload manually" at bounding box center [1040, 653] width 99 height 20
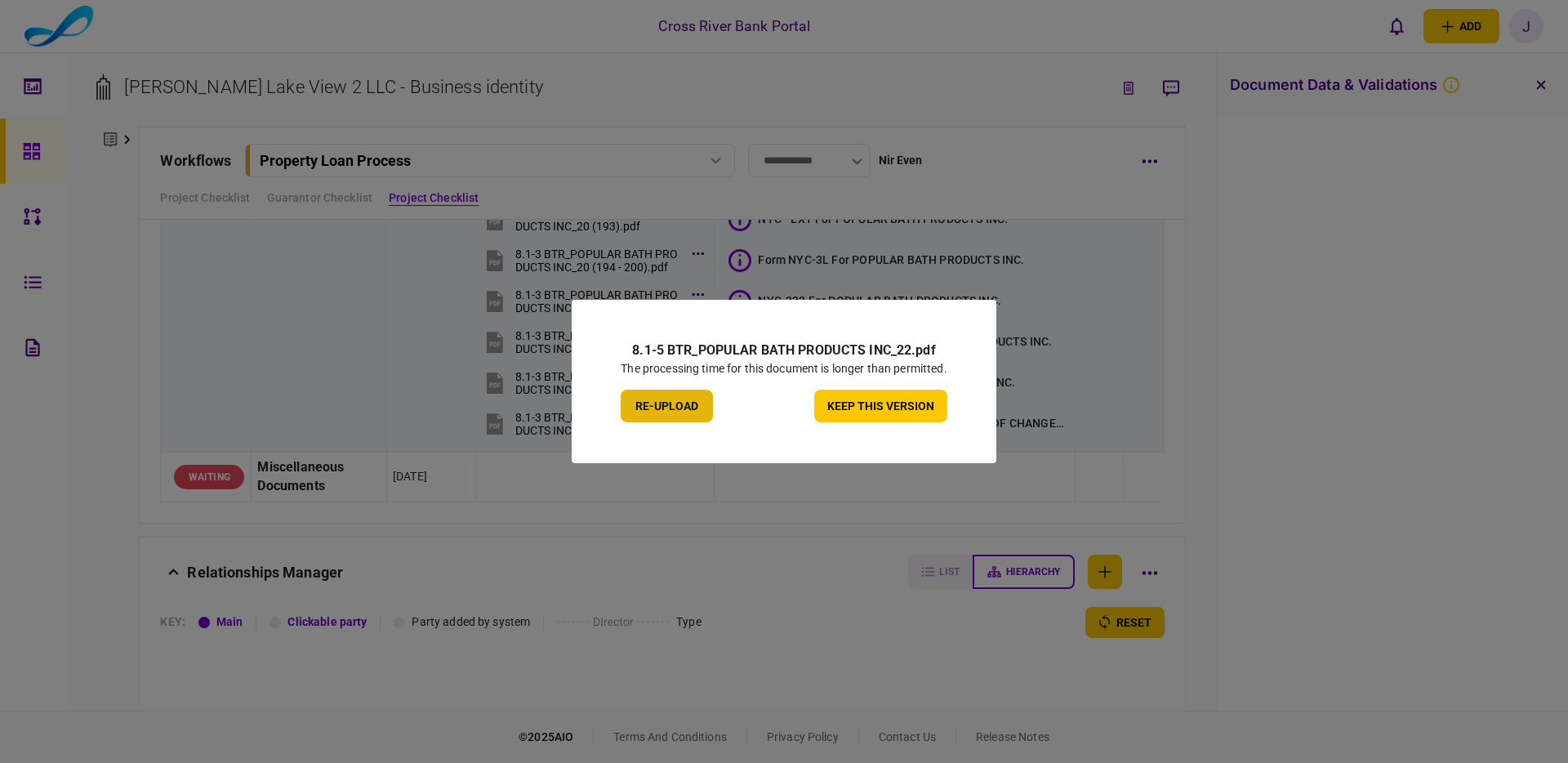
click at [663, 405] on button "re-upload" at bounding box center [667, 406] width 93 height 33
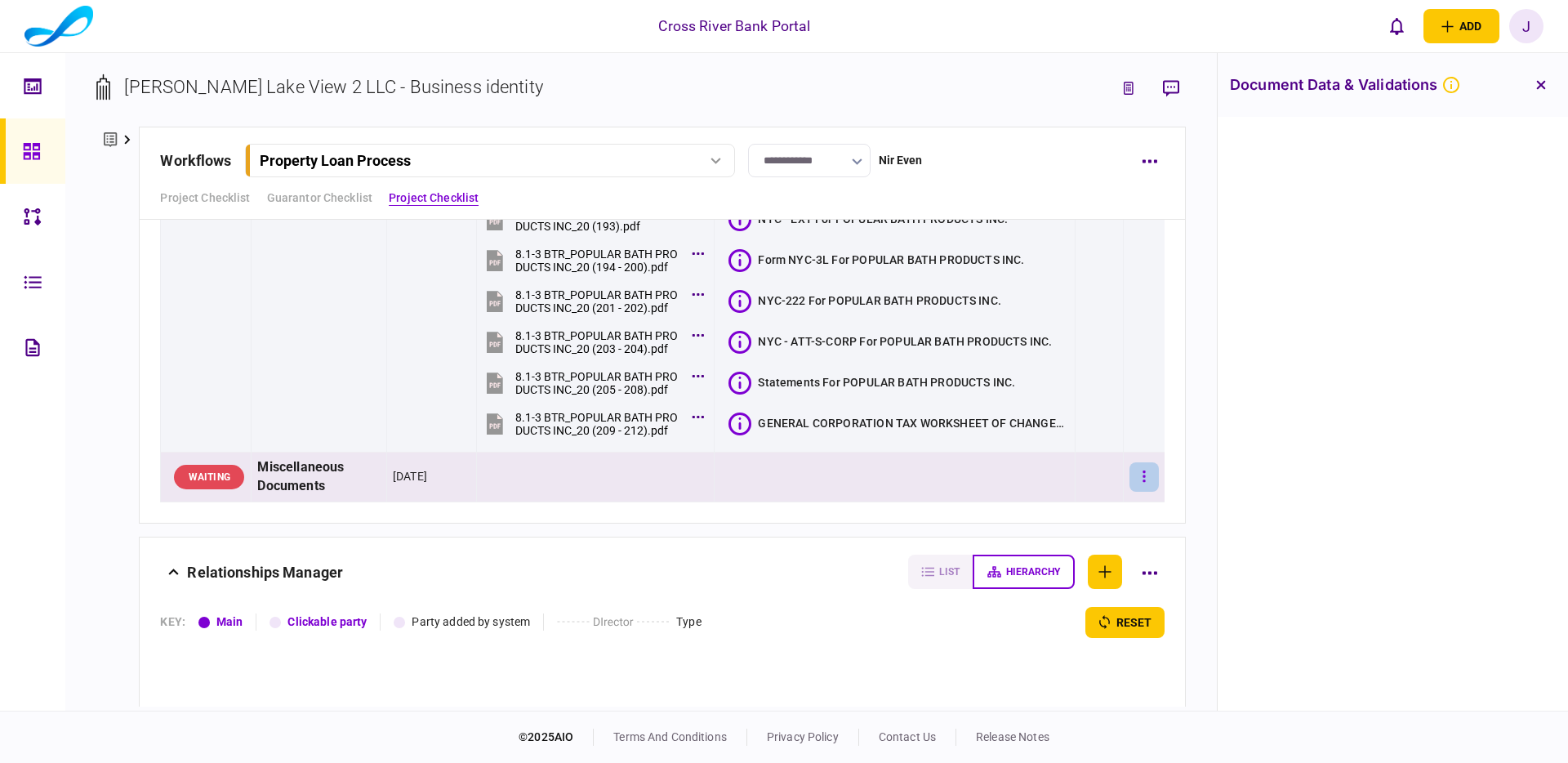
click at [1142, 474] on button "button" at bounding box center [1144, 477] width 29 height 29
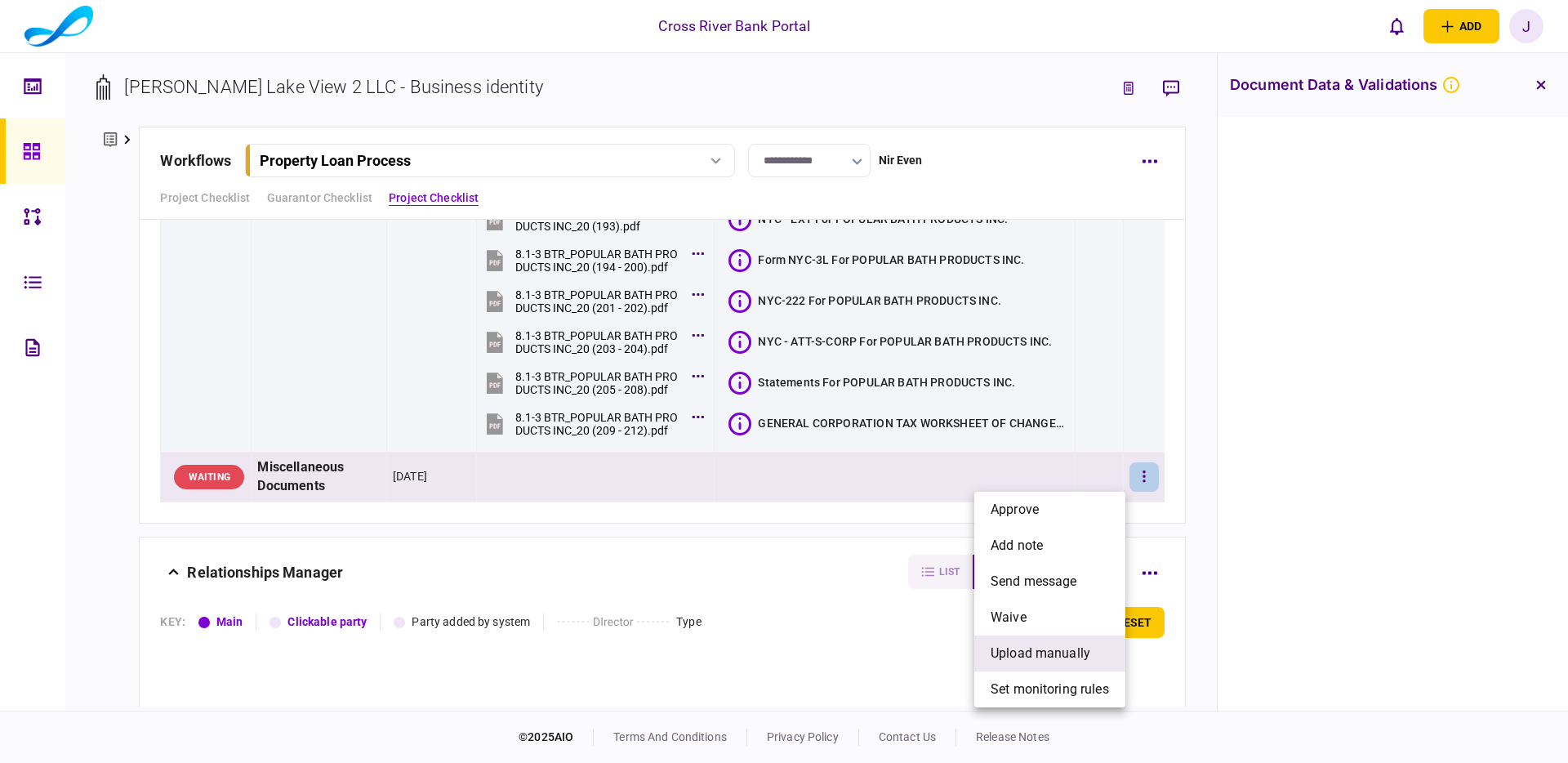
click at [1021, 656] on span "upload manually" at bounding box center [1040, 653] width 99 height 20
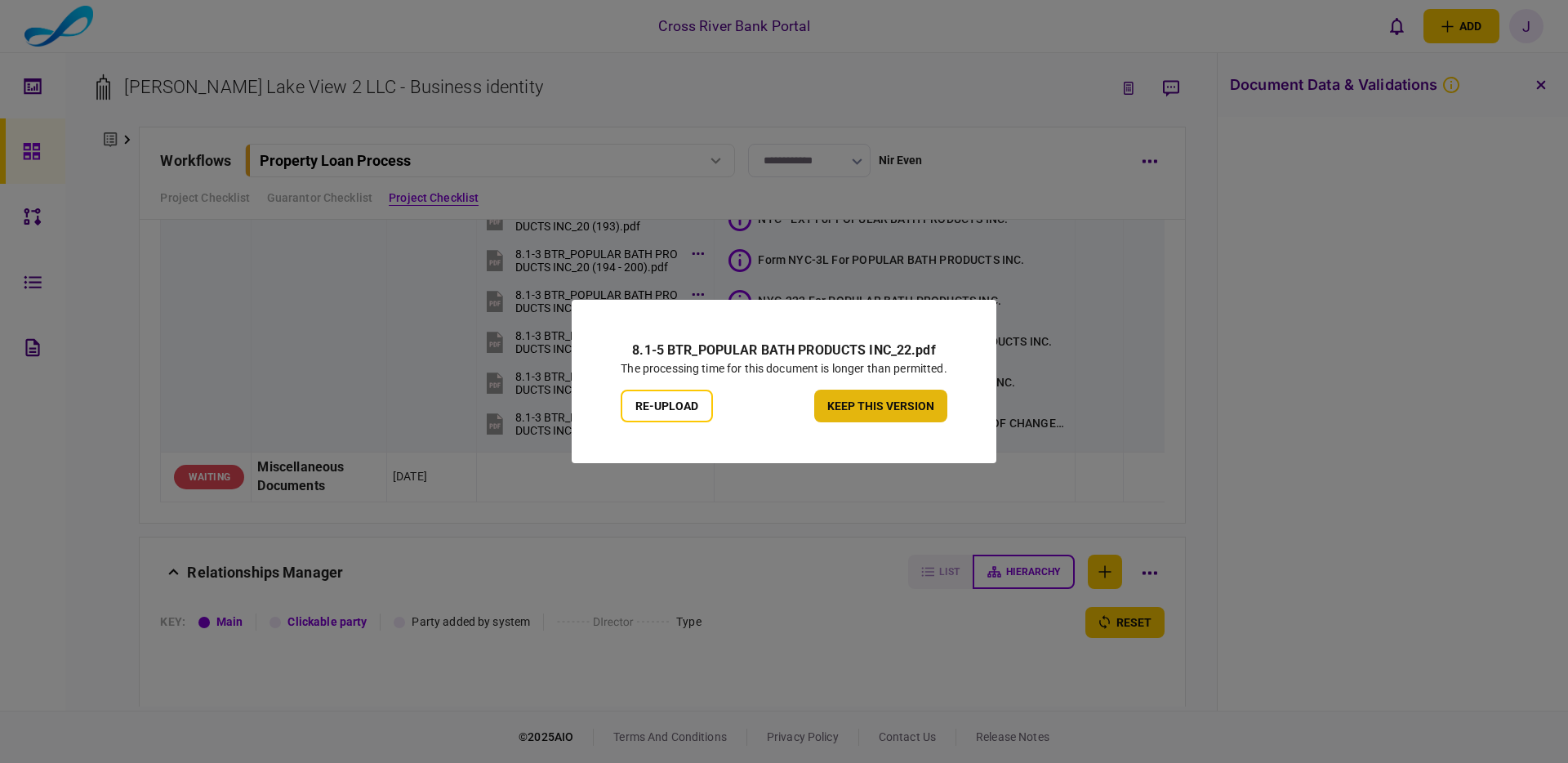
click at [887, 413] on button "keep this version" at bounding box center [880, 406] width 133 height 33
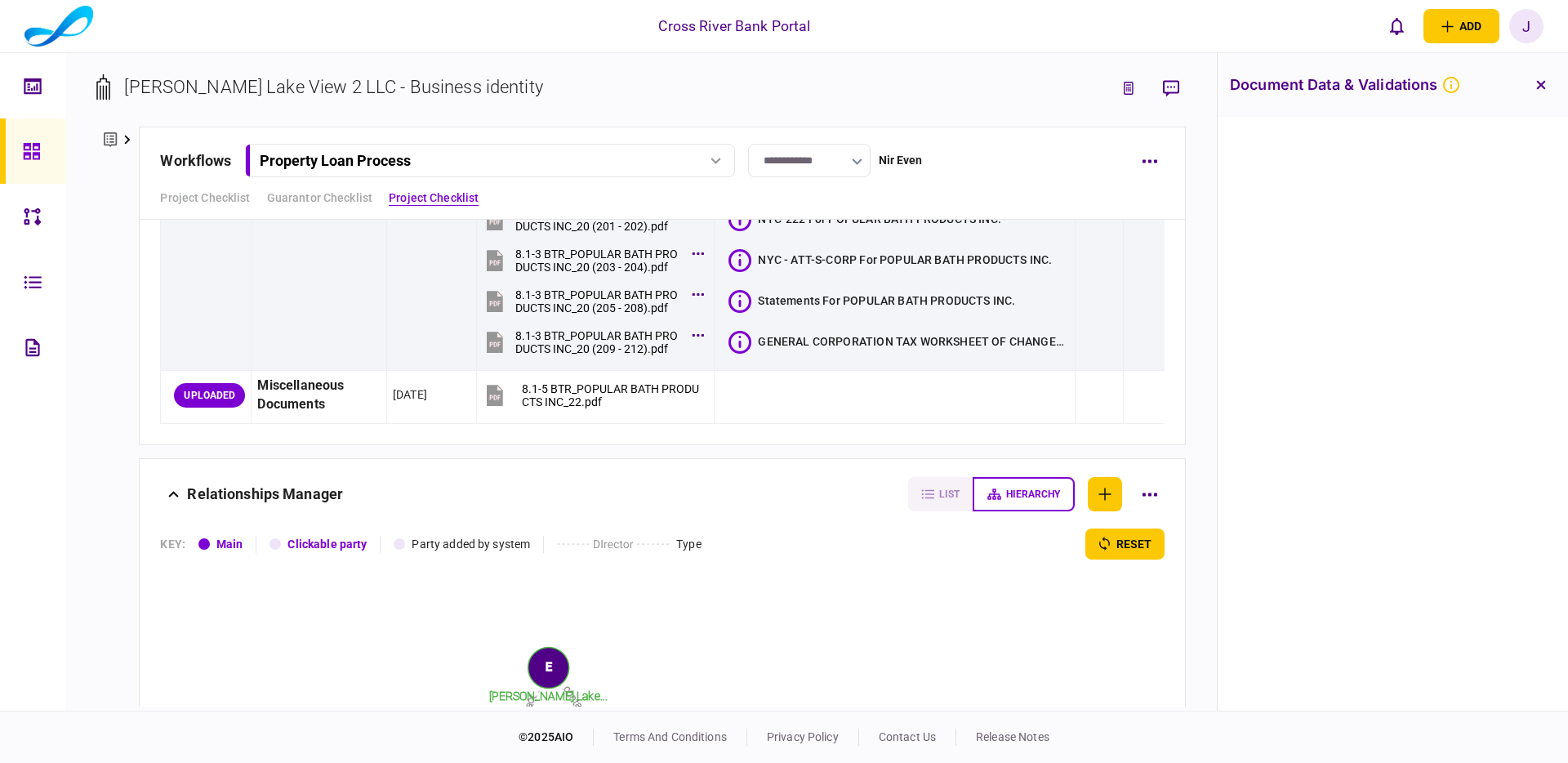
scroll to position [7676, 0]
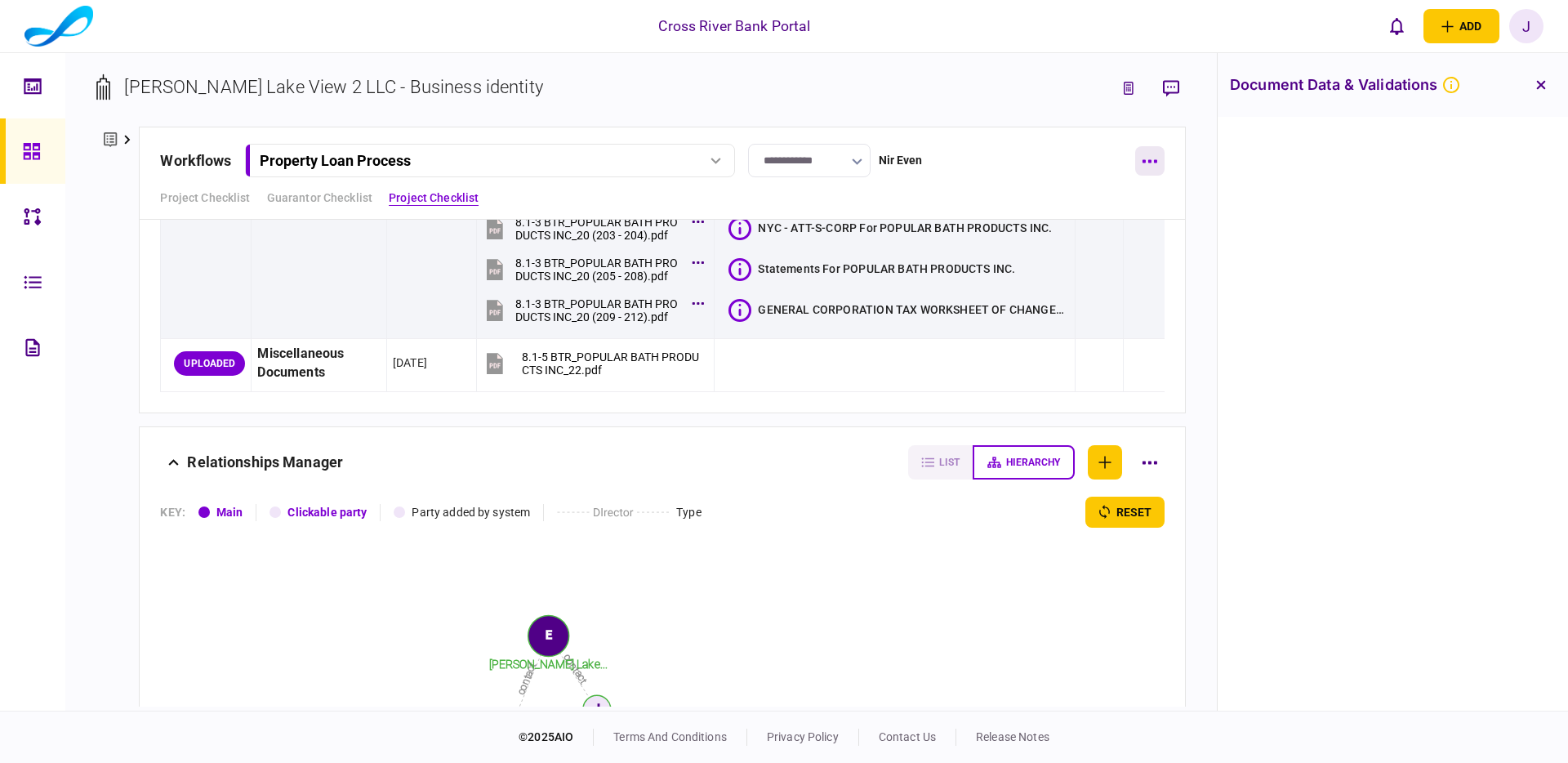
click at [1147, 163] on icon "button" at bounding box center [1149, 161] width 15 height 4
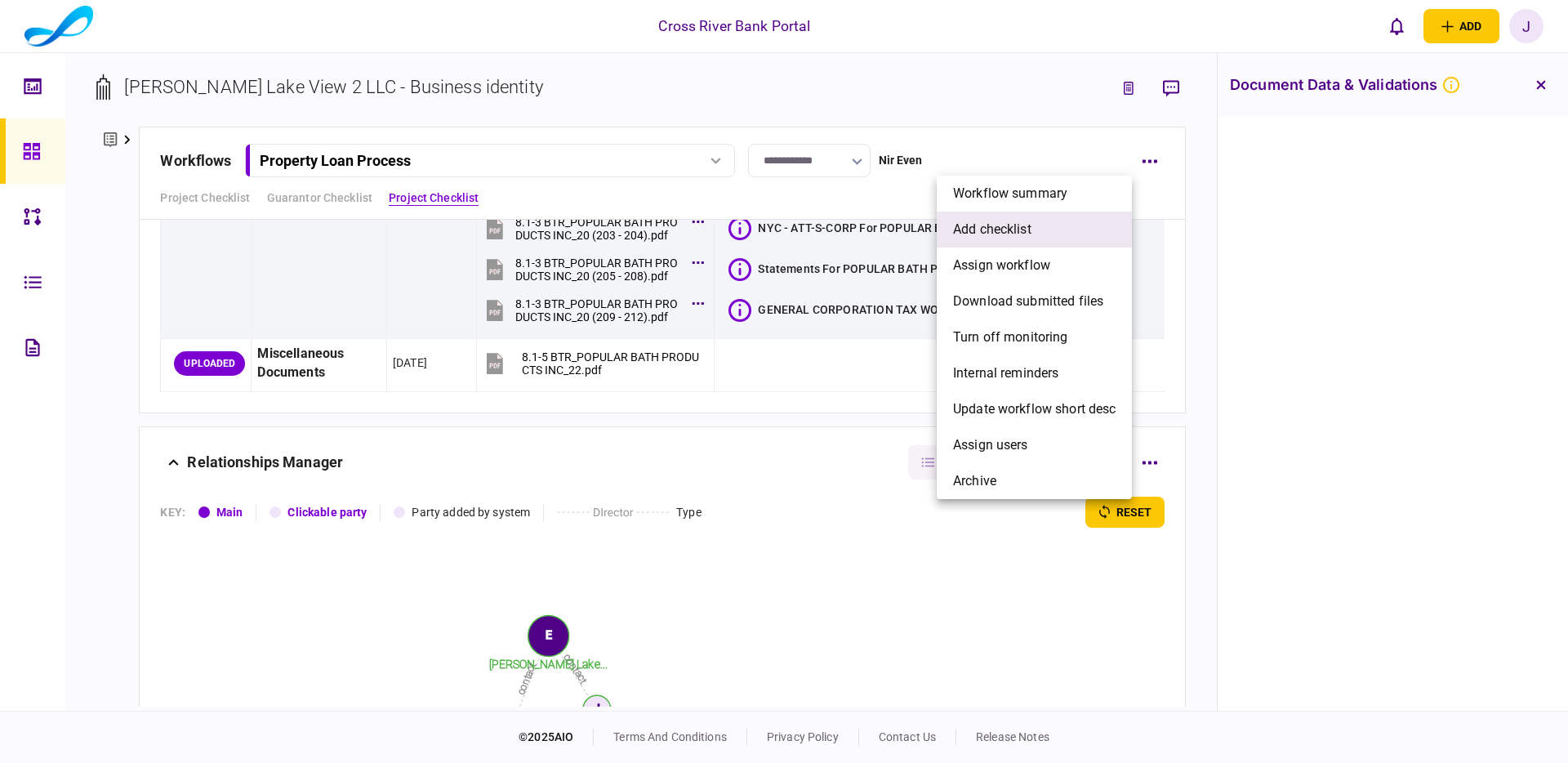
click at [1038, 236] on li "add checklist" at bounding box center [1034, 230] width 195 height 36
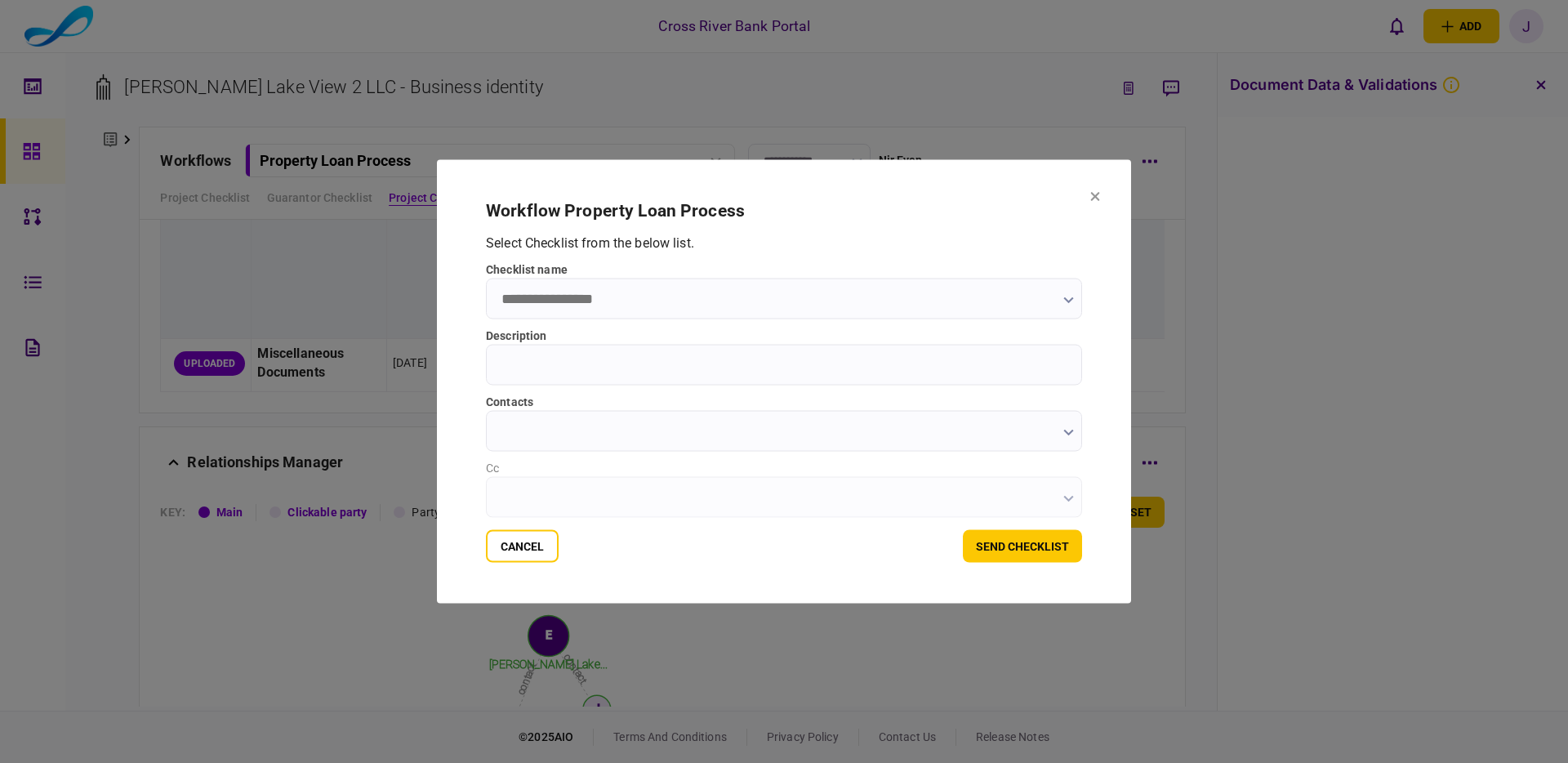
click at [827, 279] on input "checklist name" at bounding box center [784, 299] width 596 height 41
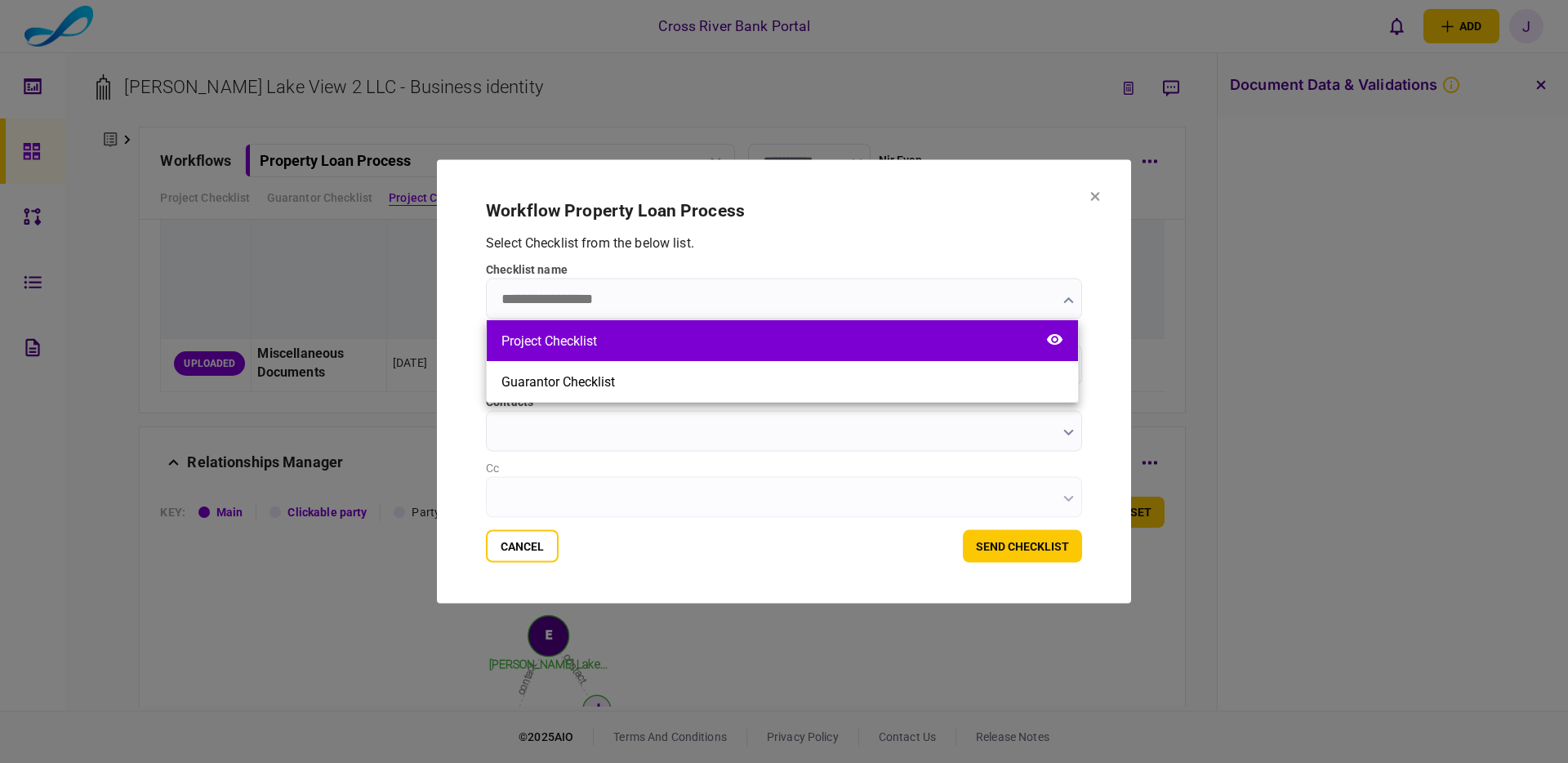
click at [768, 334] on div "Project Checklist" at bounding box center [782, 340] width 591 height 41
type input "**********"
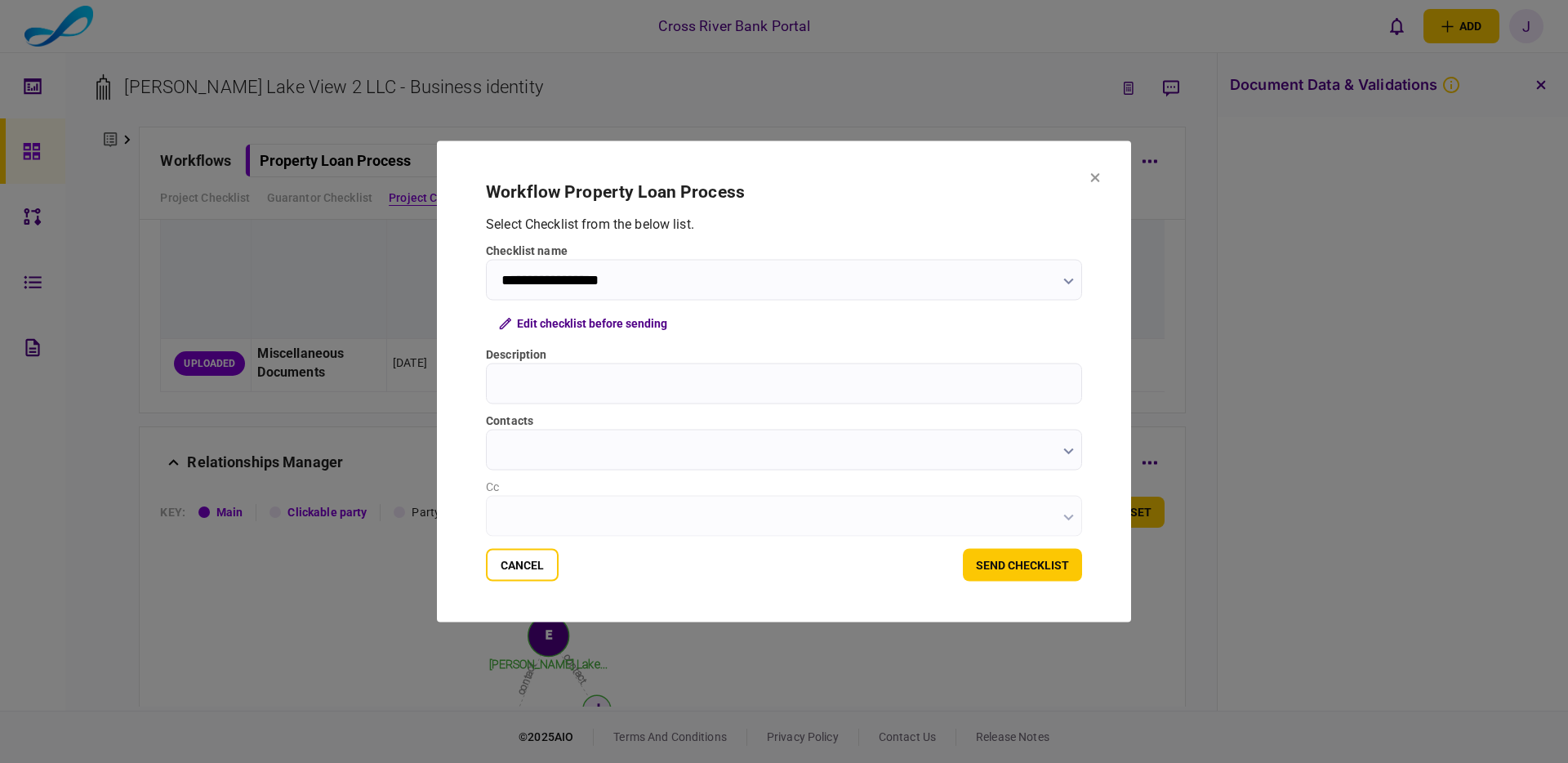
click at [753, 381] on input "Description" at bounding box center [784, 383] width 596 height 41
click at [631, 325] on button "Edit checklist before sending" at bounding box center [583, 323] width 195 height 29
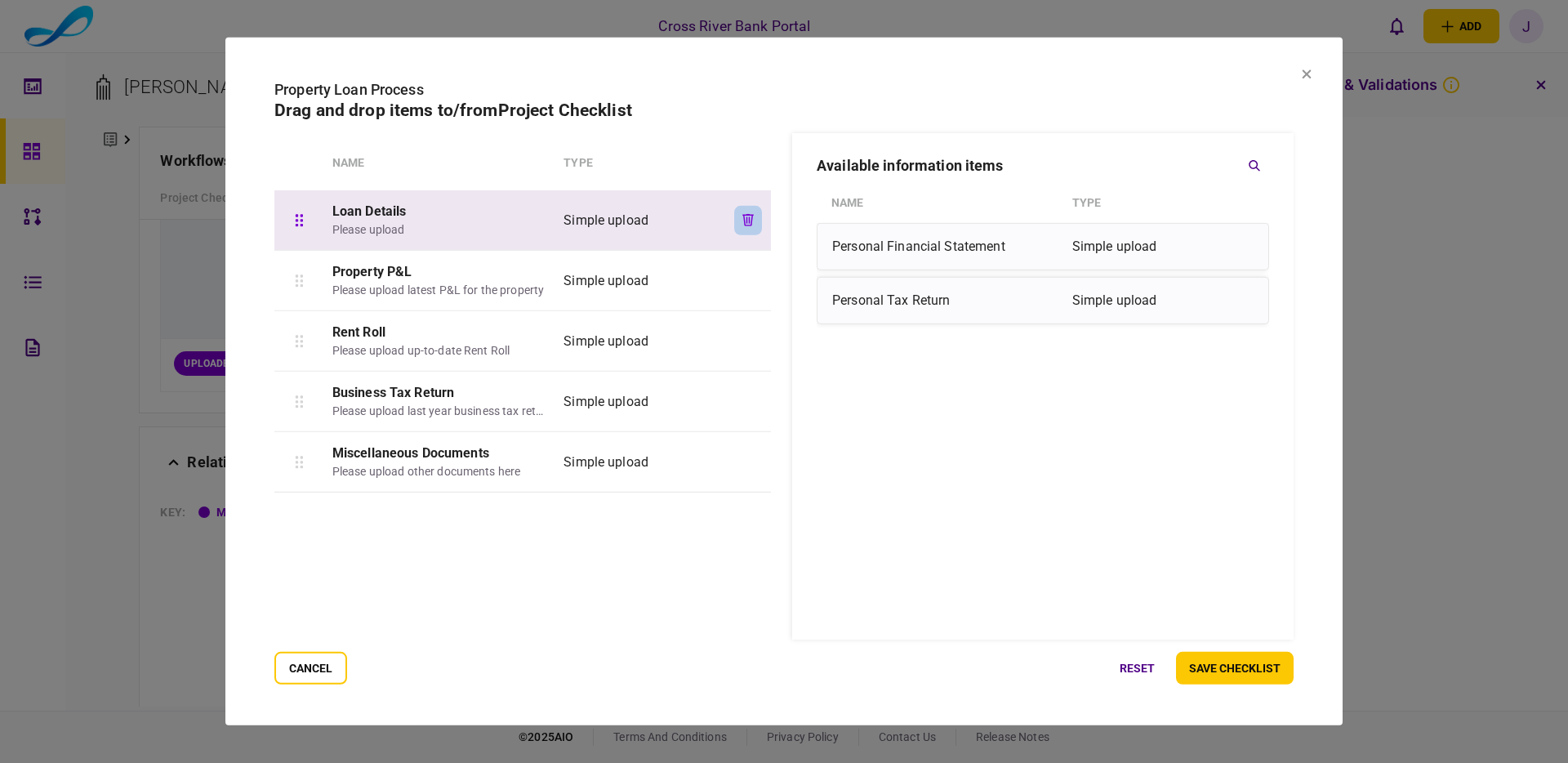
click at [743, 215] on icon "button" at bounding box center [749, 219] width 11 height 12
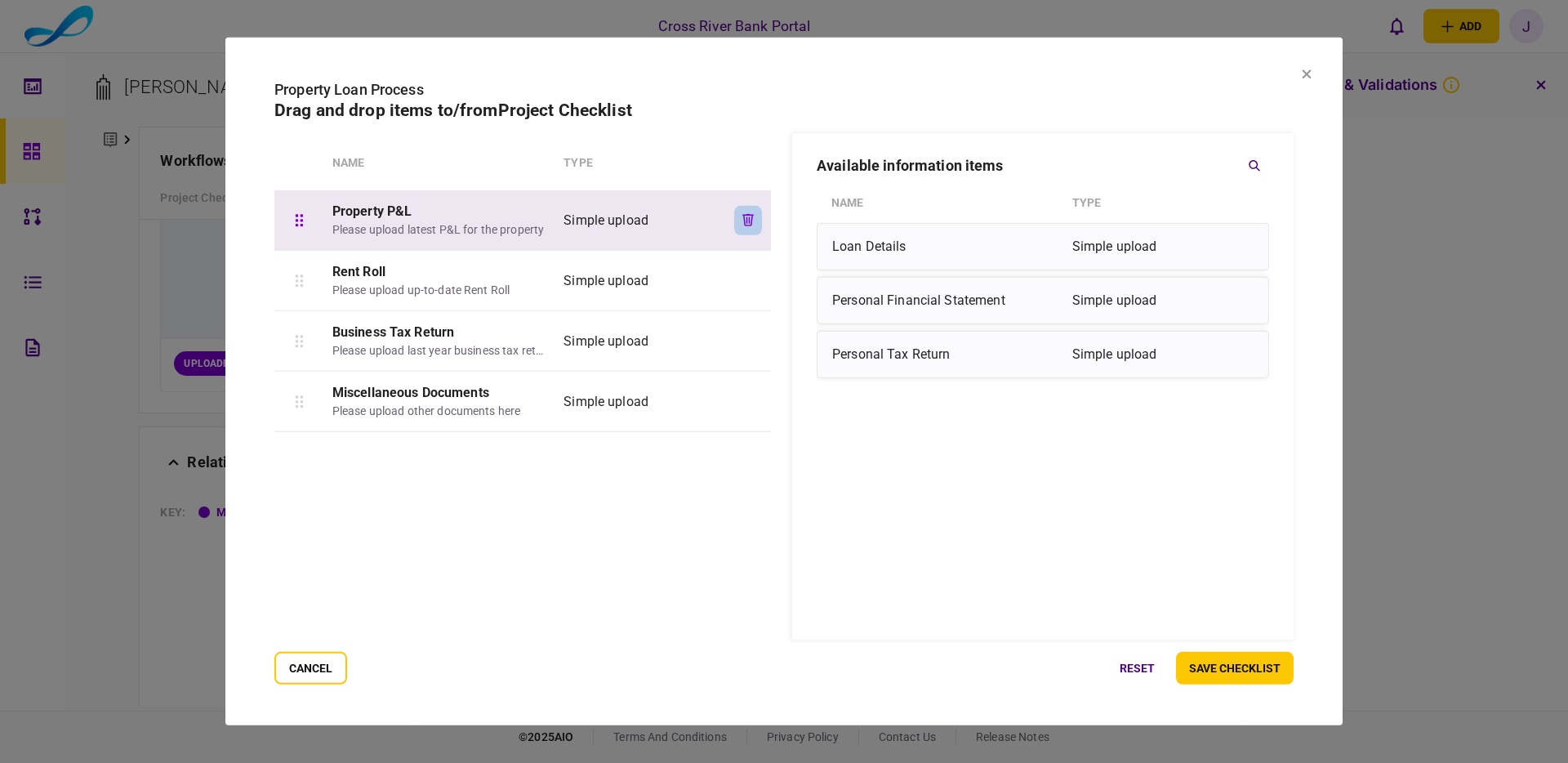
click at [743, 217] on icon "button" at bounding box center [749, 219] width 11 height 12
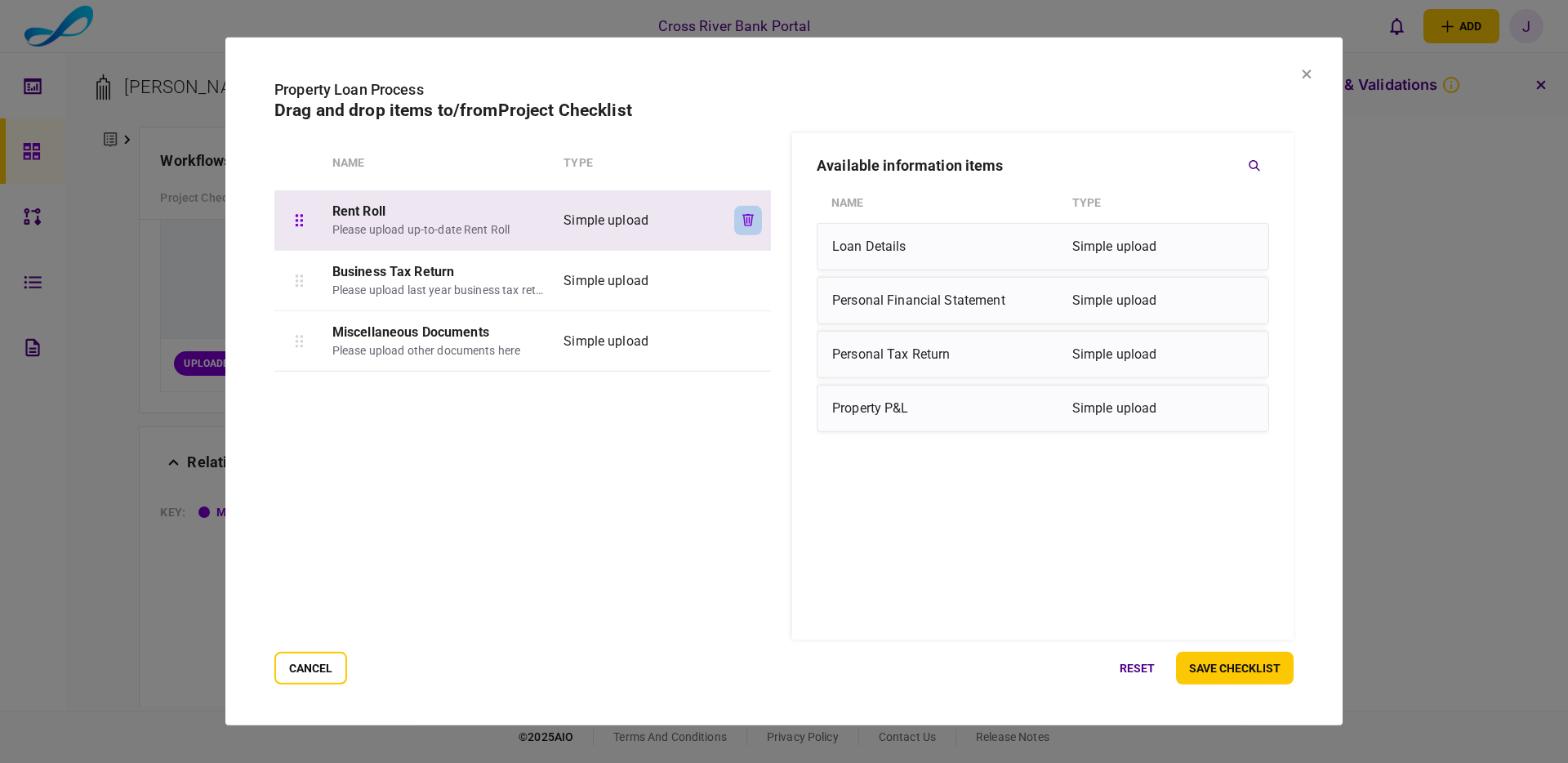
click at [744, 219] on icon "button" at bounding box center [749, 219] width 11 height 12
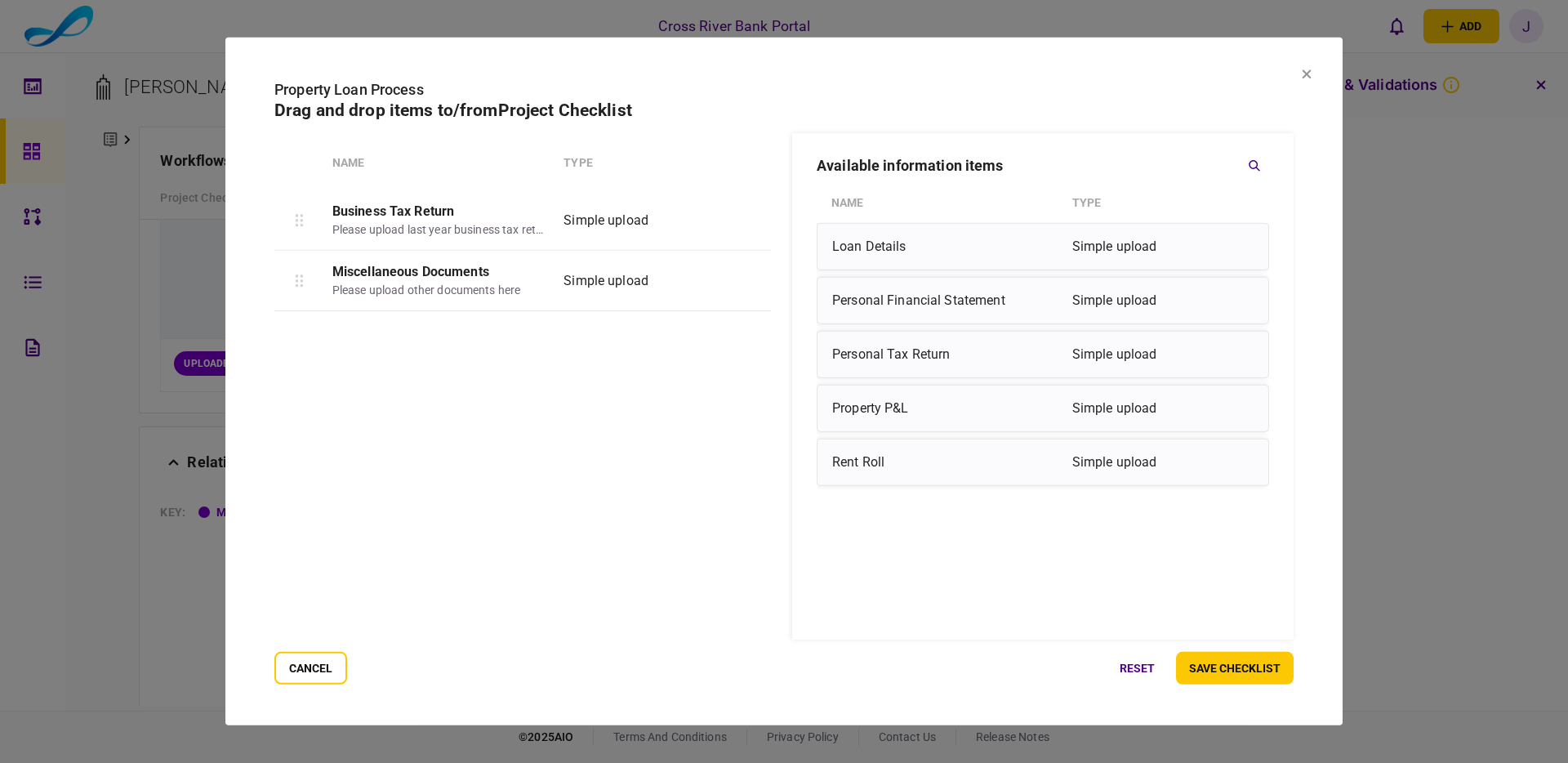
click at [748, 279] on icon "button" at bounding box center [749, 280] width 11 height 12
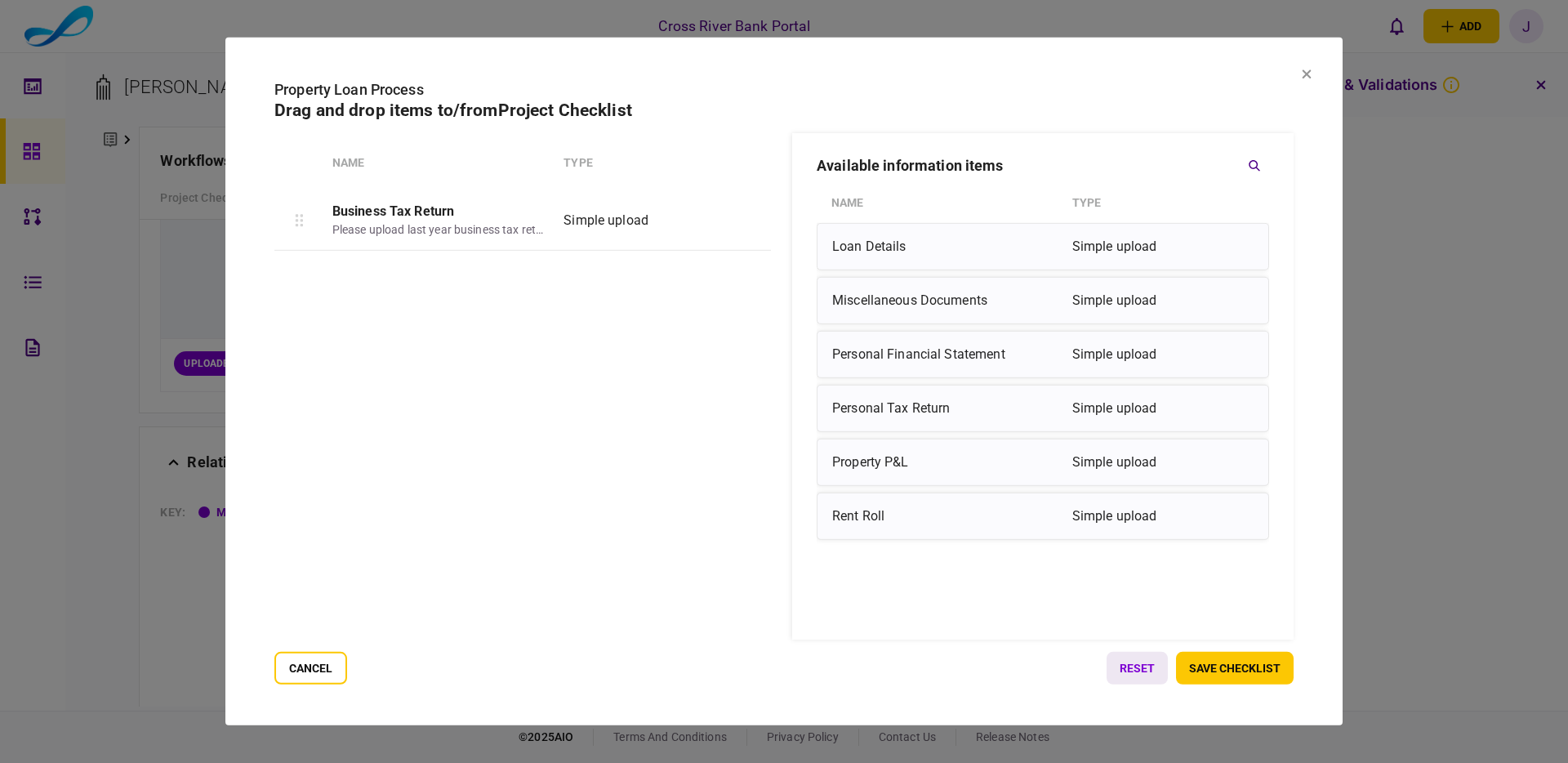
click at [1121, 668] on button "reset" at bounding box center [1137, 668] width 61 height 33
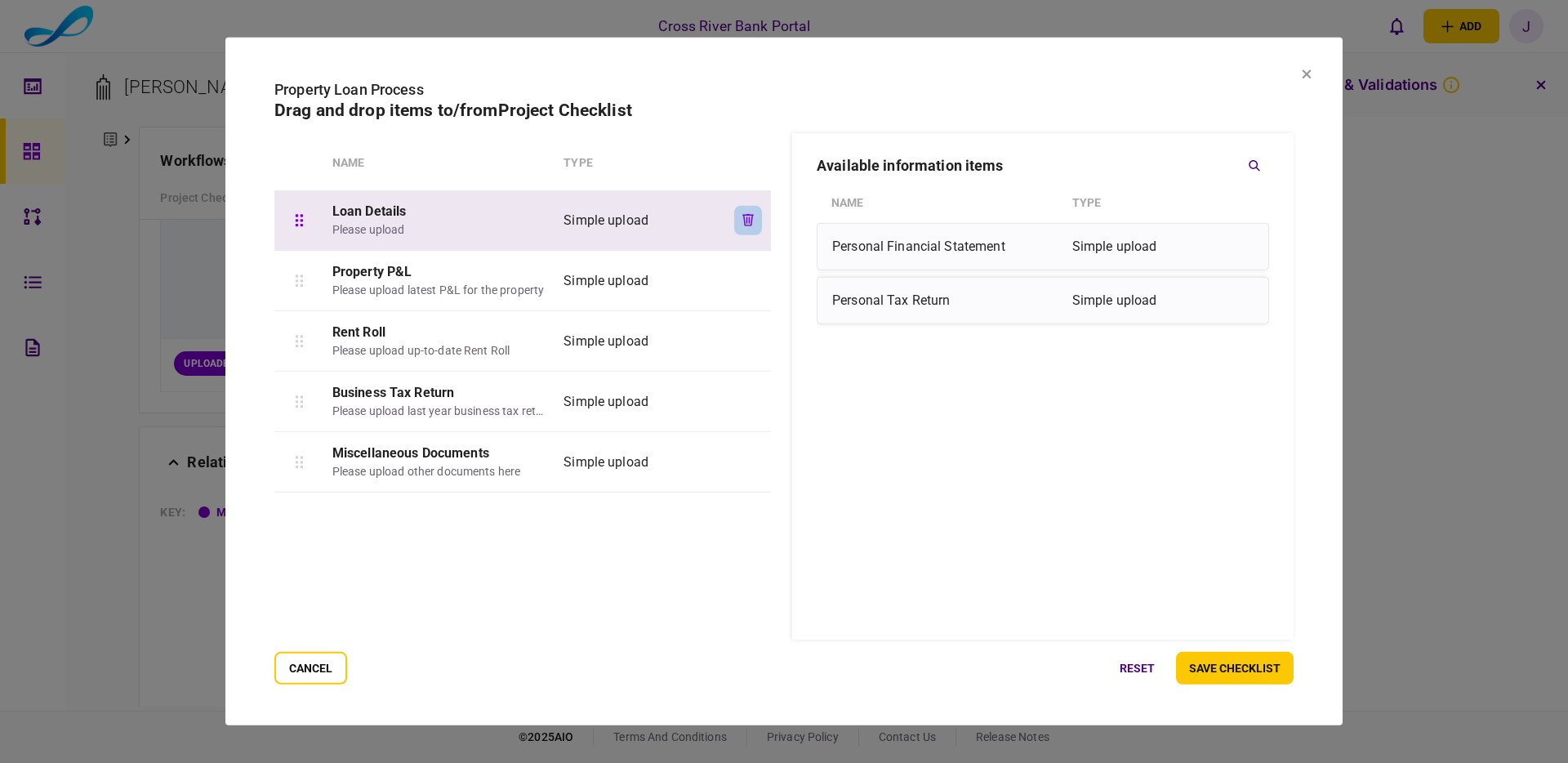
click at [747, 217] on icon "button" at bounding box center [748, 219] width 11 height 12
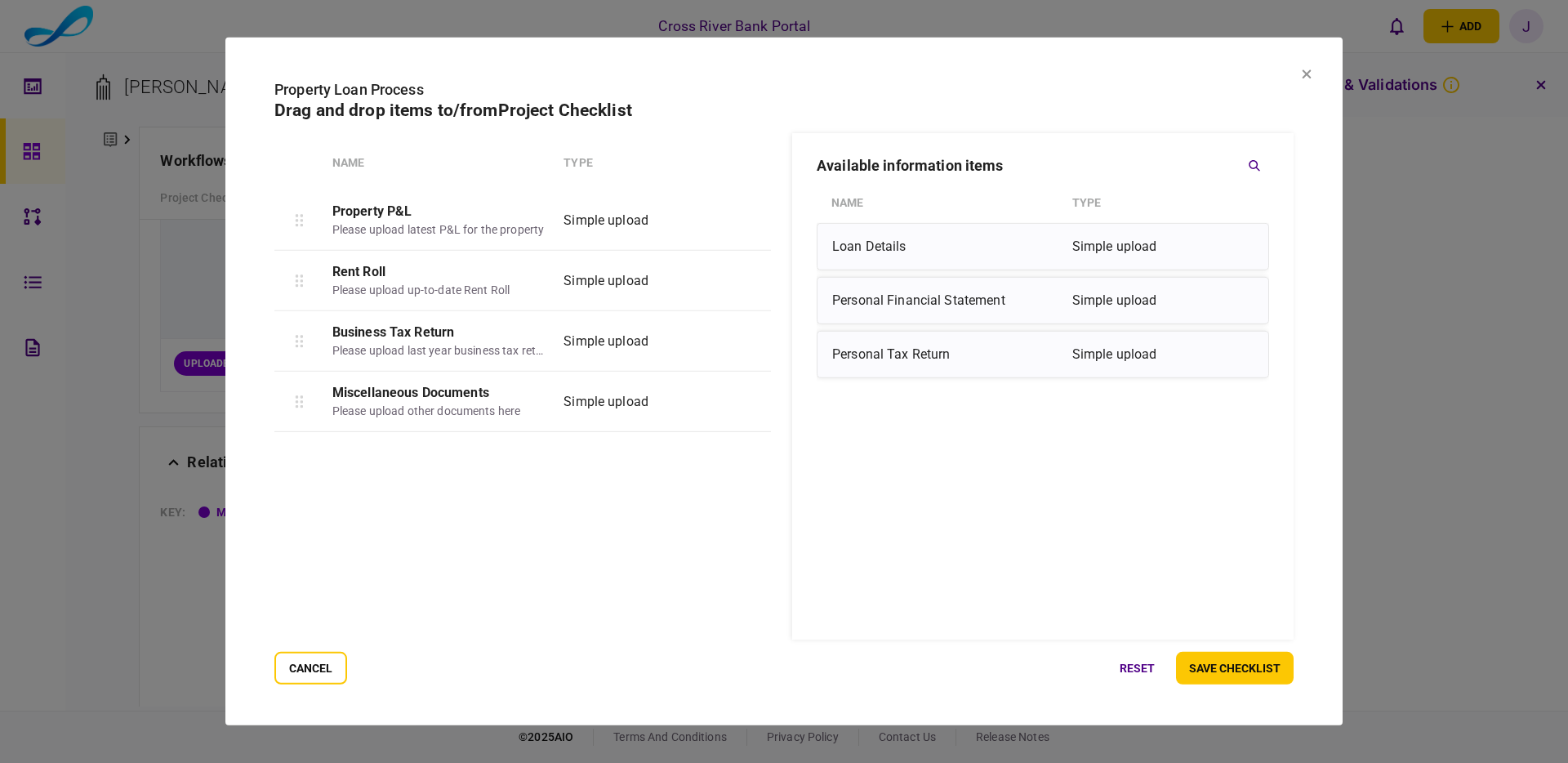
click at [747, 217] on icon "button" at bounding box center [748, 219] width 11 height 12
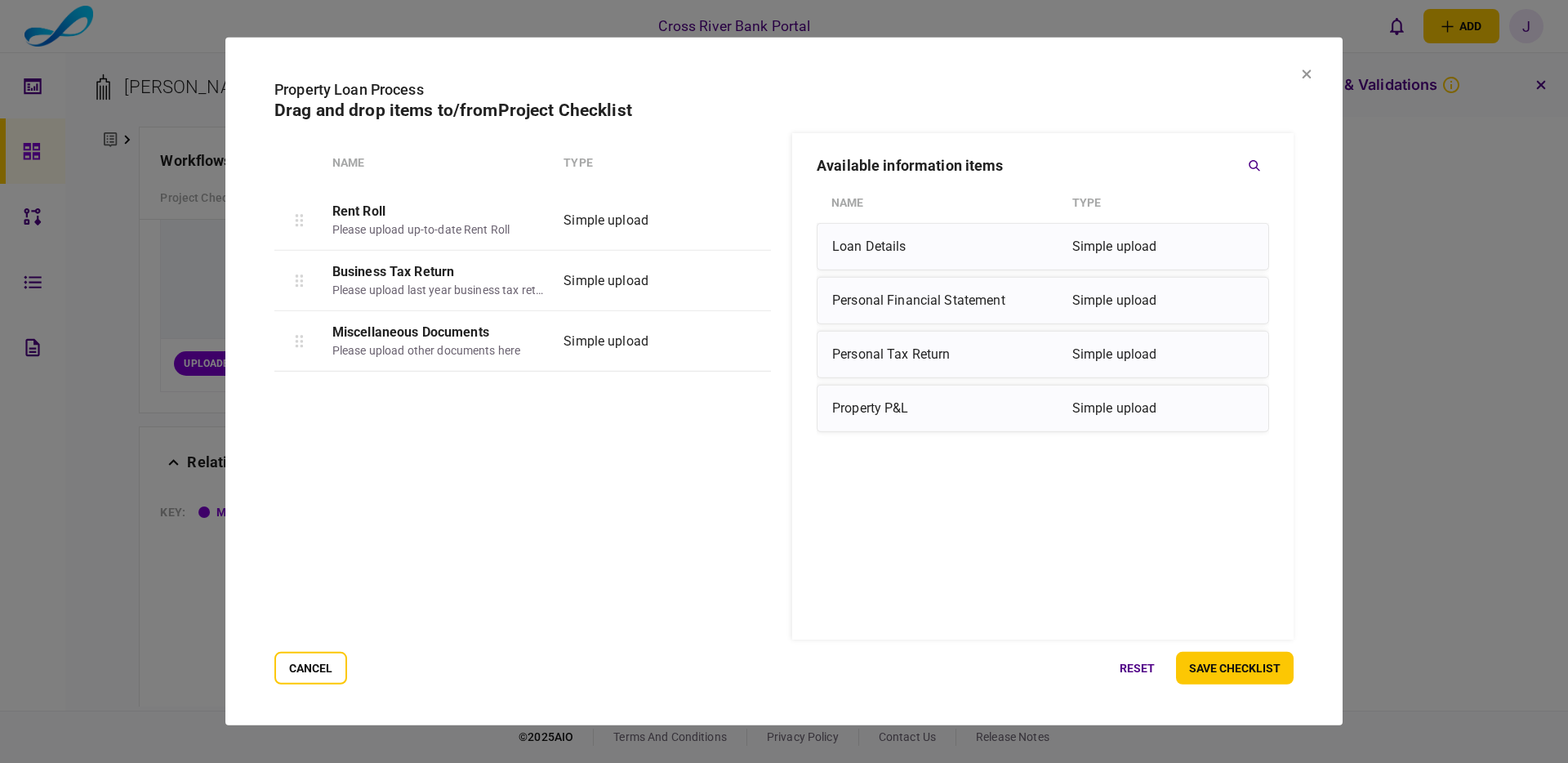
click at [747, 217] on icon "button" at bounding box center [748, 219] width 11 height 12
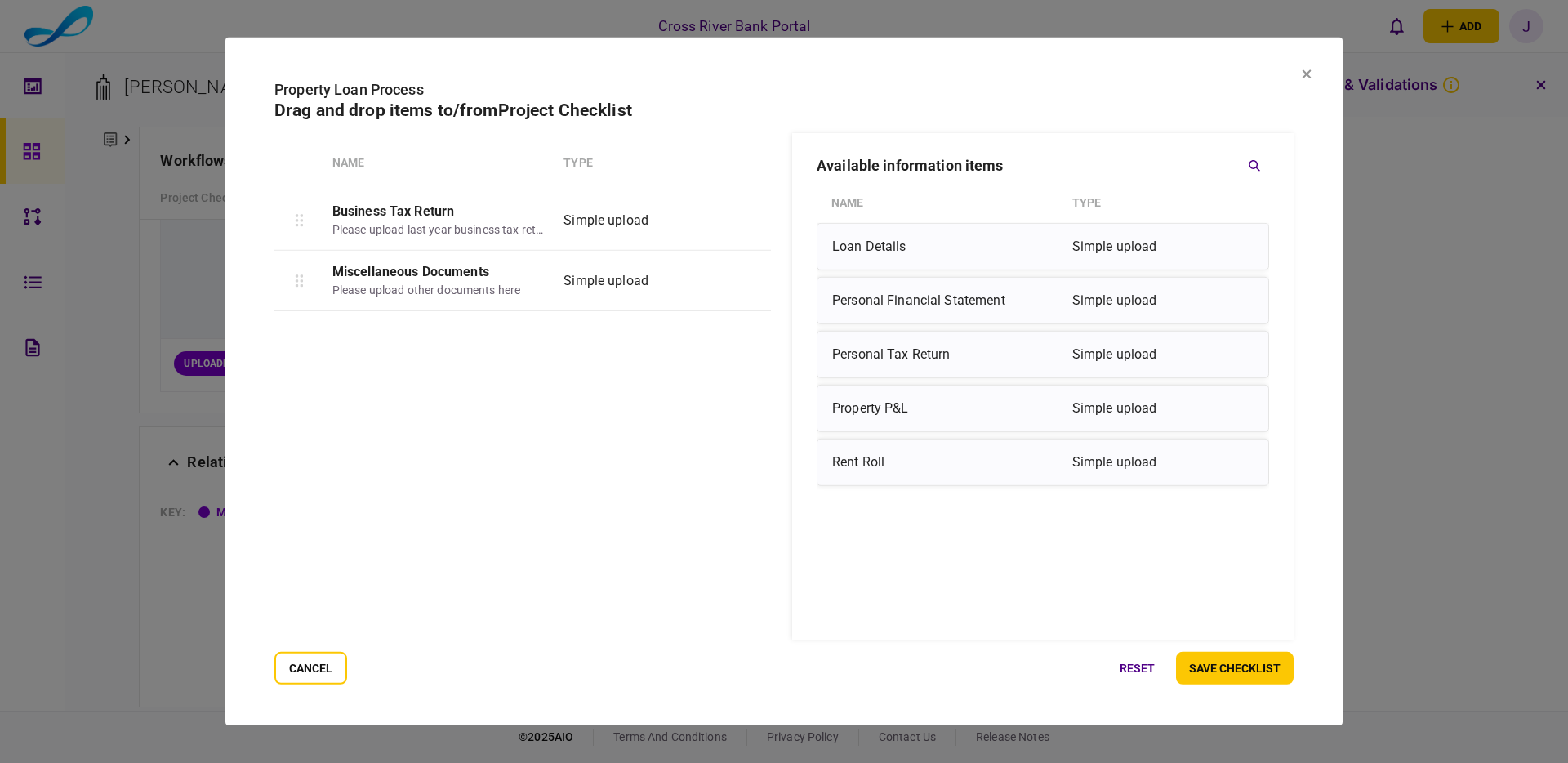
drag, startPoint x: 750, startPoint y: 280, endPoint x: 1016, endPoint y: 207, distance: 275.8
click at [750, 280] on icon "button" at bounding box center [748, 280] width 11 height 12
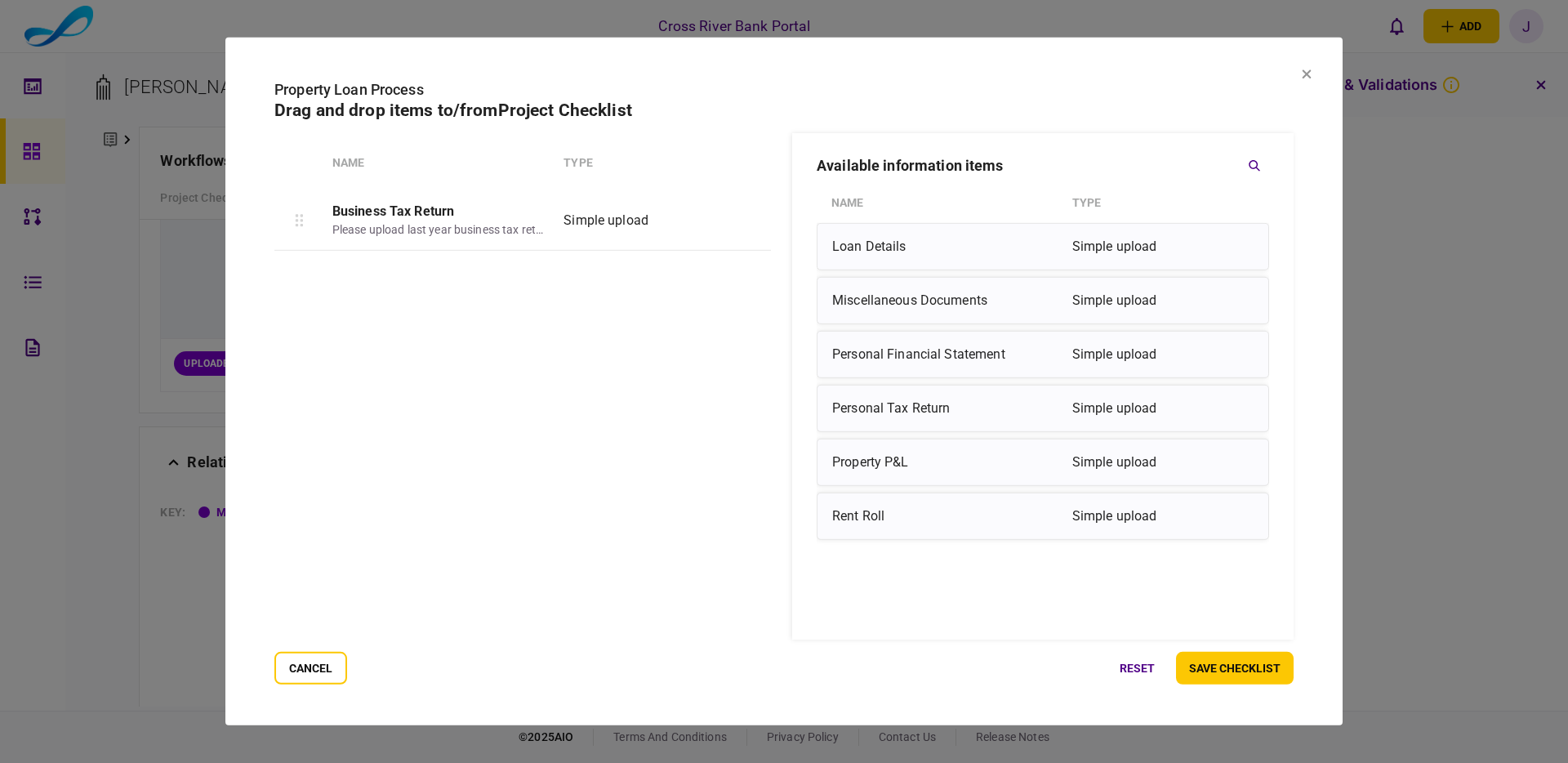
drag, startPoint x: 1235, startPoint y: 669, endPoint x: 1225, endPoint y: 653, distance: 18.9
click at [1235, 669] on button "save checklist" at bounding box center [1234, 668] width 117 height 33
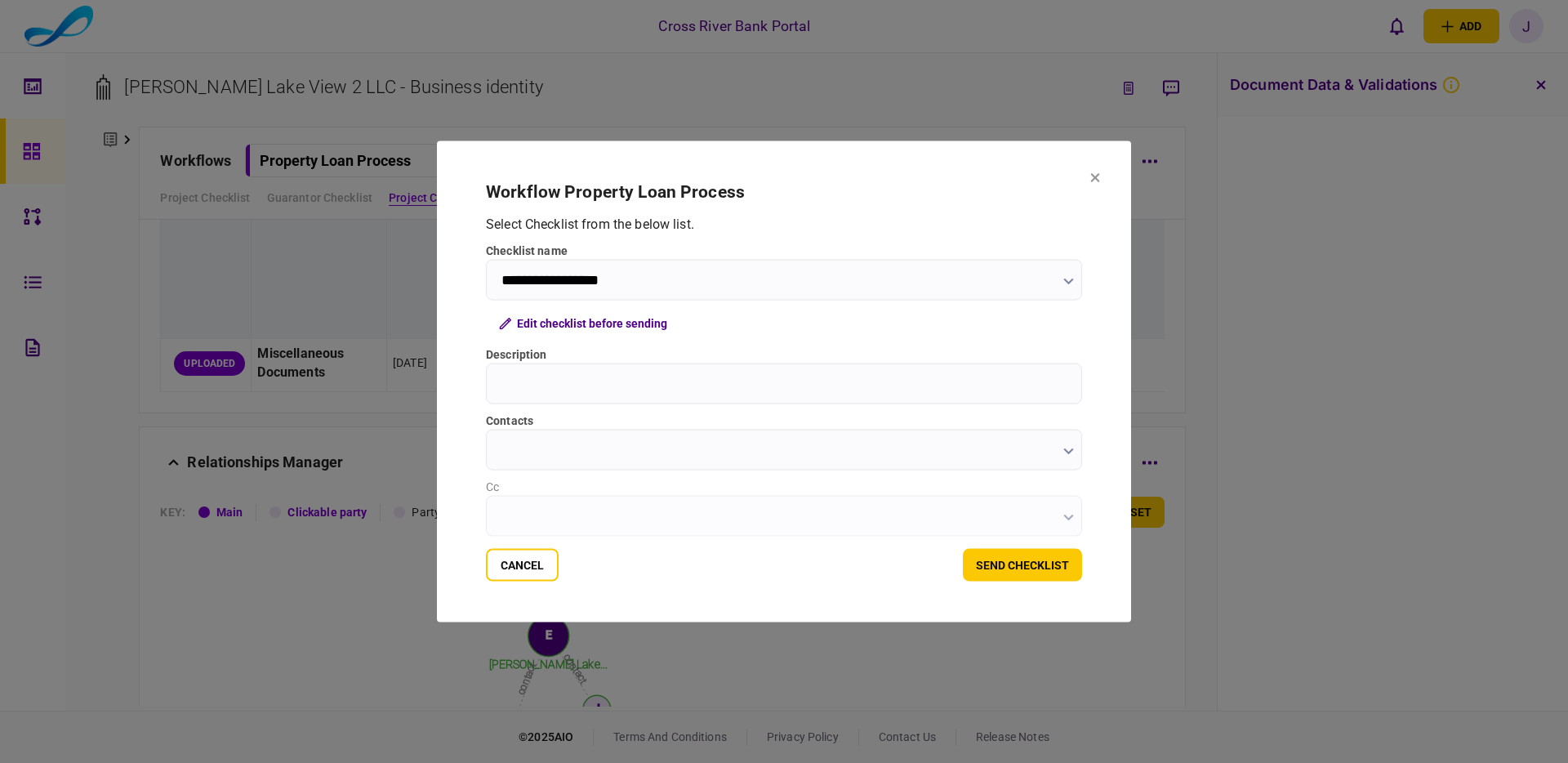
click at [690, 381] on input "Description" at bounding box center [784, 383] width 596 height 41
click at [692, 457] on input "contacts" at bounding box center [784, 449] width 596 height 41
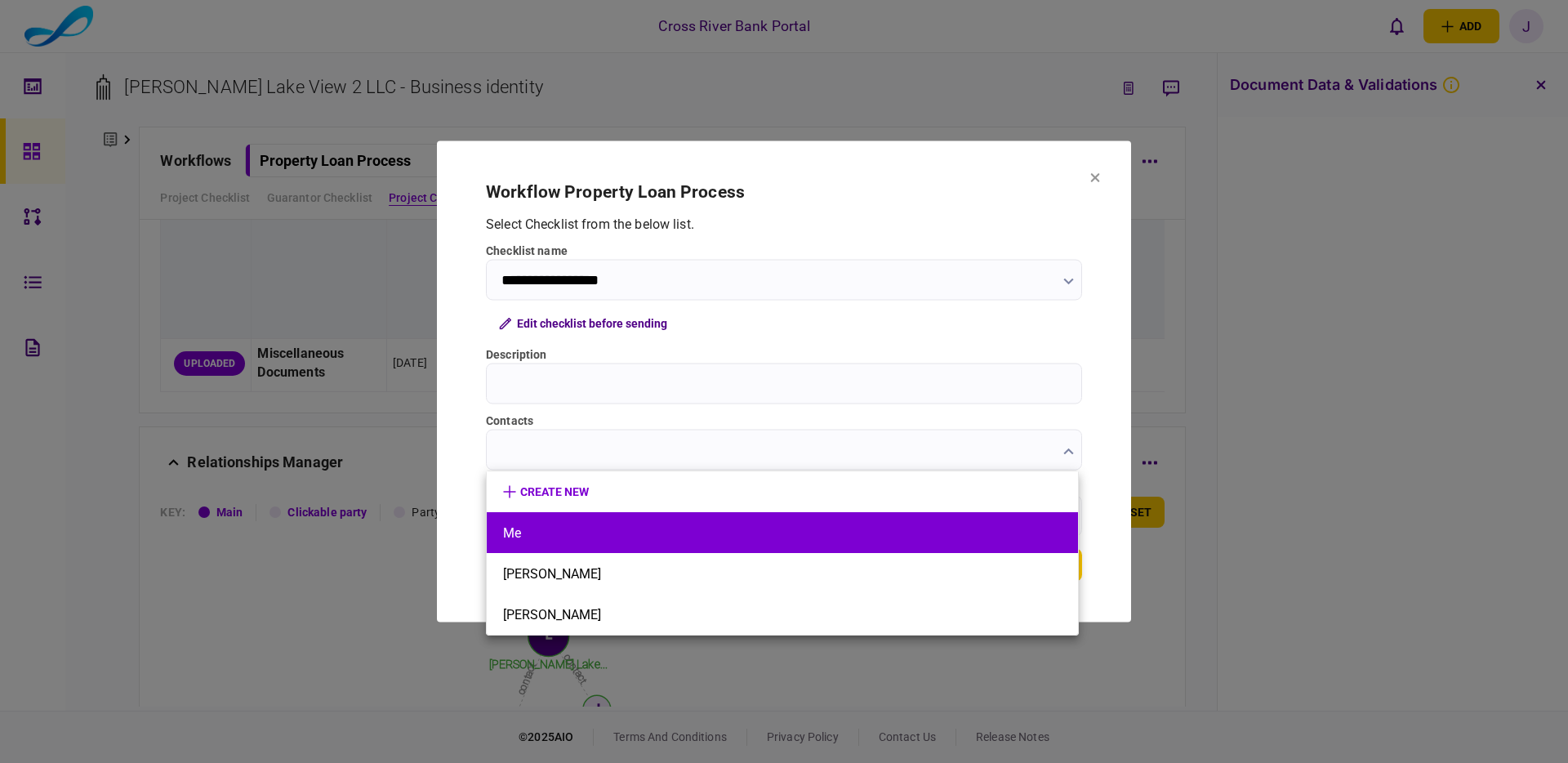
click at [683, 515] on li "Me" at bounding box center [782, 532] width 591 height 41
type input "**"
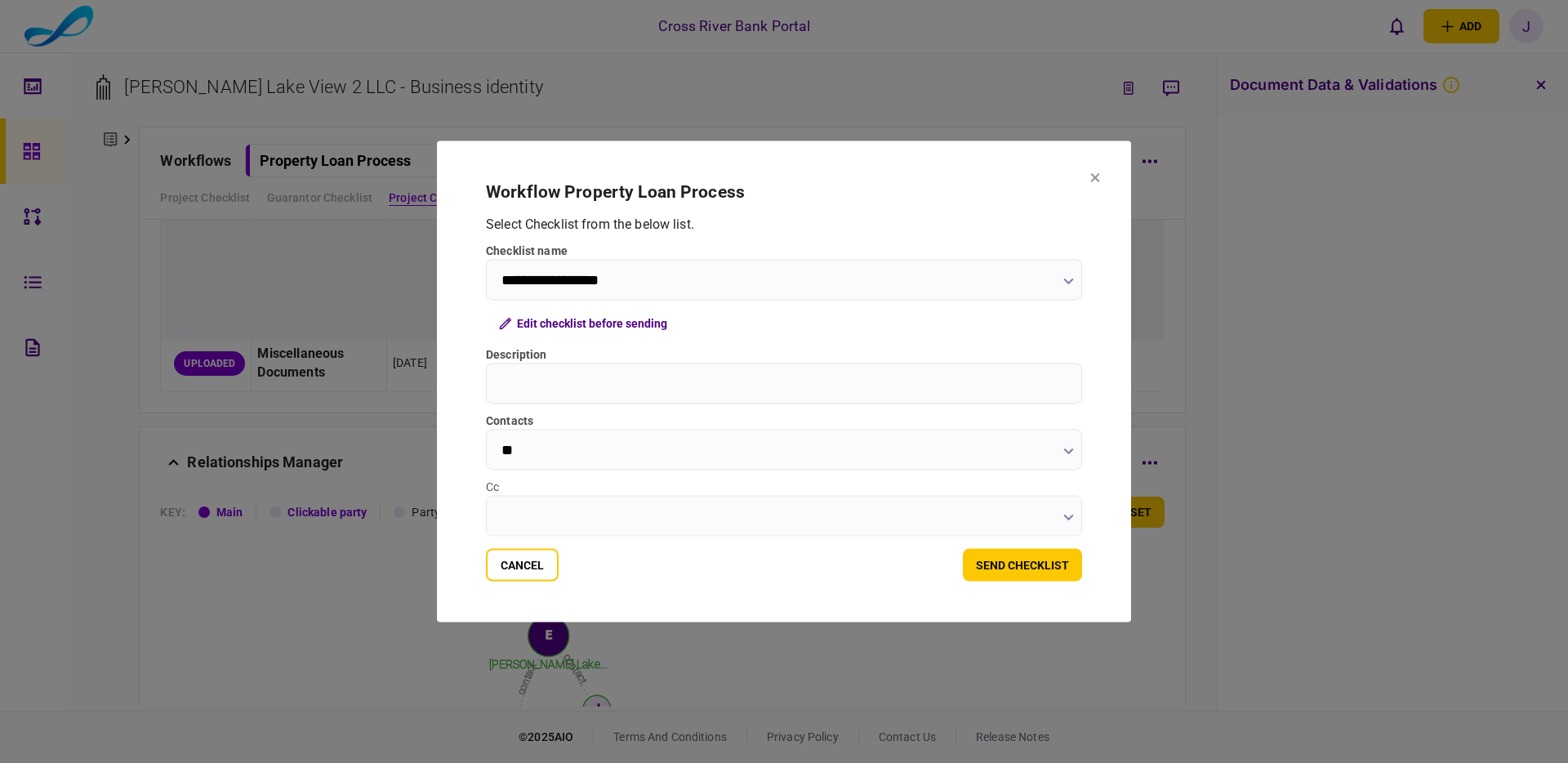
drag, startPoint x: 1028, startPoint y: 564, endPoint x: 1047, endPoint y: 538, distance: 32.2
click at [1028, 564] on button "send checklist" at bounding box center [1023, 565] width 119 height 33
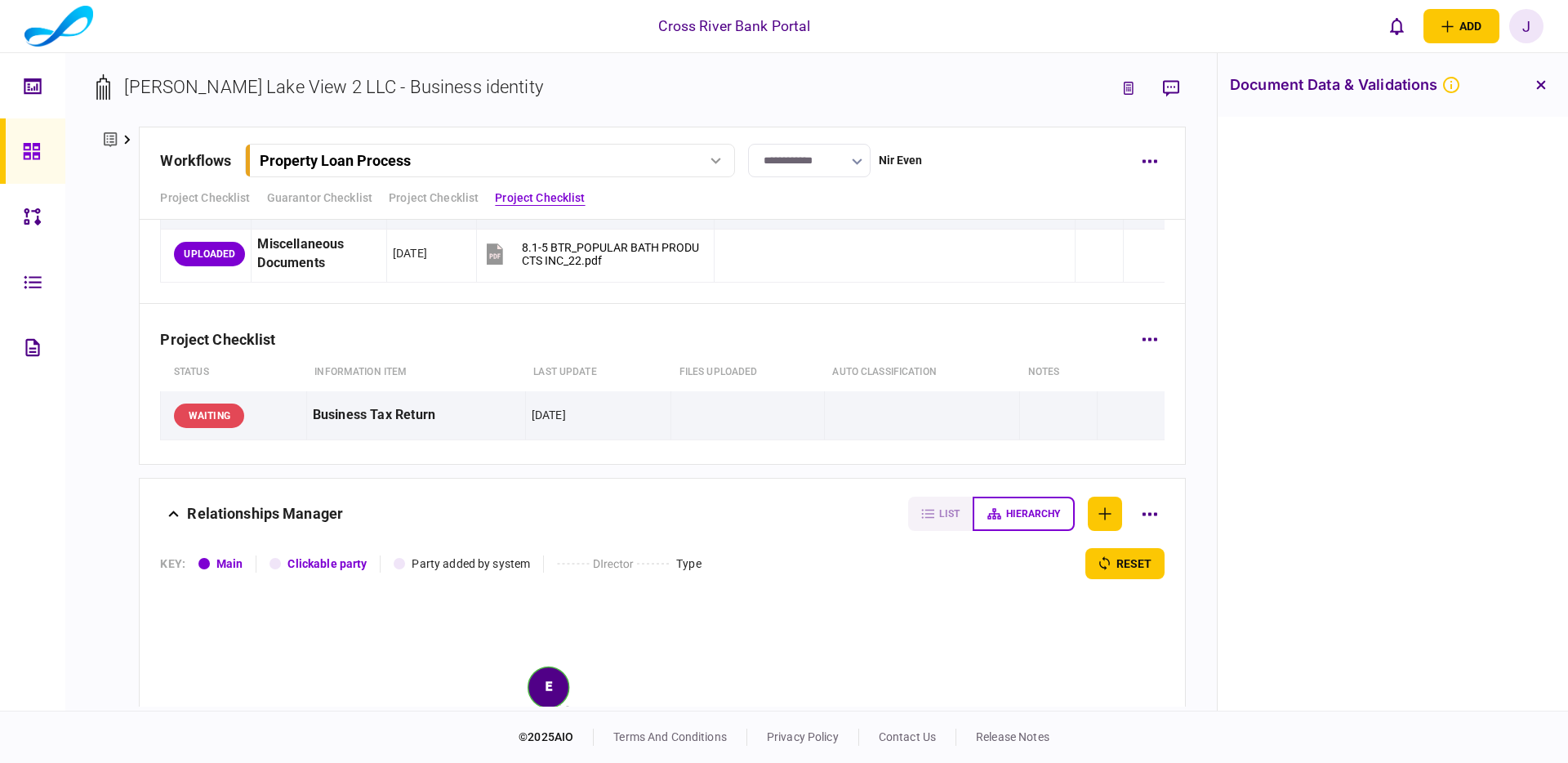
scroll to position [7792, 0]
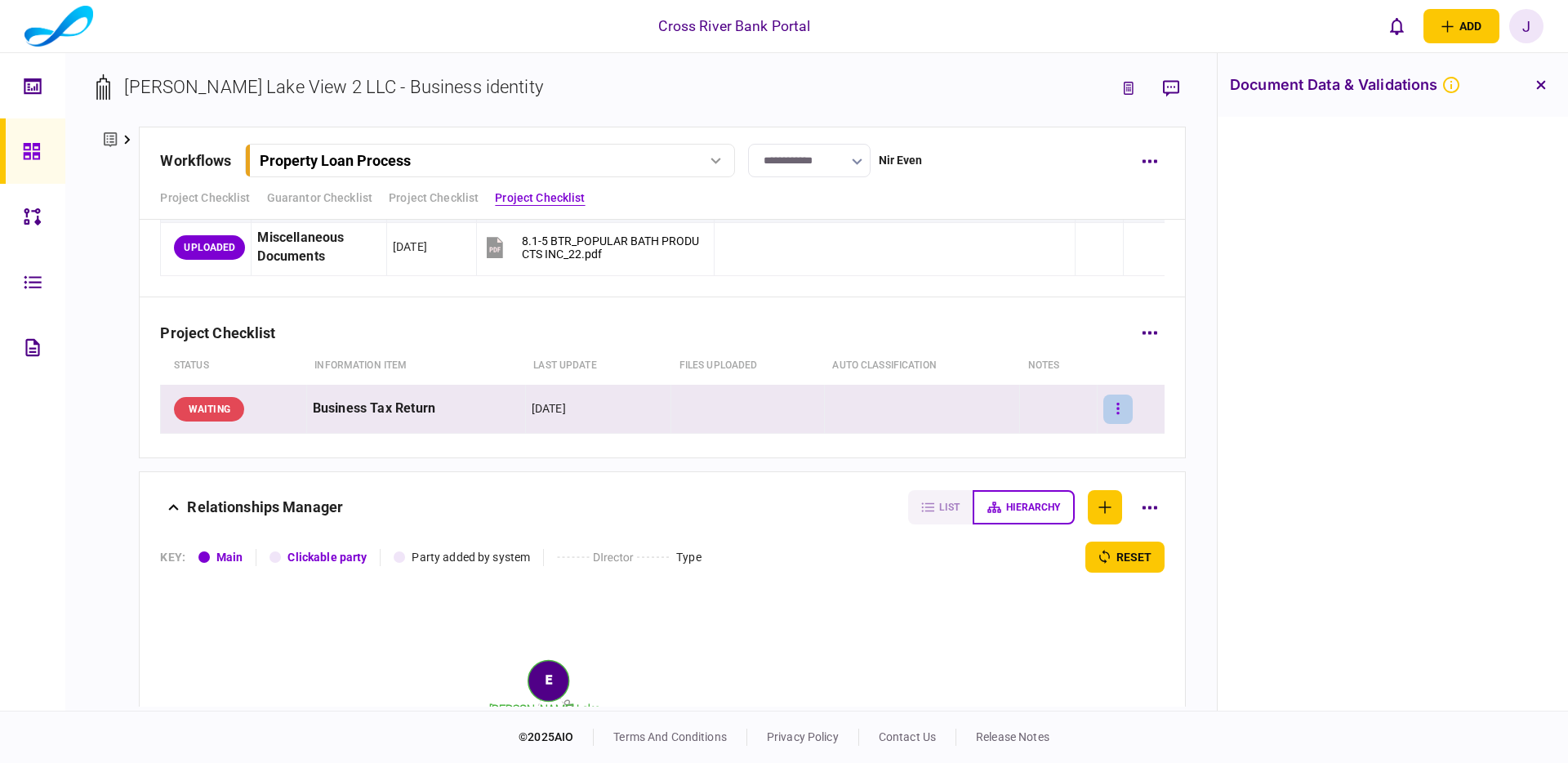
click at [1116, 411] on icon "button" at bounding box center [1117, 408] width 3 height 15
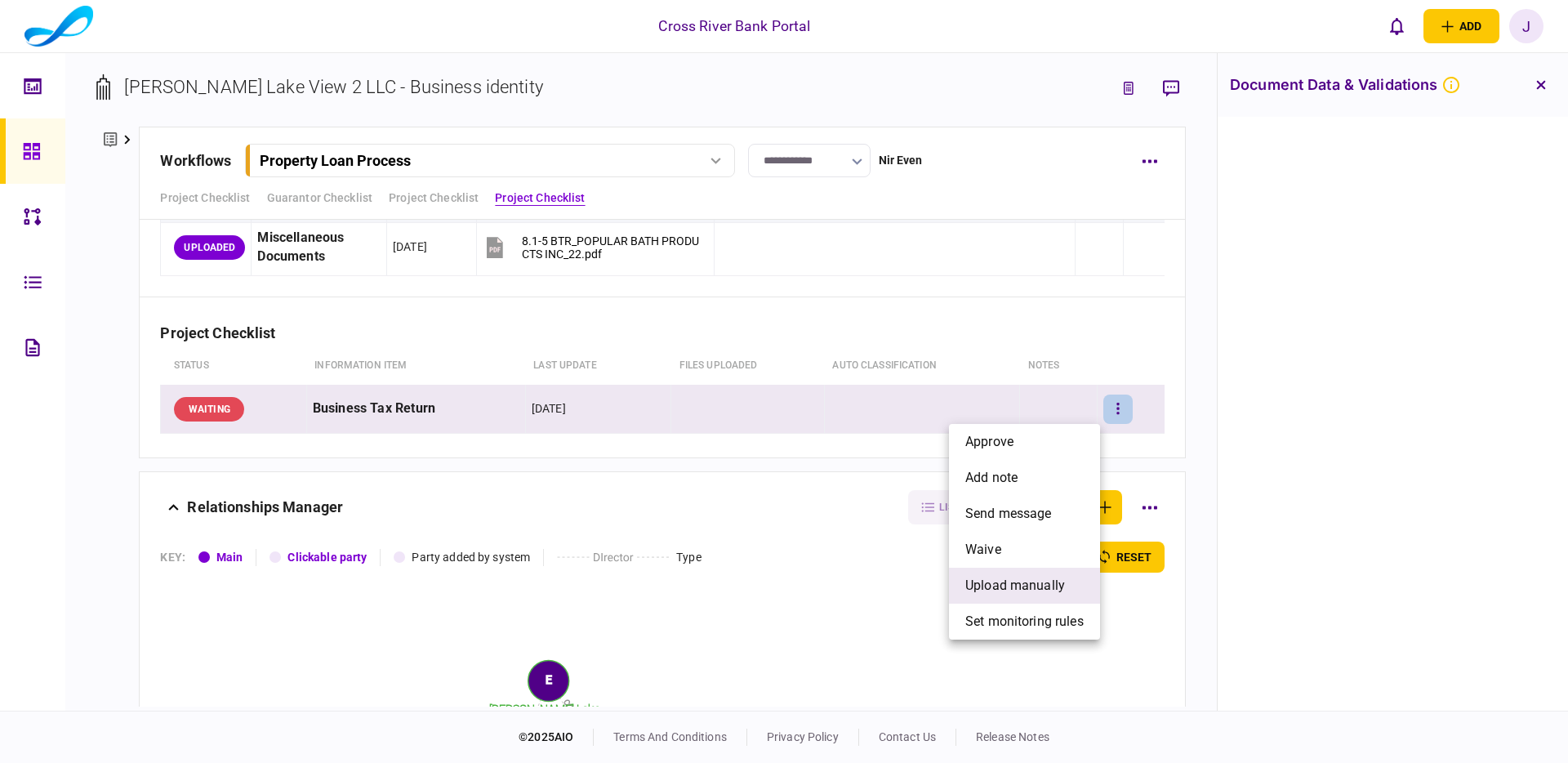
click at [1019, 580] on span "upload manually" at bounding box center [1014, 585] width 99 height 20
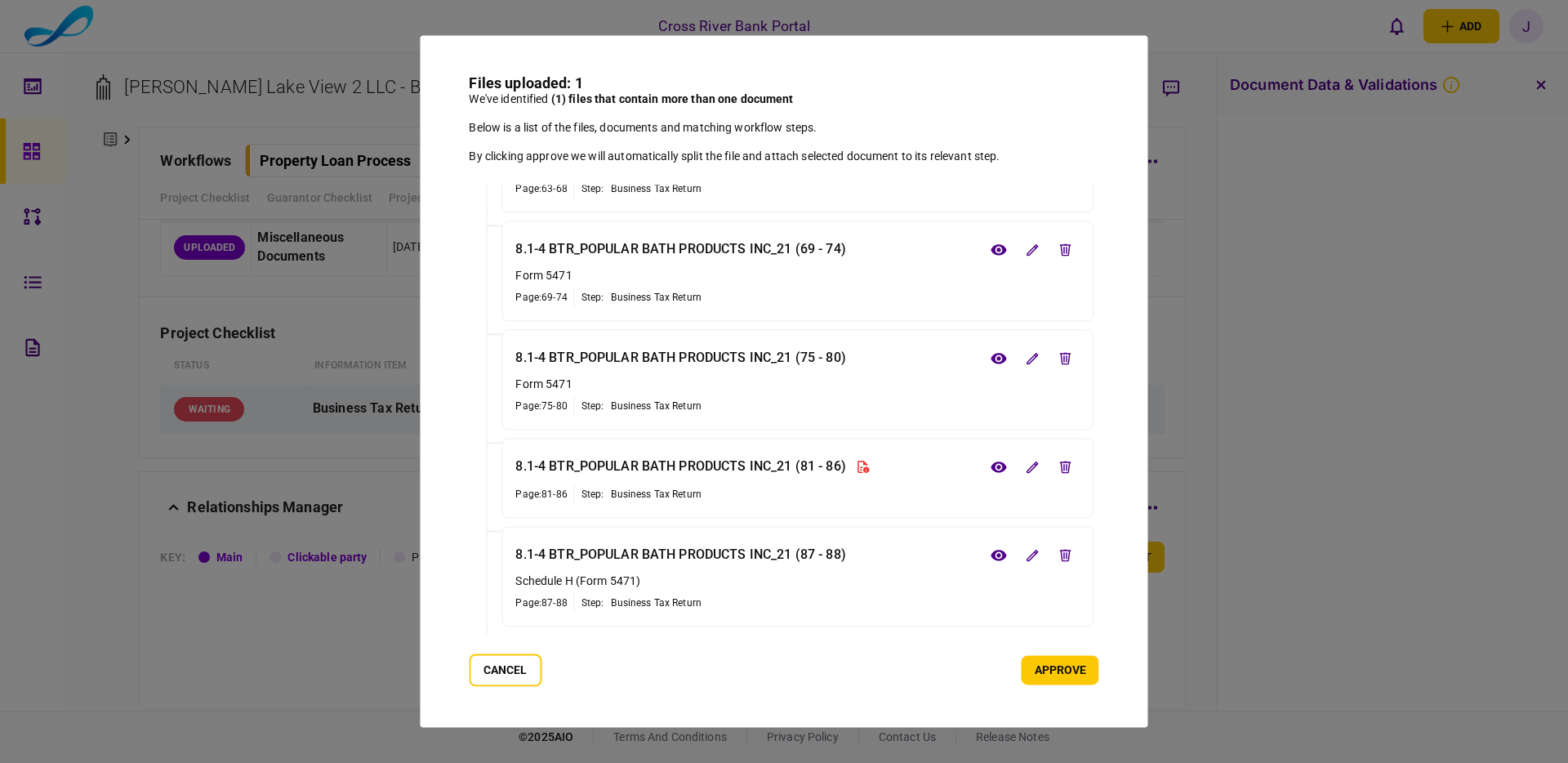
scroll to position [2761, 0]
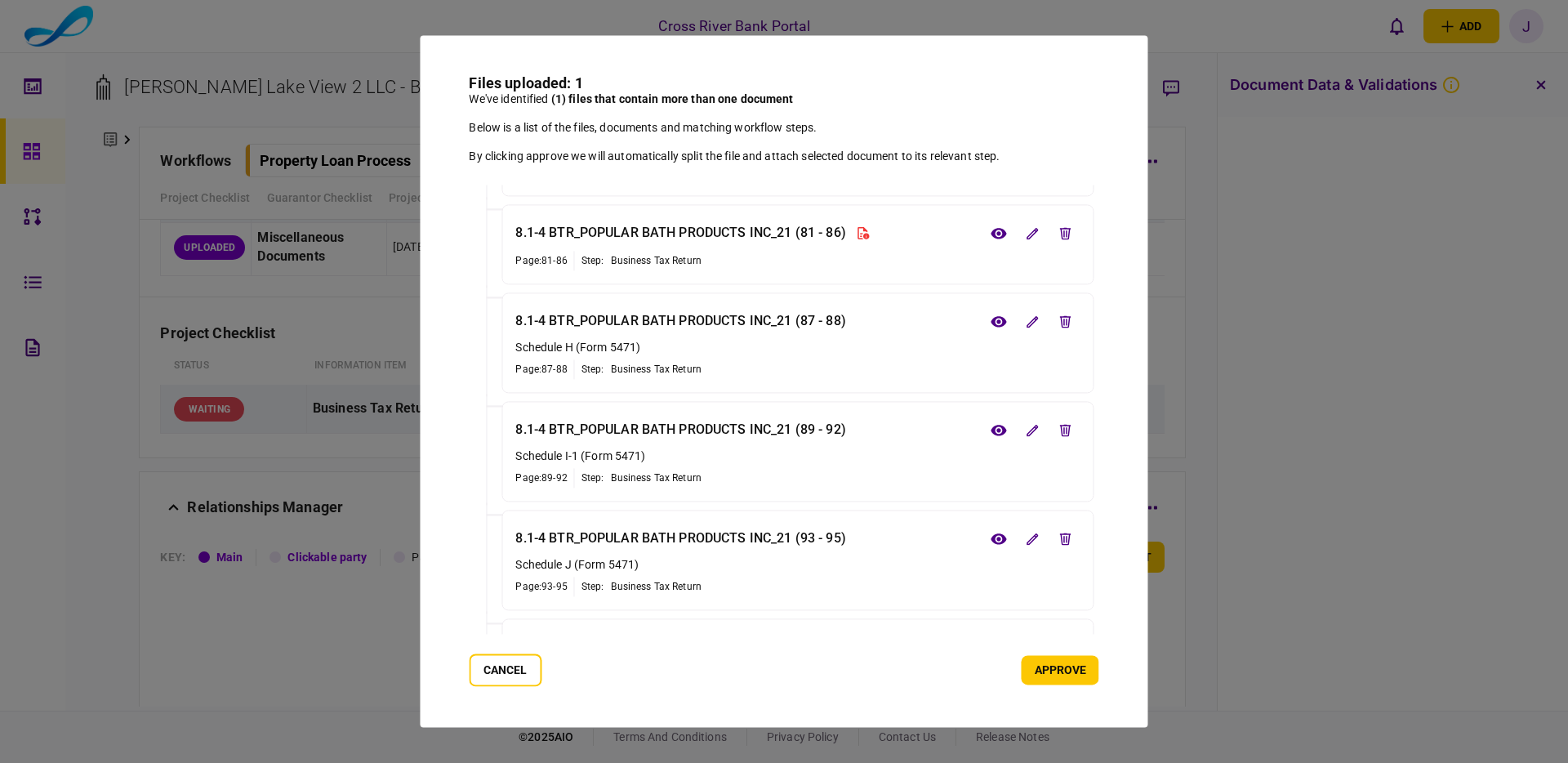
click at [1074, 673] on button "approve" at bounding box center [1060, 670] width 78 height 29
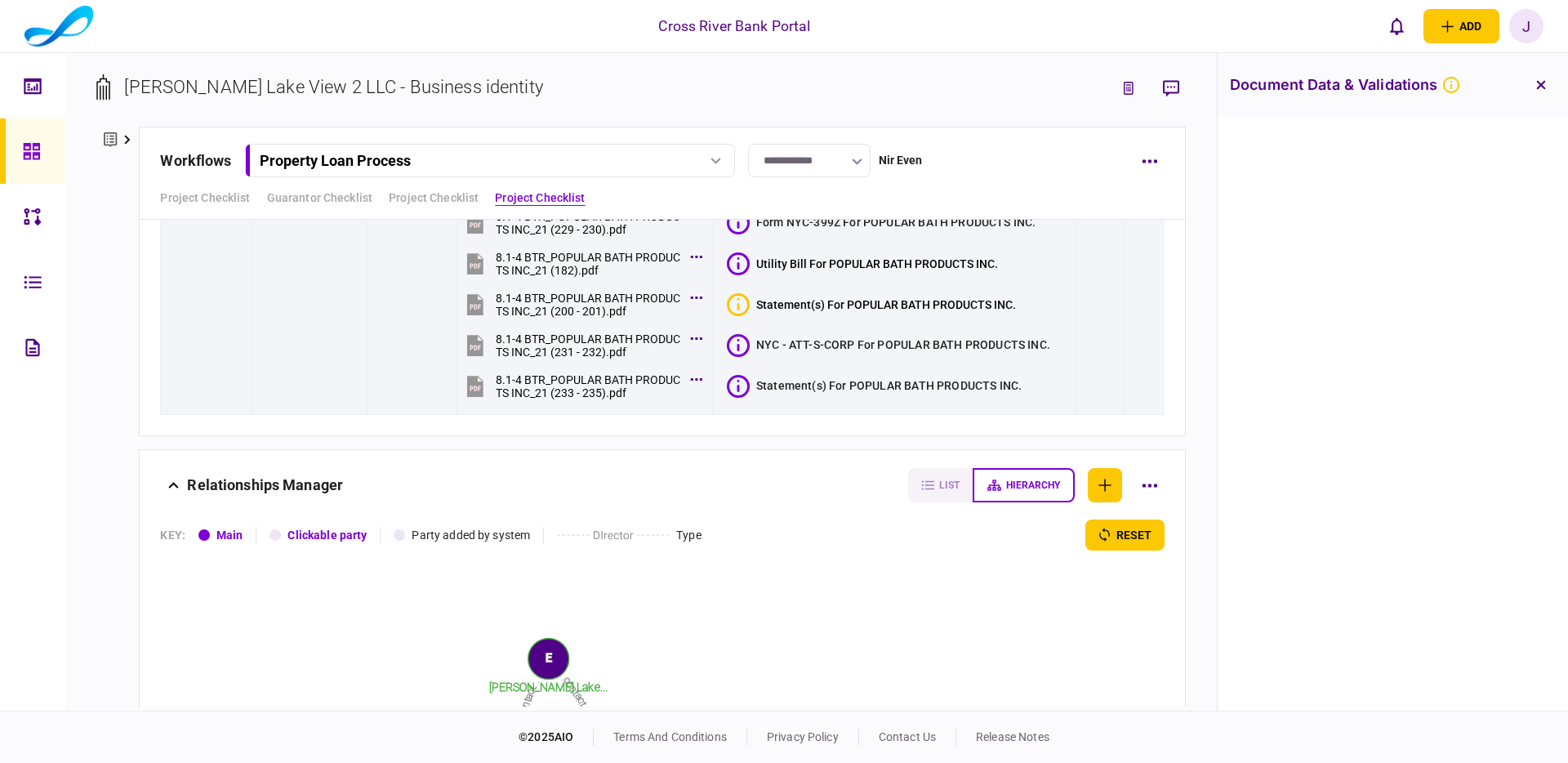
scroll to position [10738, 0]
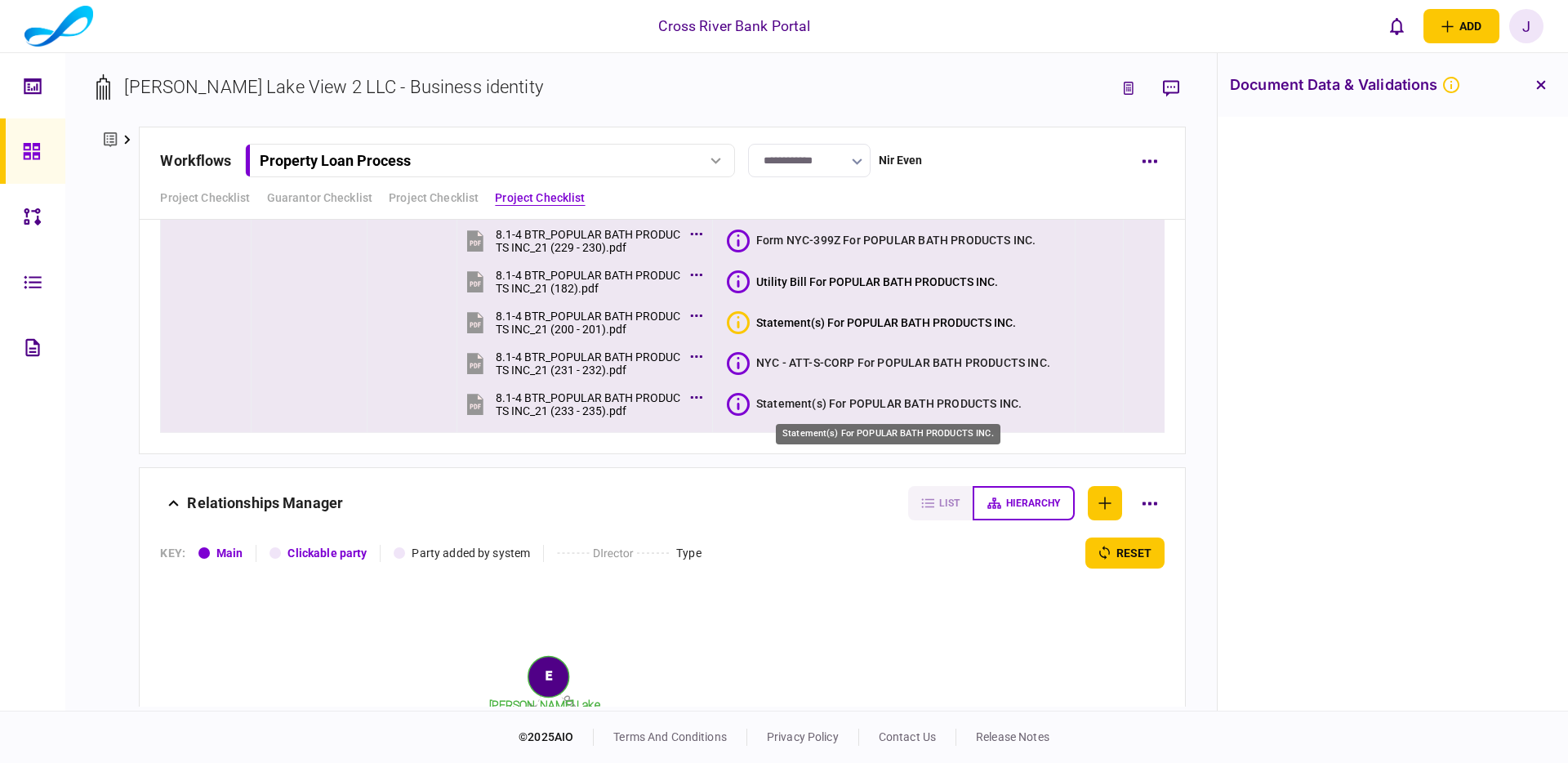
click at [867, 402] on div "Statement(s) For POPULAR BATH PRODUCTS INC." at bounding box center [888, 403] width 266 height 16
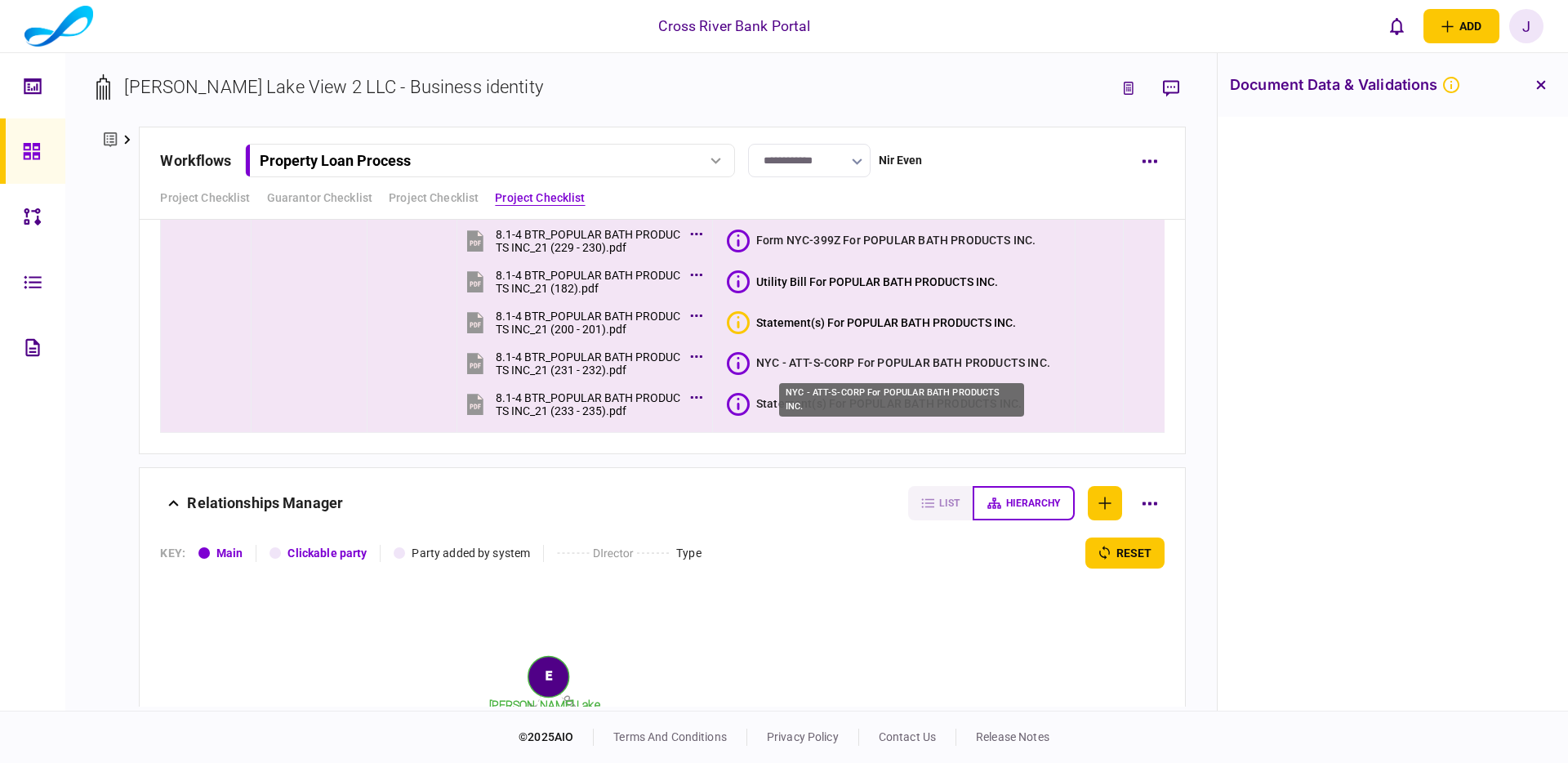
click at [871, 358] on div "NYC - ATT-S-CORP For POPULAR BATH PRODUCTS INC." at bounding box center [903, 362] width 294 height 16
click at [867, 311] on button "Statement(s) For POPULAR BATH PRODUCTS INC." at bounding box center [871, 322] width 289 height 23
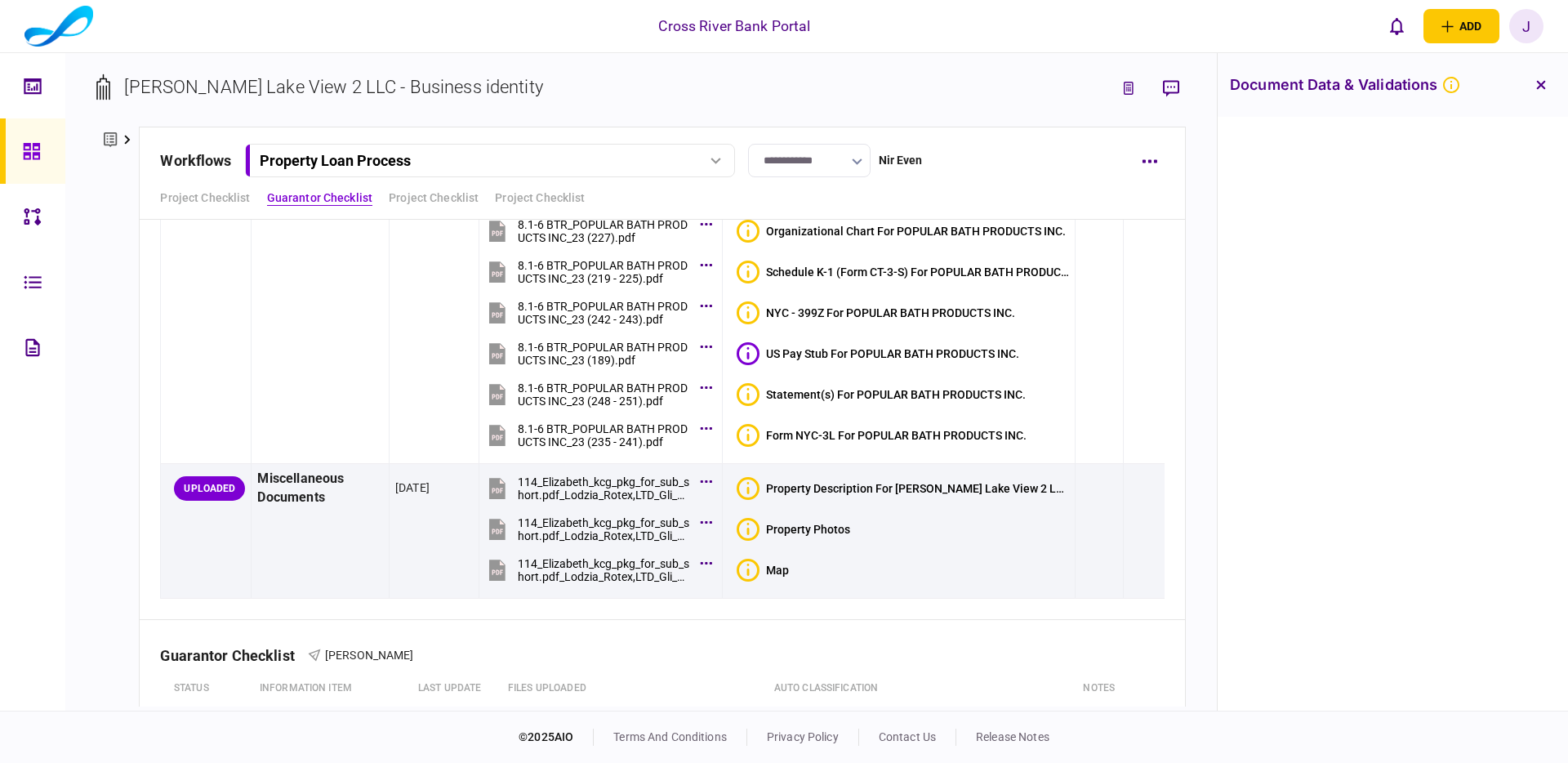
scroll to position [3651, 0]
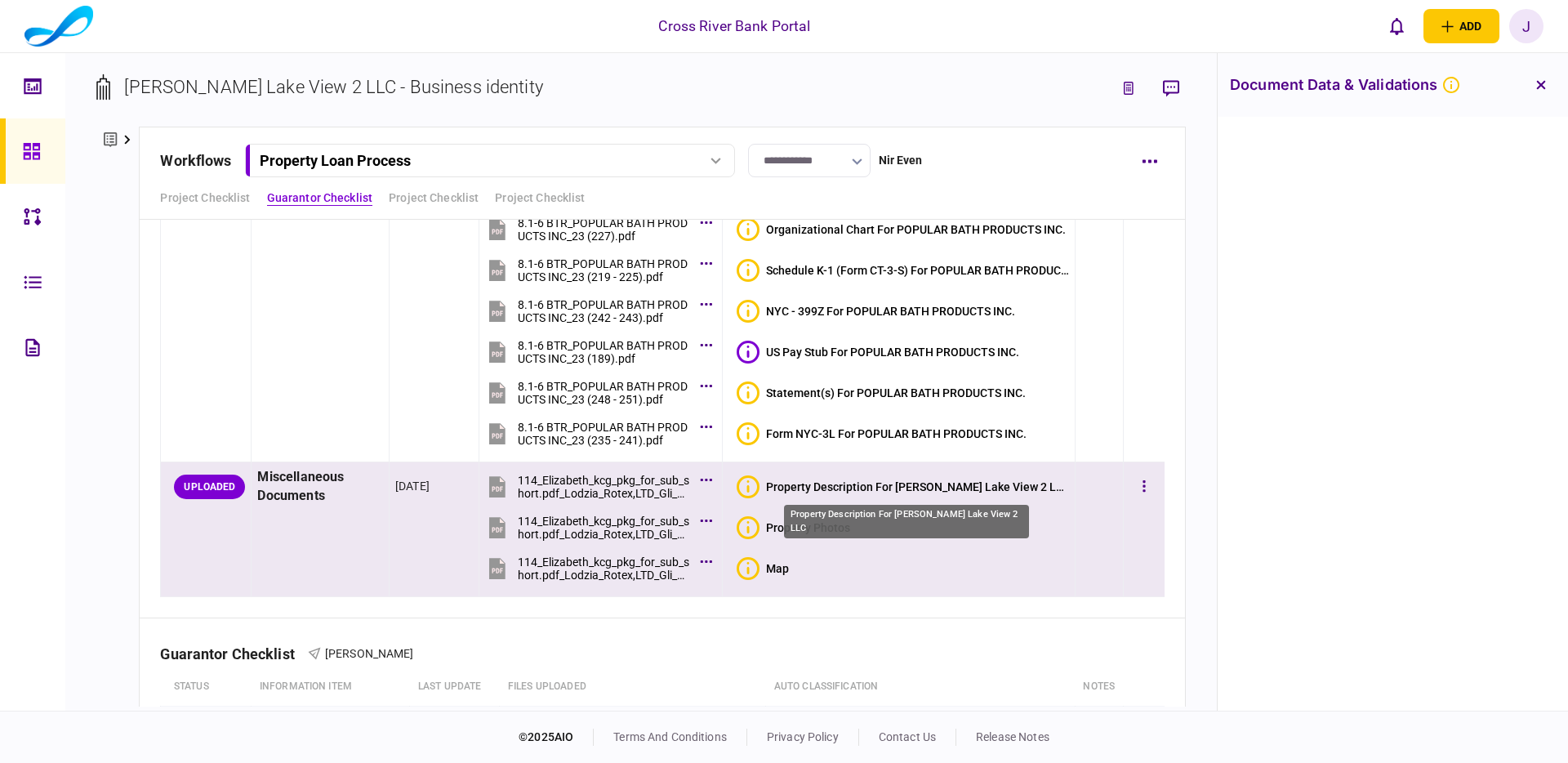
click at [827, 485] on div "Property Description For [PERSON_NAME] Lake View 2 LLC" at bounding box center [917, 487] width 303 height 13
drag, startPoint x: 843, startPoint y: 480, endPoint x: 853, endPoint y: 479, distance: 10.0
click at [848, 480] on div "Property Description For [PERSON_NAME] Lake View 2 LLC" at bounding box center [917, 487] width 303 height 13
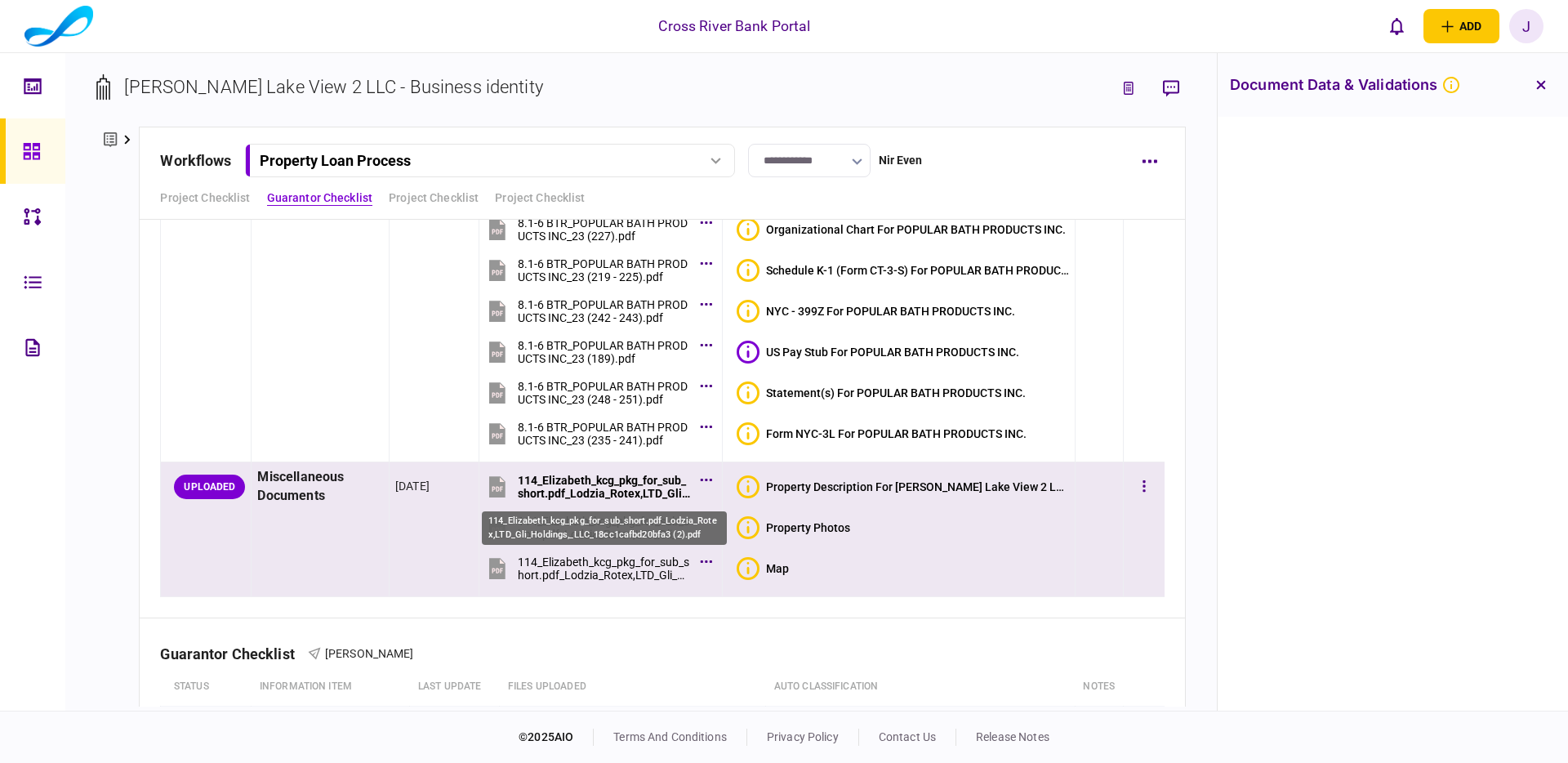
click at [591, 480] on div "114_Elizabeth_kcg_pkg_for_sub_short.pdf_Lodzia_Rotex,LTD_Gli_Holdings,_LLC_18cc…" at bounding box center [605, 487] width 174 height 26
click at [569, 524] on div "114_Elizabeth_kcg_pkg_for_sub_short.pdf_Lodzia_Rotex,LTD_Gli_Holdings,_LLC_18cc…" at bounding box center [605, 528] width 174 height 26
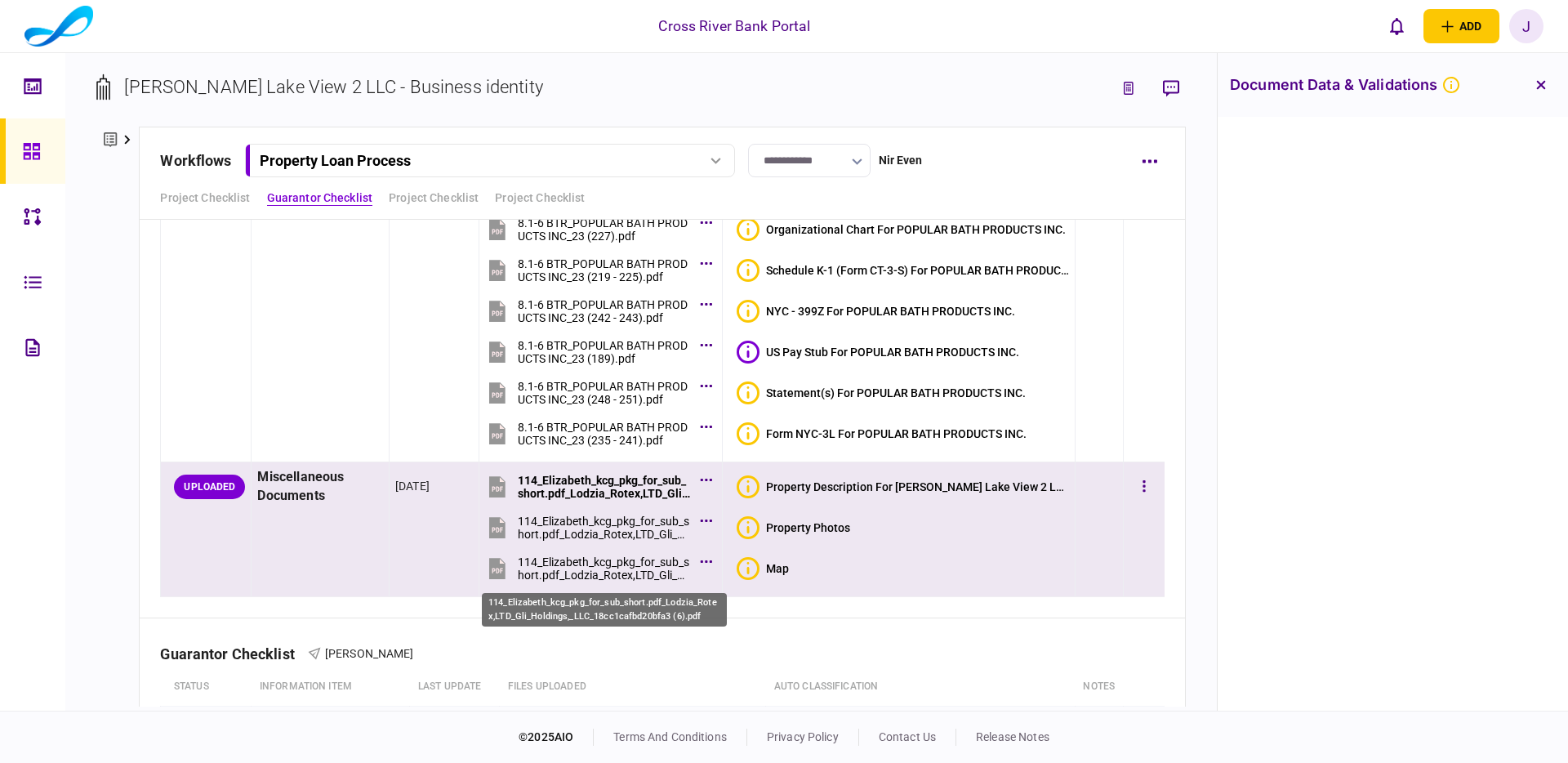
click at [631, 573] on div "114_Elizabeth_kcg_pkg_for_sub_short.pdf_Lodzia_Rotex,LTD_Gli_Holdings,_LLC_18cc…" at bounding box center [605, 568] width 174 height 26
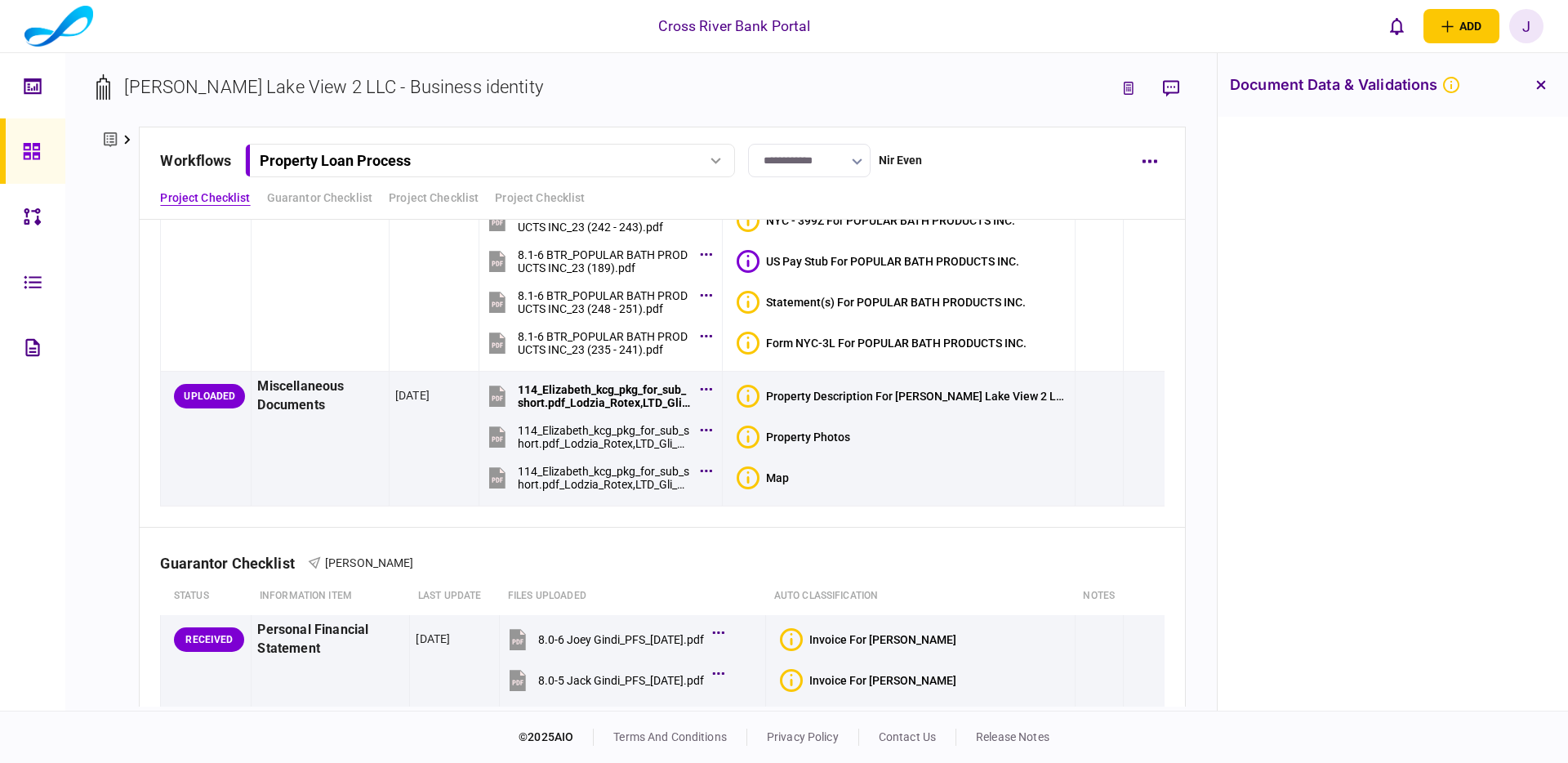
scroll to position [3741, 0]
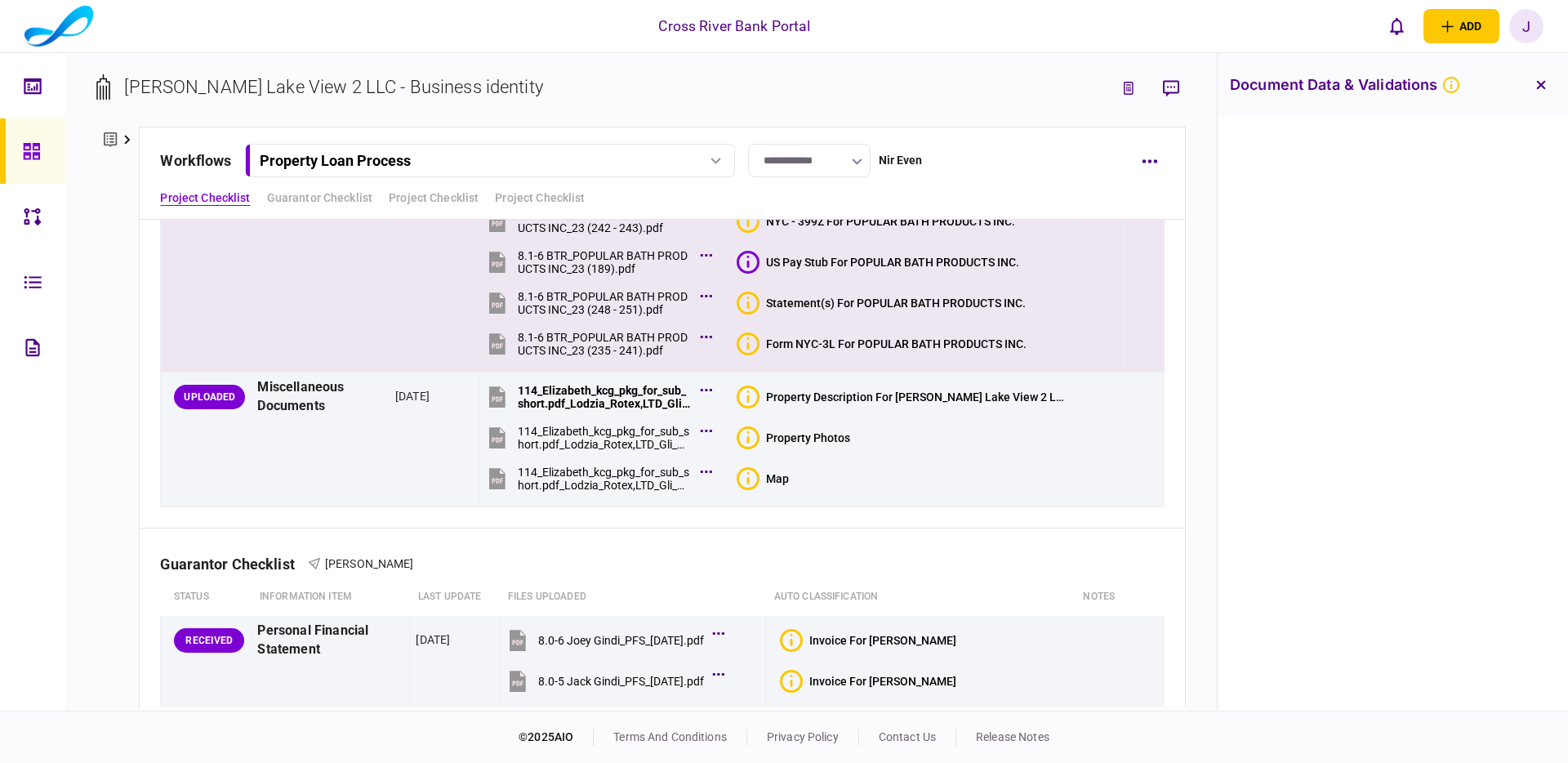
drag, startPoint x: 816, startPoint y: 273, endPoint x: 823, endPoint y: 289, distance: 17.5
click at [816, 273] on section "US Pay Stub For POPULAR BATH PRODUCTS INC." at bounding box center [903, 261] width 333 height 37
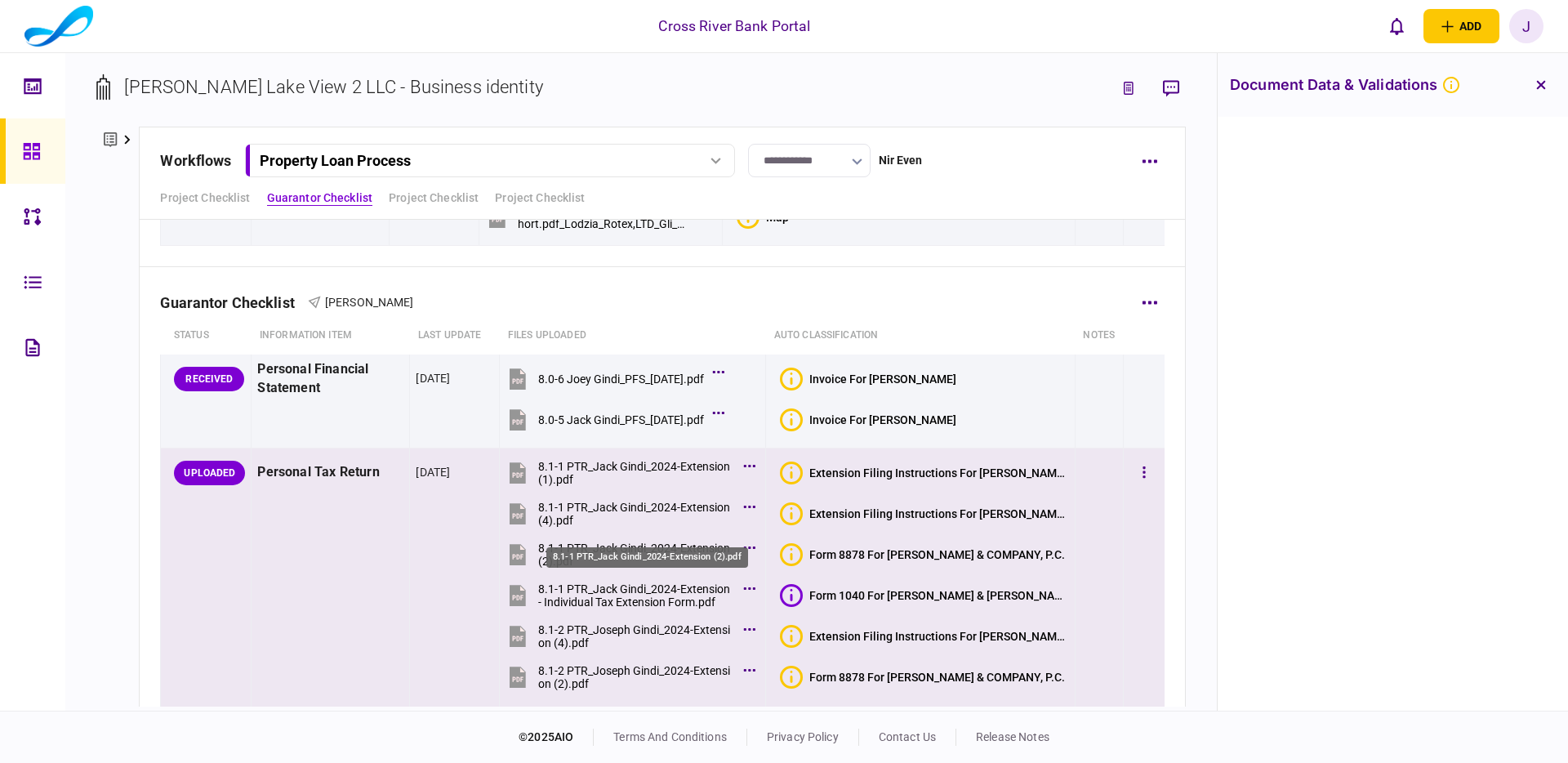
scroll to position [4037, 0]
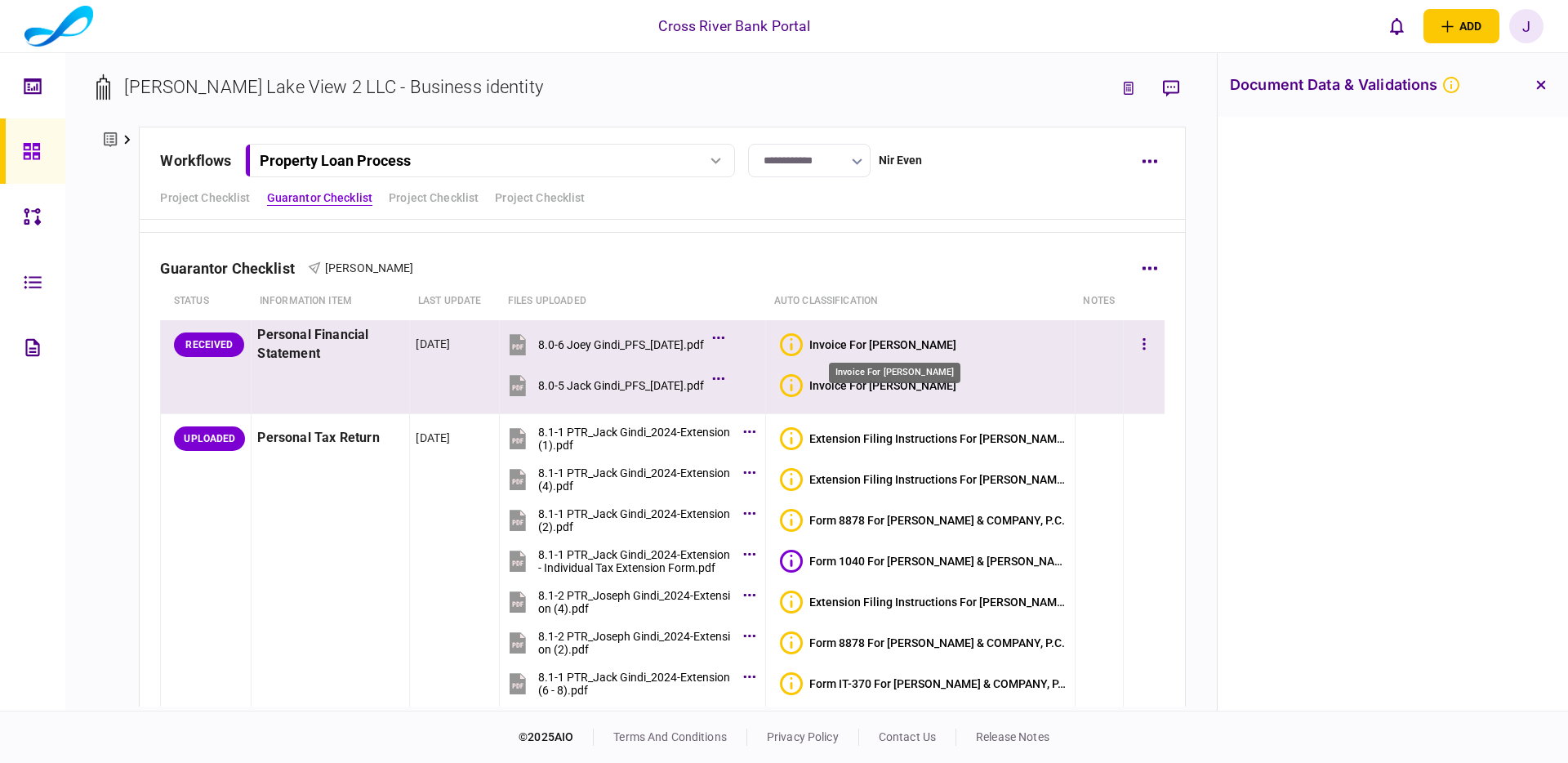
click at [885, 346] on div "Invoice For [PERSON_NAME]" at bounding box center [882, 345] width 146 height 13
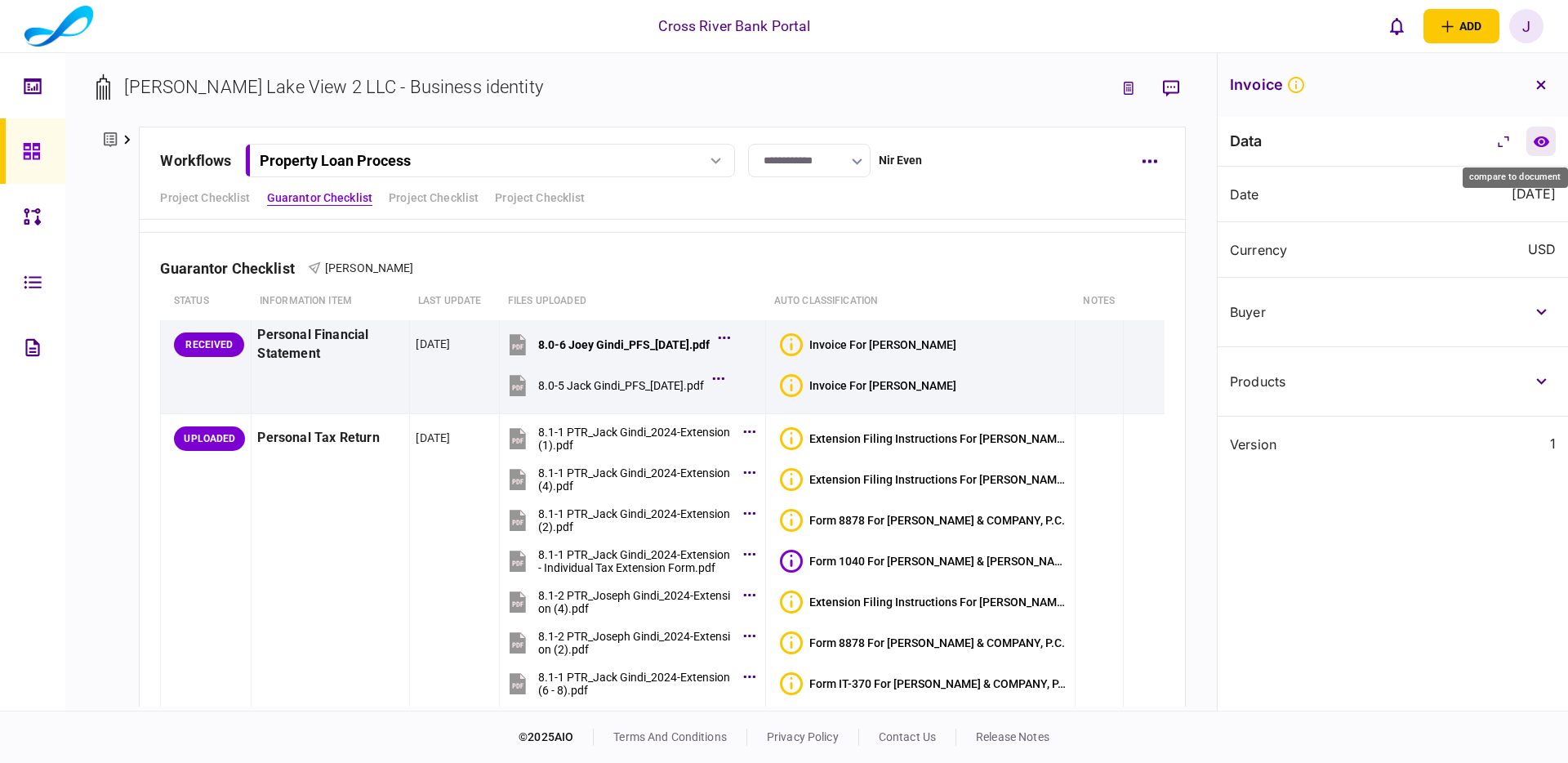
click at [1547, 141] on icon "compare to document" at bounding box center [1541, 140] width 15 height 10
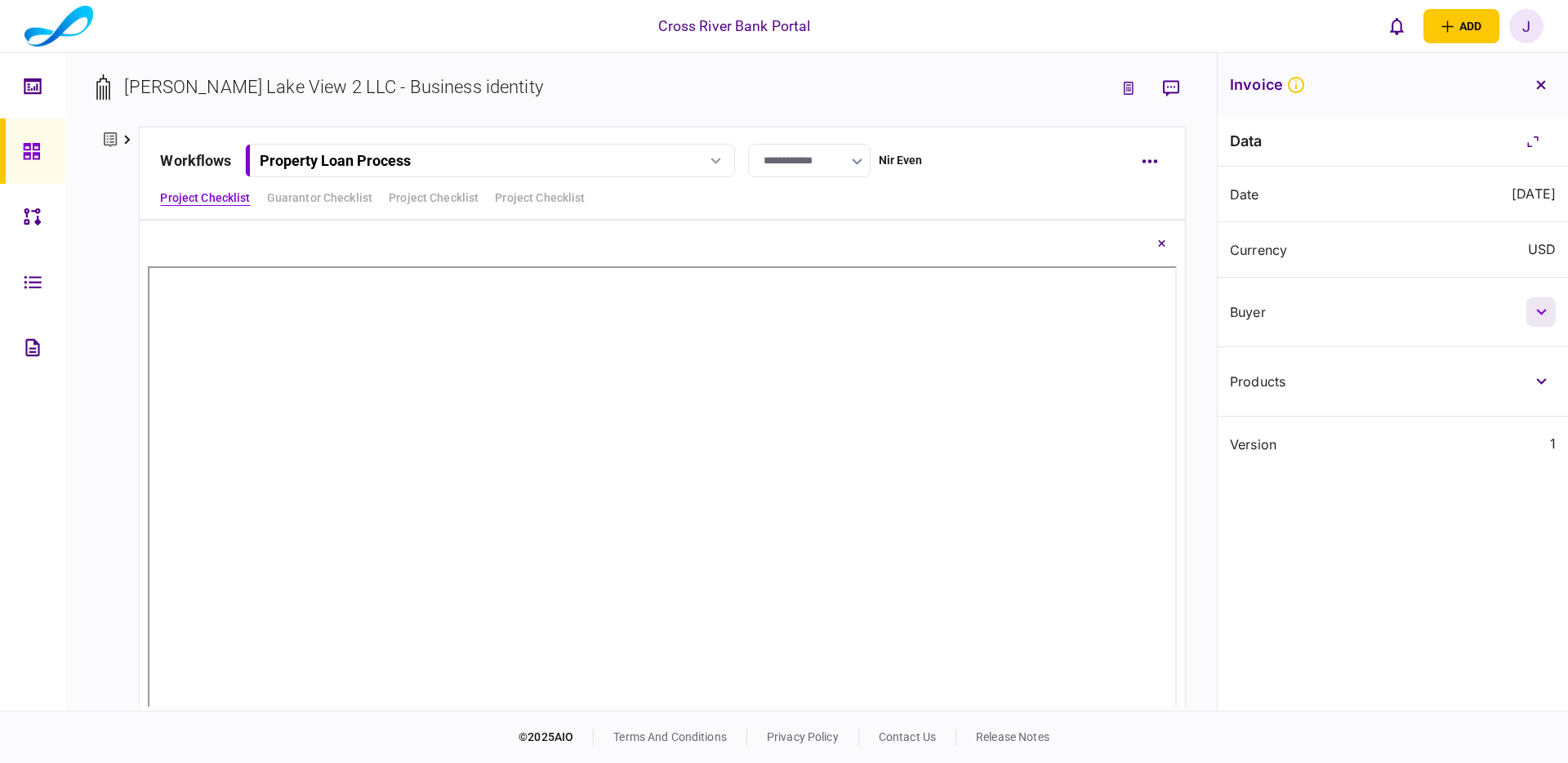
click at [1533, 303] on button "button" at bounding box center [1541, 311] width 29 height 29
drag, startPoint x: 1535, startPoint y: 526, endPoint x: 1479, endPoint y: 510, distance: 58.2
click at [1536, 512] on icon "button" at bounding box center [1541, 509] width 10 height 7
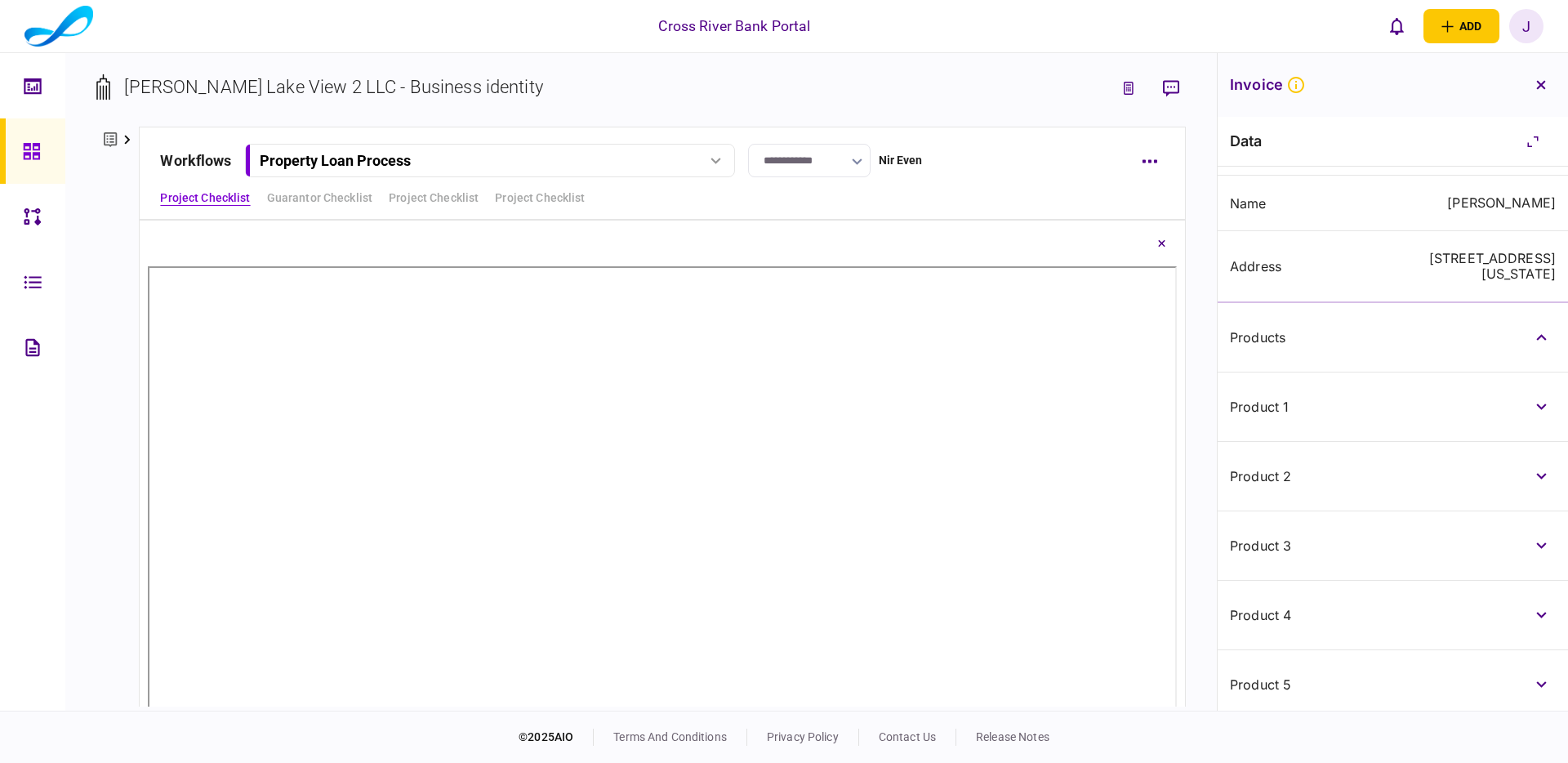
scroll to position [175, 0]
click at [1539, 411] on button "button" at bounding box center [1541, 403] width 29 height 29
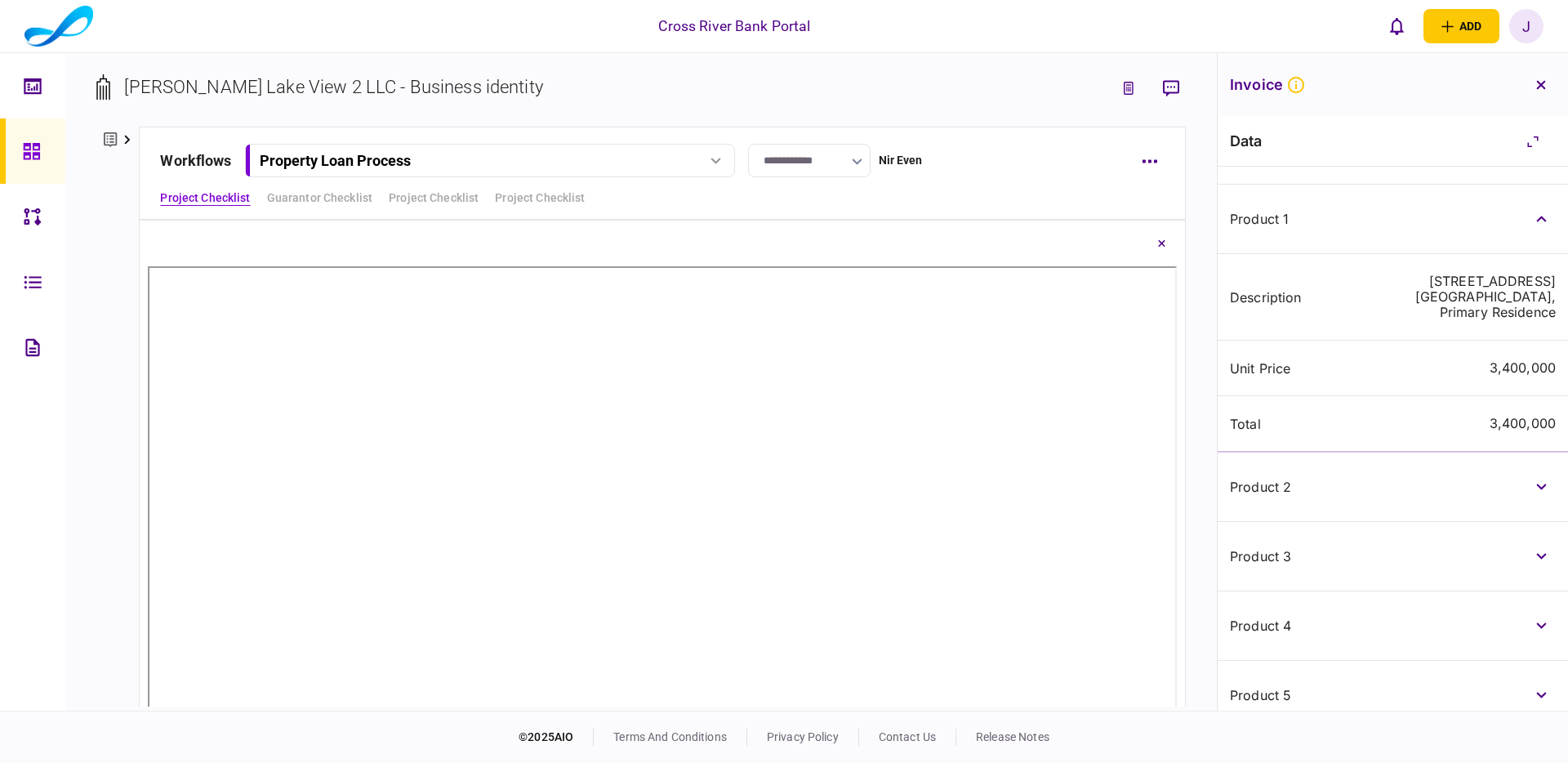
scroll to position [364, 0]
click at [1532, 488] on button "button" at bounding box center [1541, 481] width 29 height 29
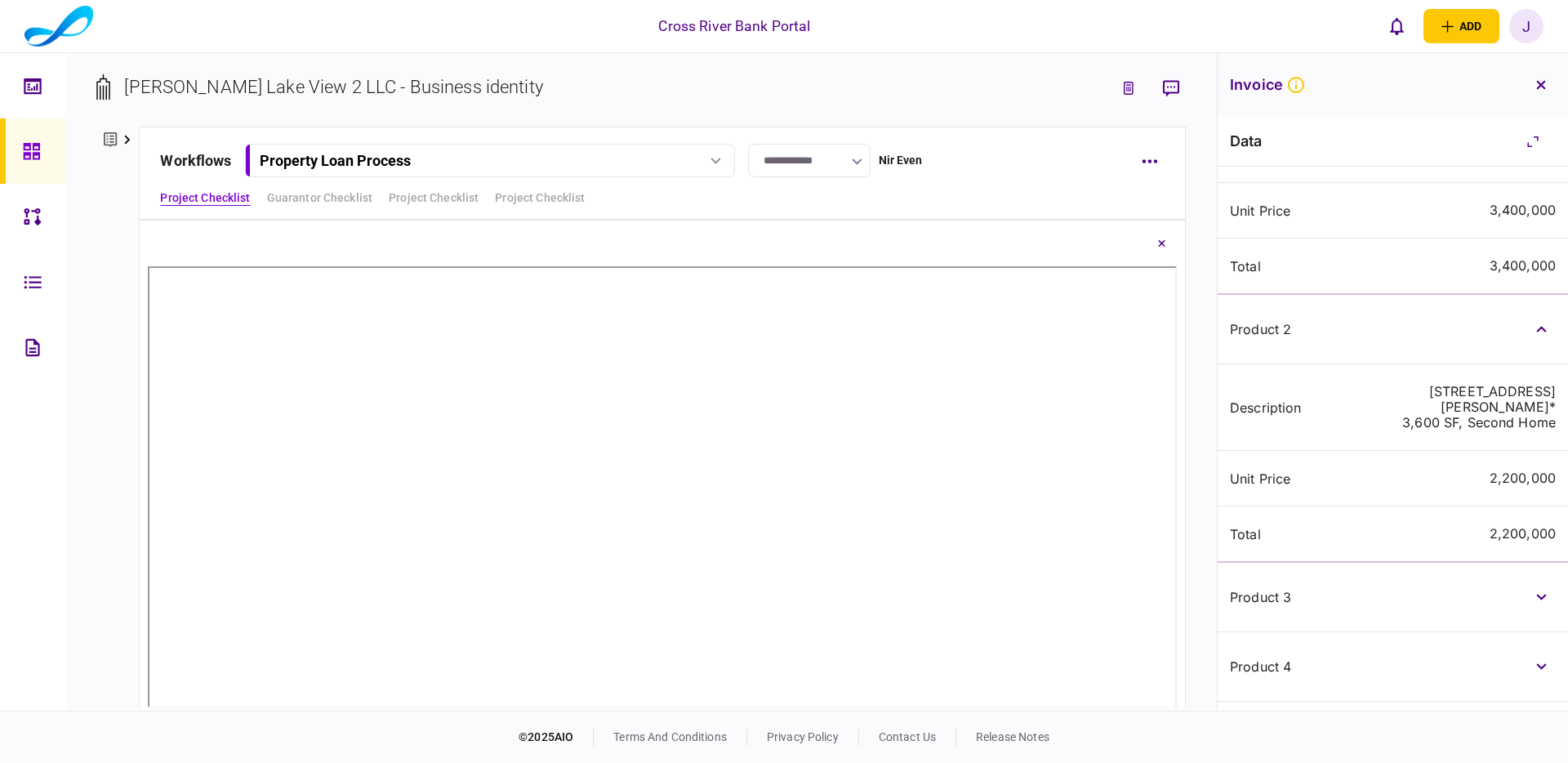
scroll to position [555, 0]
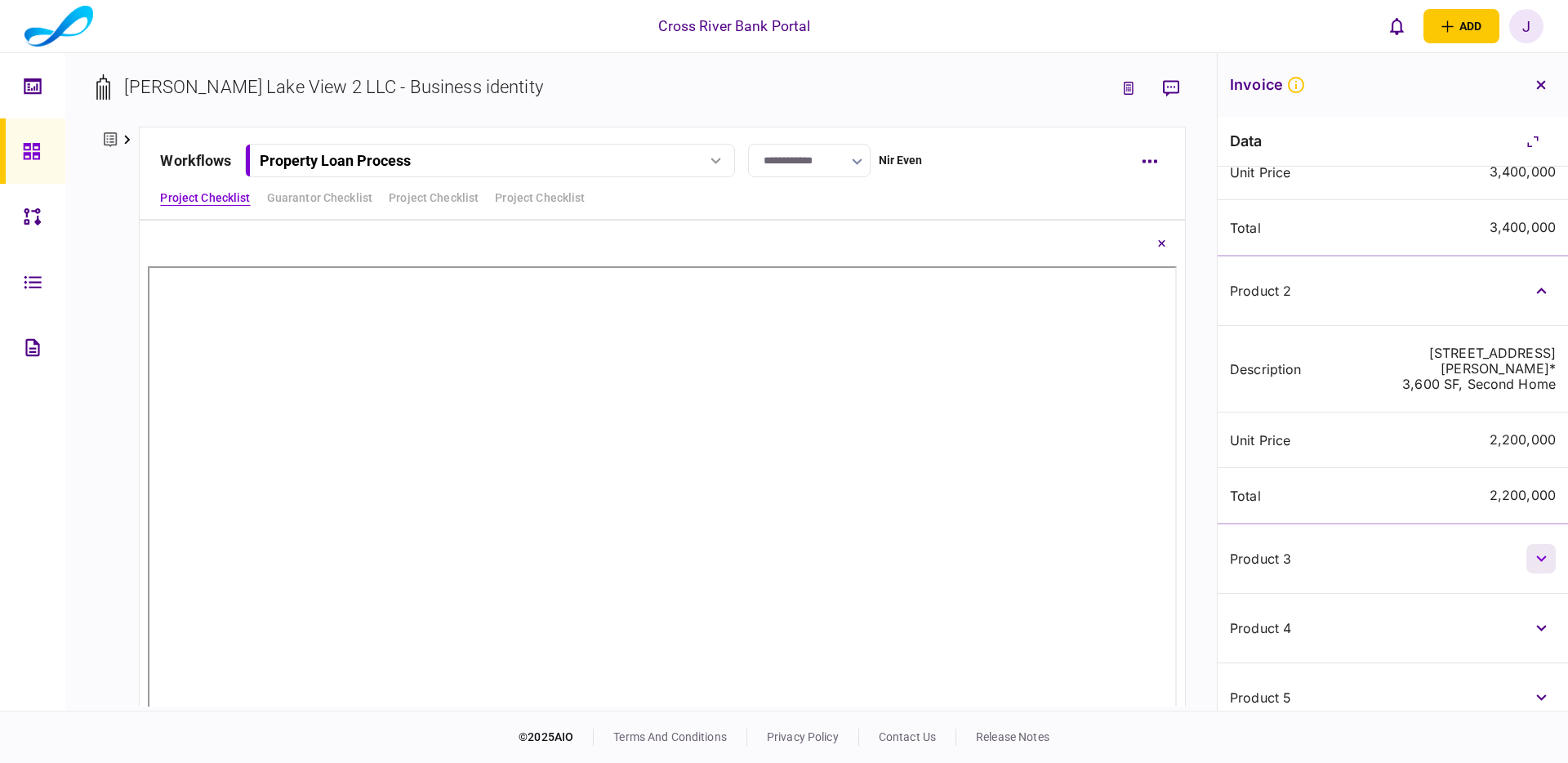
click at [1536, 562] on icon "button" at bounding box center [1541, 558] width 10 height 7
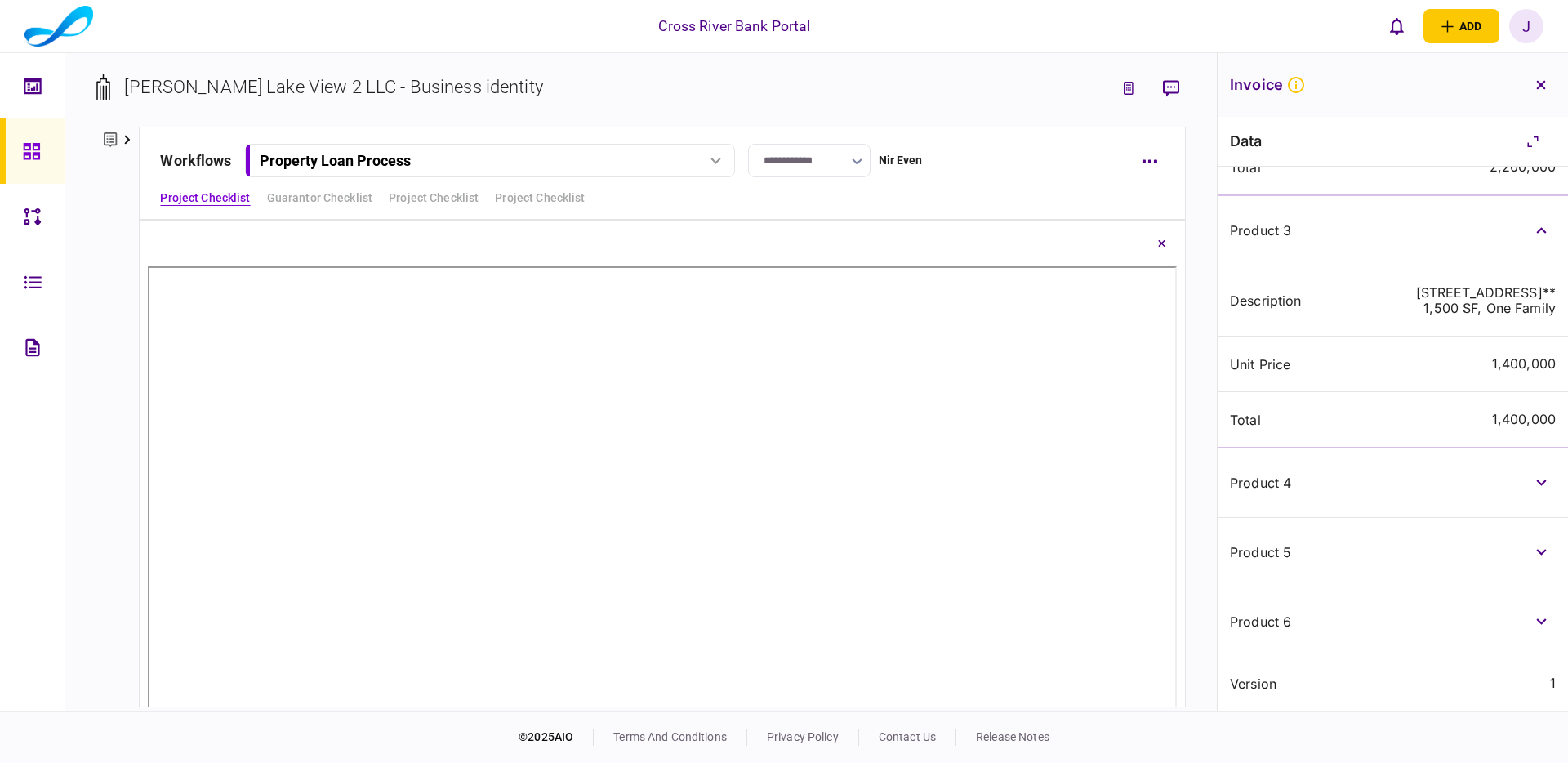
scroll to position [915, 0]
click at [1543, 483] on button "button" at bounding box center [1541, 482] width 29 height 29
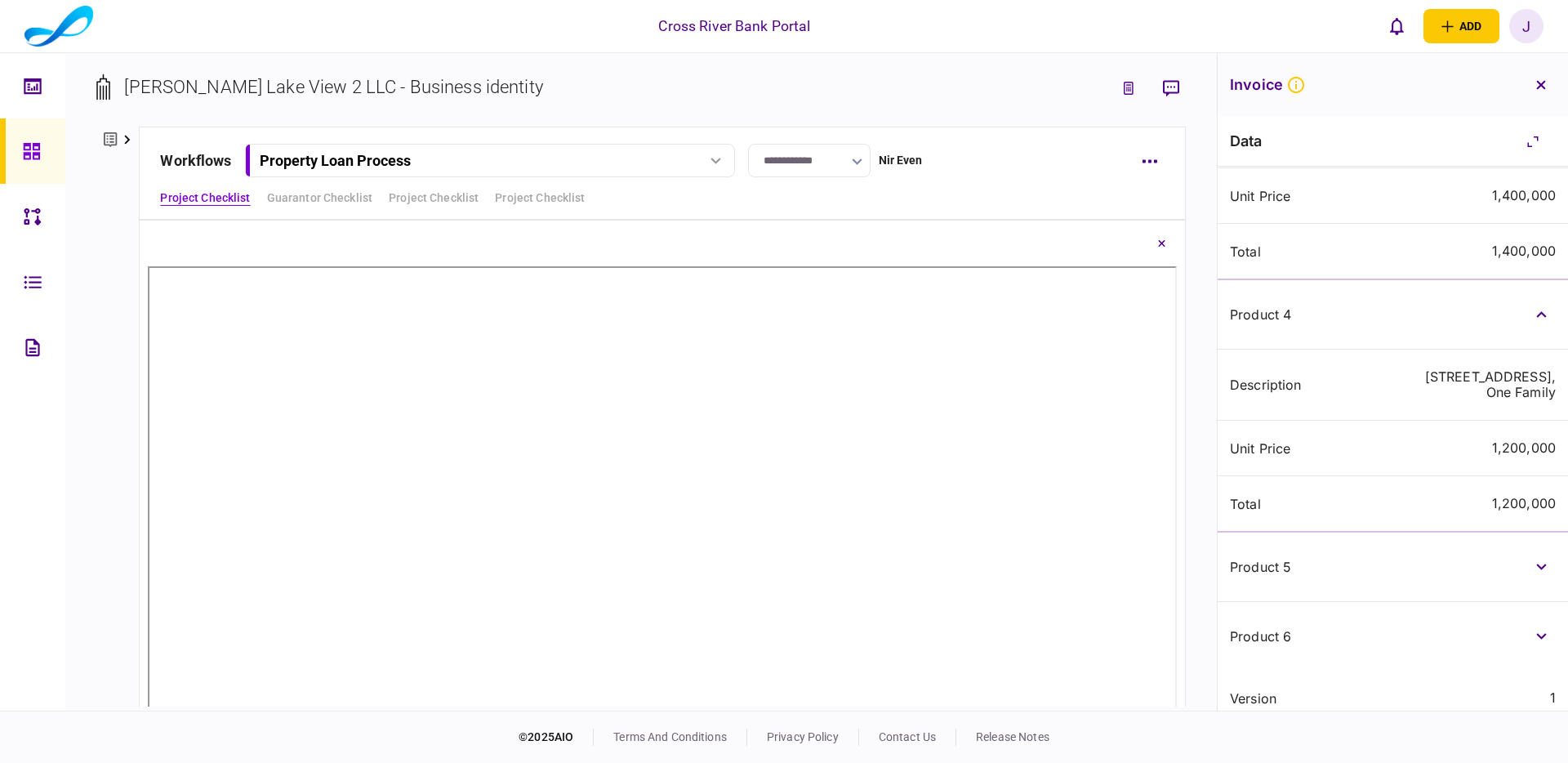
scroll to position [1113, 0]
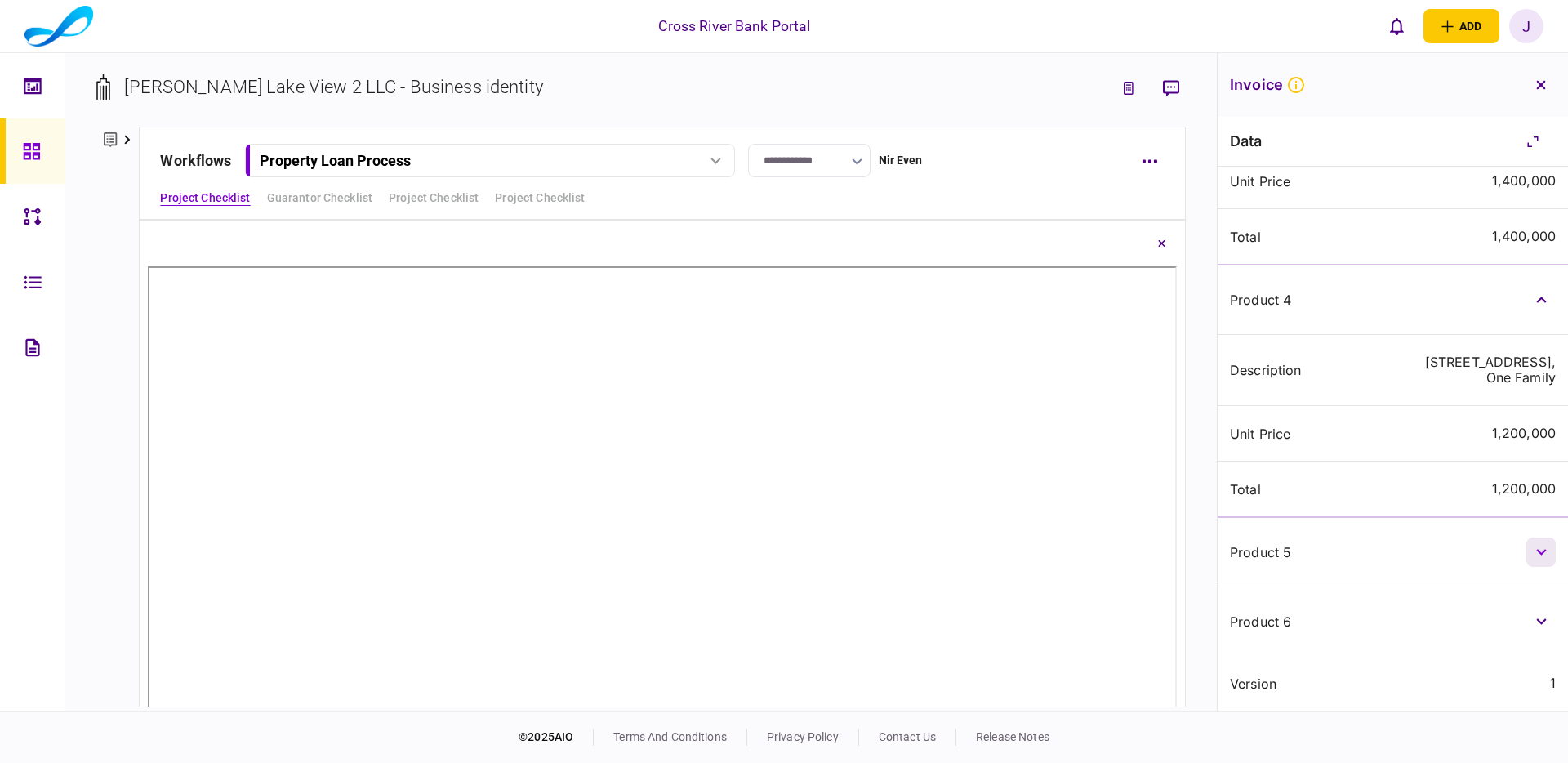
click at [1542, 552] on icon "button" at bounding box center [1541, 552] width 10 height 7
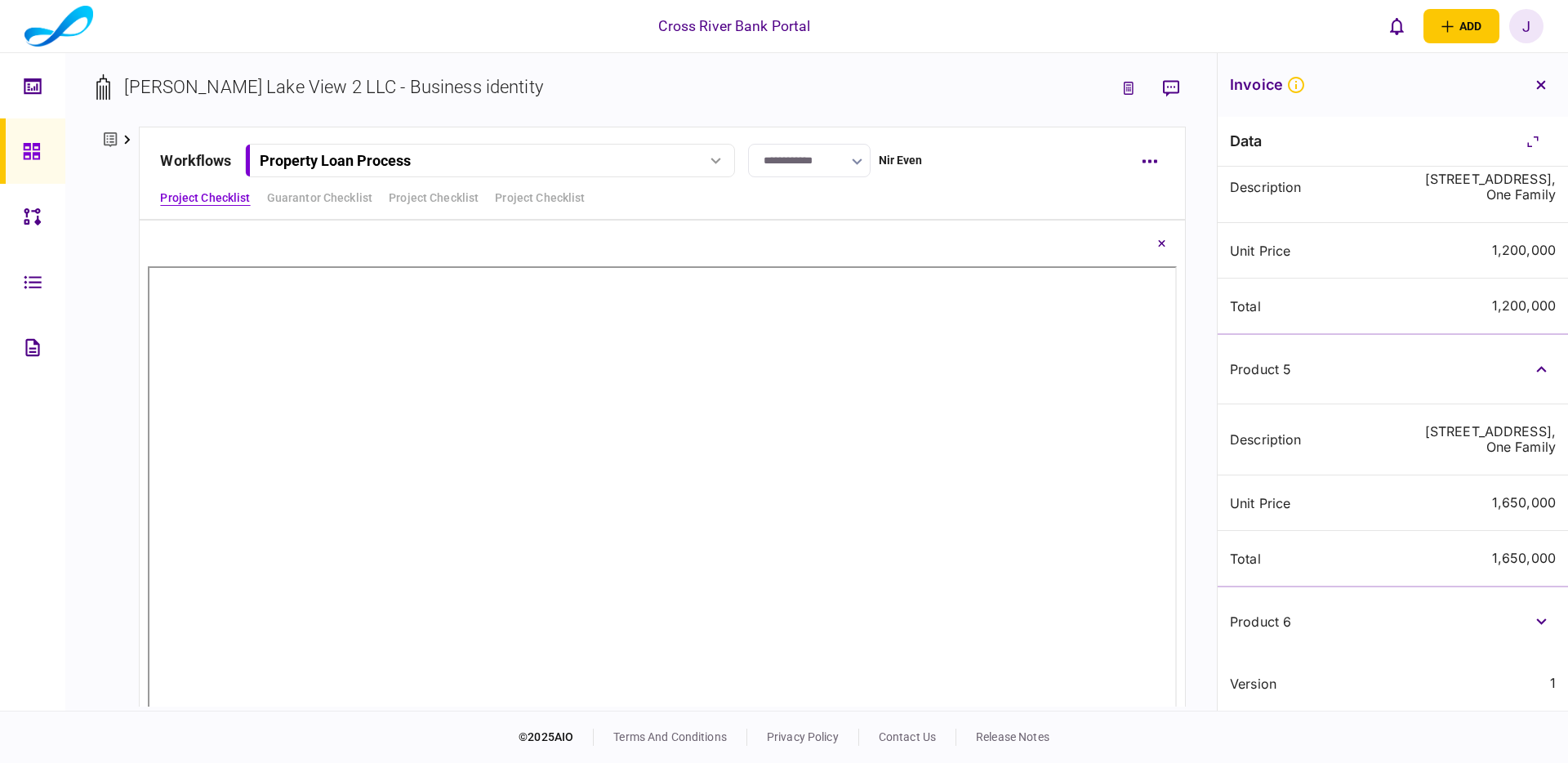
scroll to position [1296, 0]
drag, startPoint x: 1539, startPoint y: 617, endPoint x: 1528, endPoint y: 610, distance: 13.0
click at [1538, 617] on button "button" at bounding box center [1541, 621] width 29 height 29
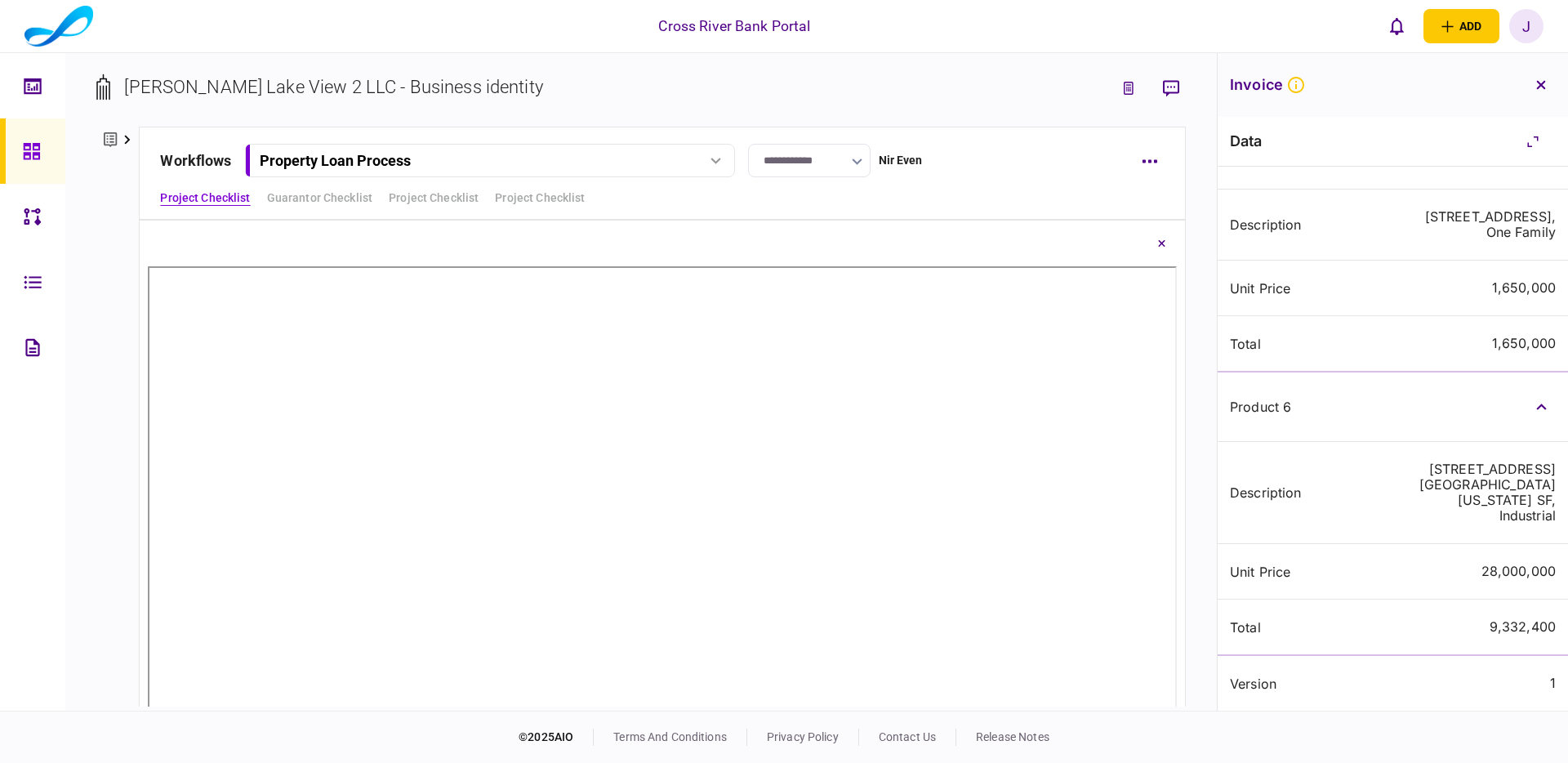
scroll to position [1496, 0]
click at [1540, 88] on icon "button" at bounding box center [1541, 85] width 9 height 9
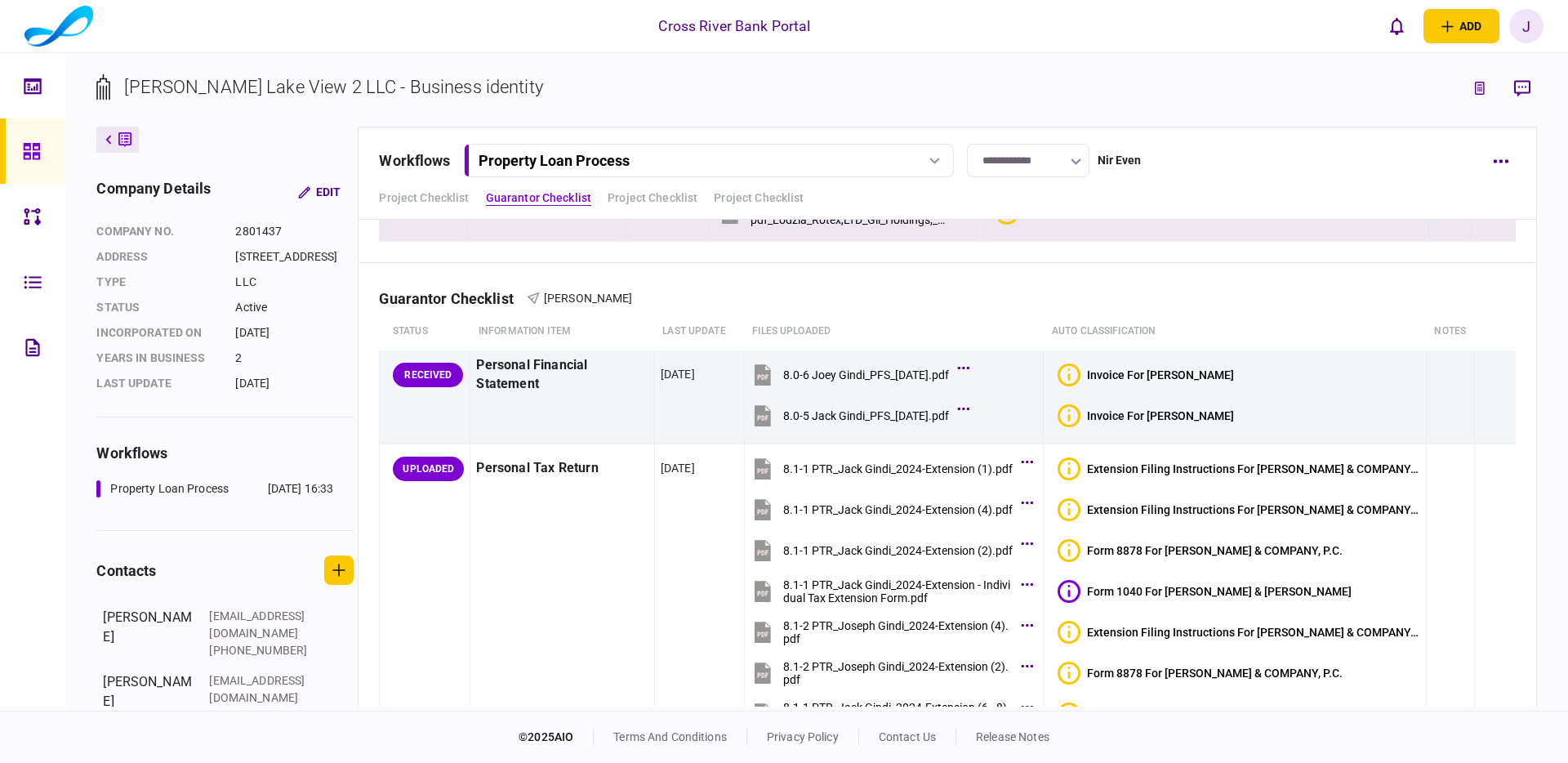
scroll to position [4057, 0]
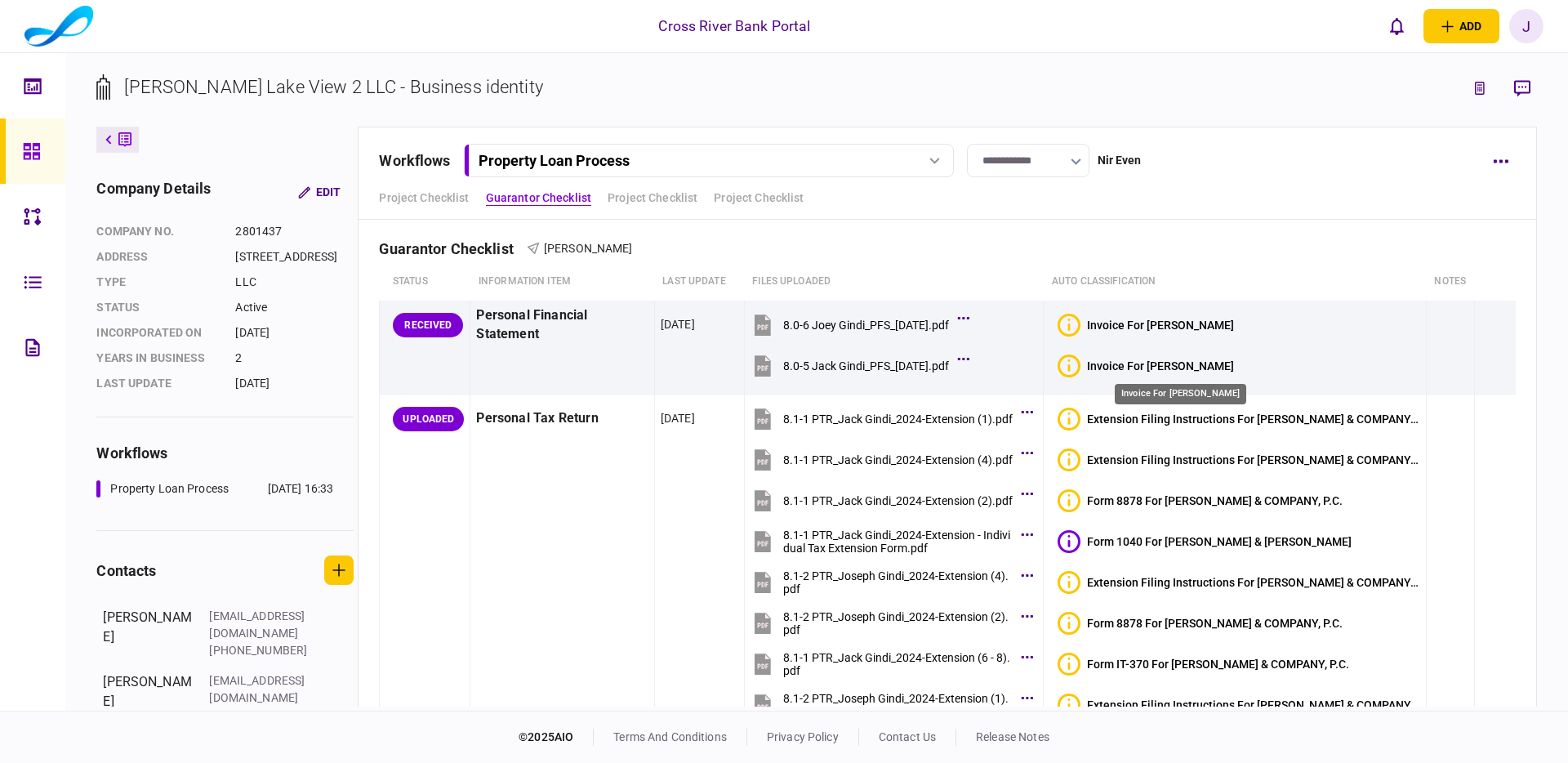
click at [1201, 363] on div "Invoice For [PERSON_NAME]" at bounding box center [1160, 366] width 146 height 13
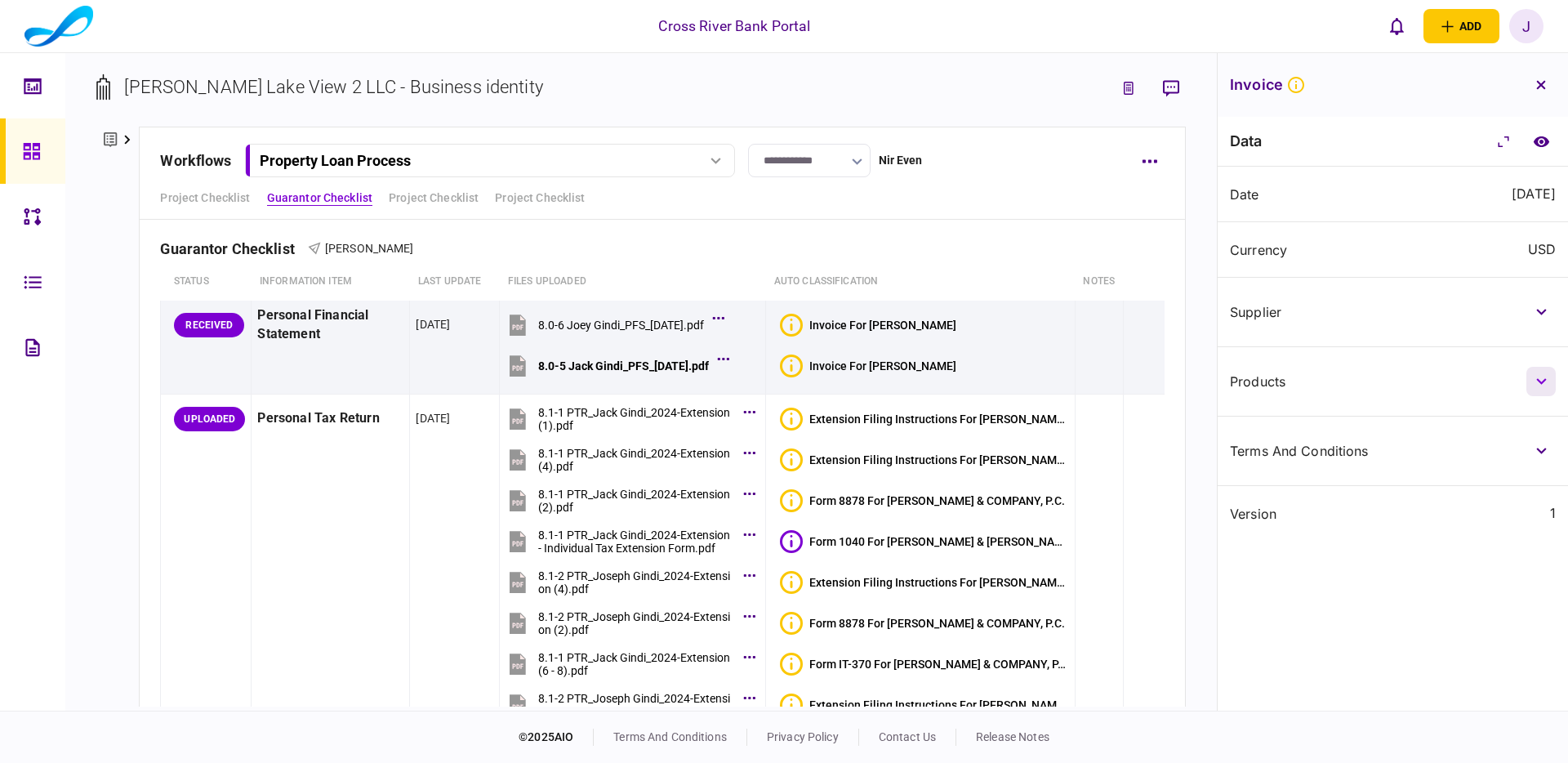
click at [1529, 375] on button "button" at bounding box center [1541, 381] width 29 height 29
